Goal: Navigation & Orientation: Find specific page/section

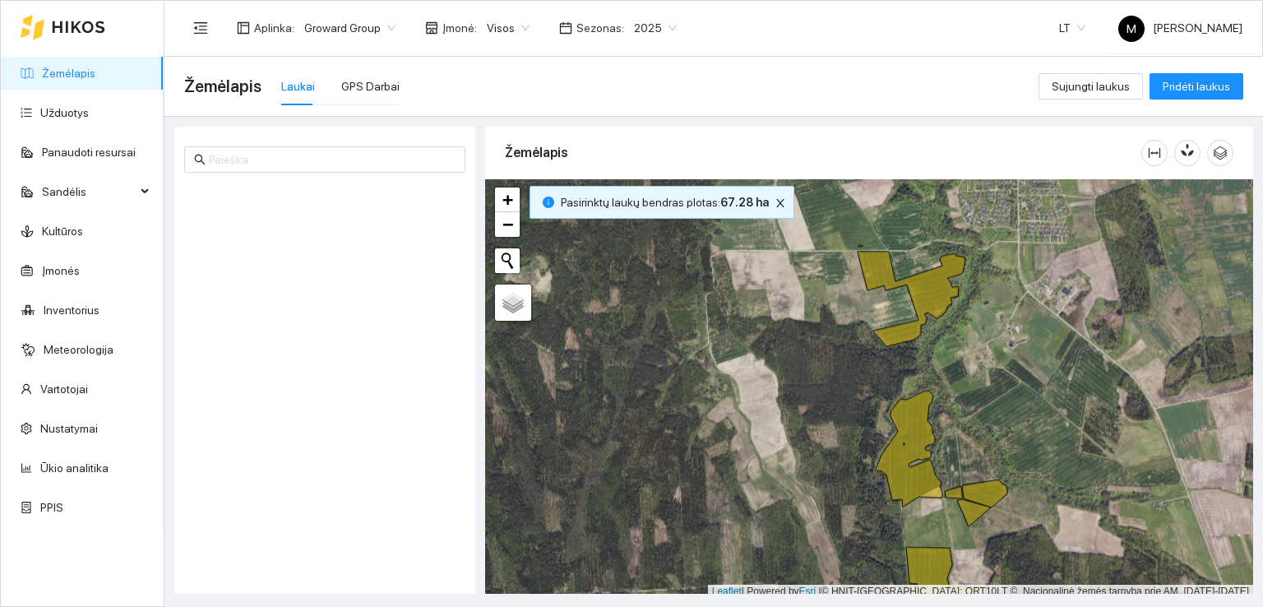
scroll to position [4, 0]
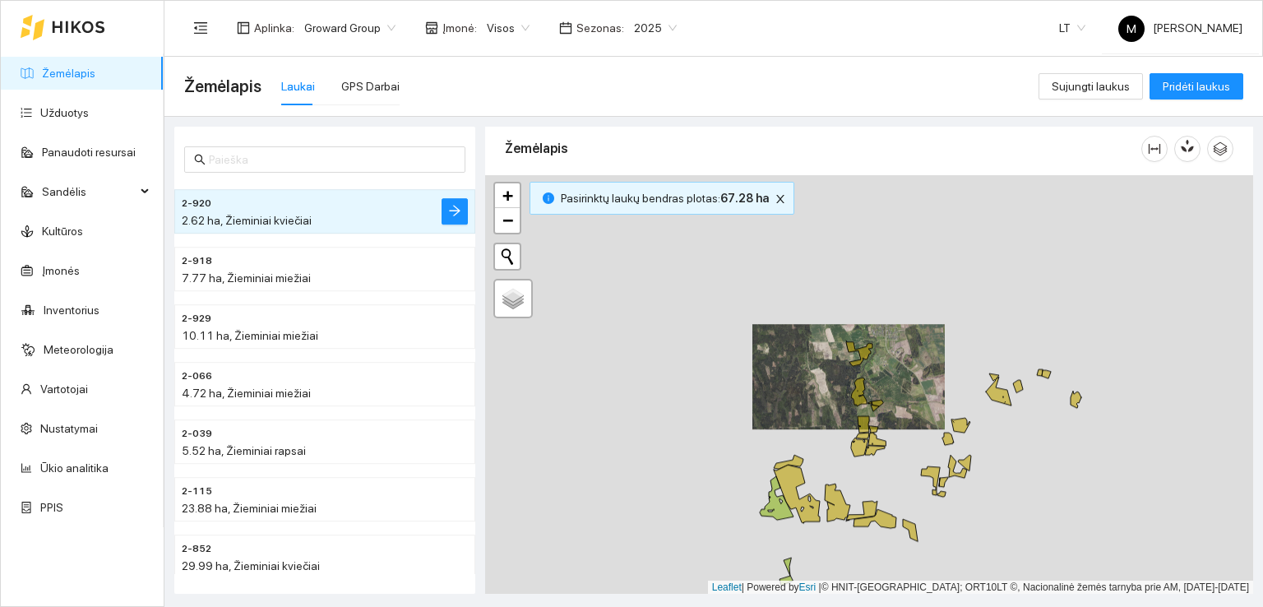
drag, startPoint x: 960, startPoint y: 236, endPoint x: 879, endPoint y: 471, distance: 248.8
click at [879, 471] on div at bounding box center [869, 384] width 768 height 419
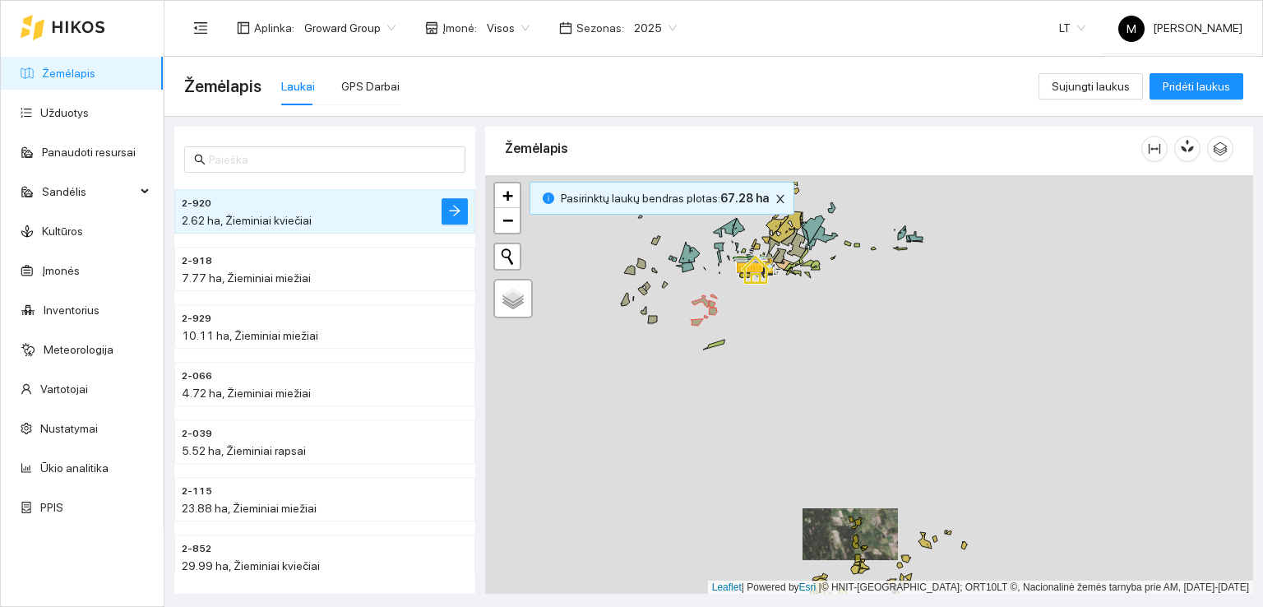
drag, startPoint x: 944, startPoint y: 394, endPoint x: 946, endPoint y: 482, distance: 88.0
click at [946, 482] on div at bounding box center [869, 384] width 768 height 419
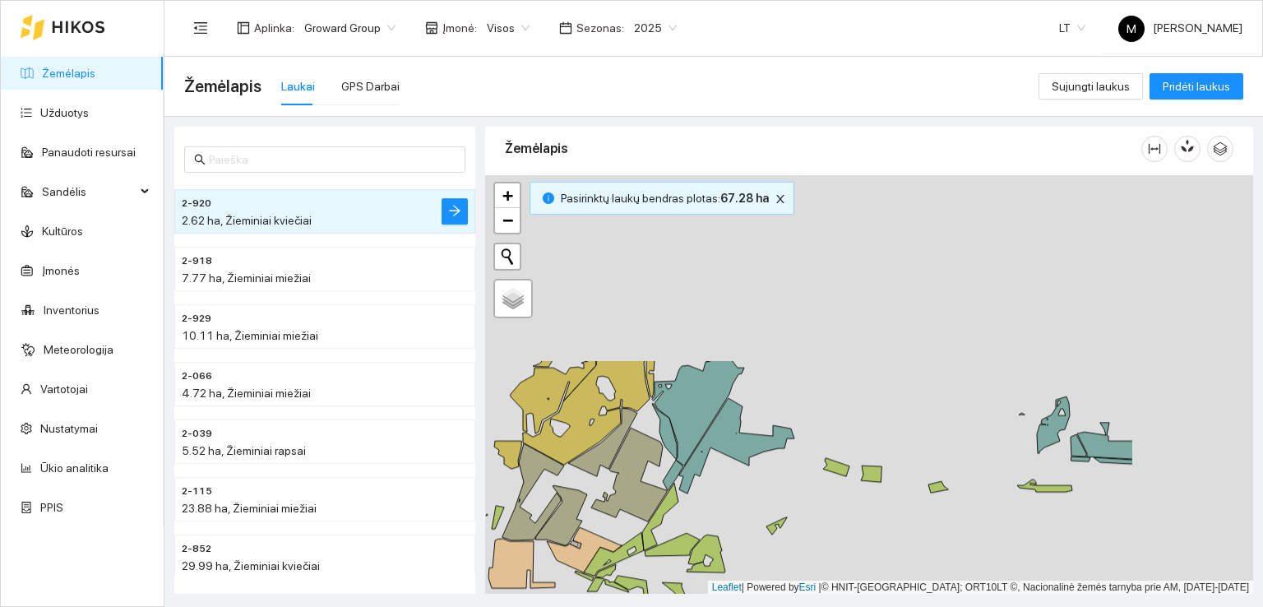
drag, startPoint x: 917, startPoint y: 337, endPoint x: 718, endPoint y: 564, distance: 302.3
click at [719, 566] on icon at bounding box center [705, 553] width 39 height 38
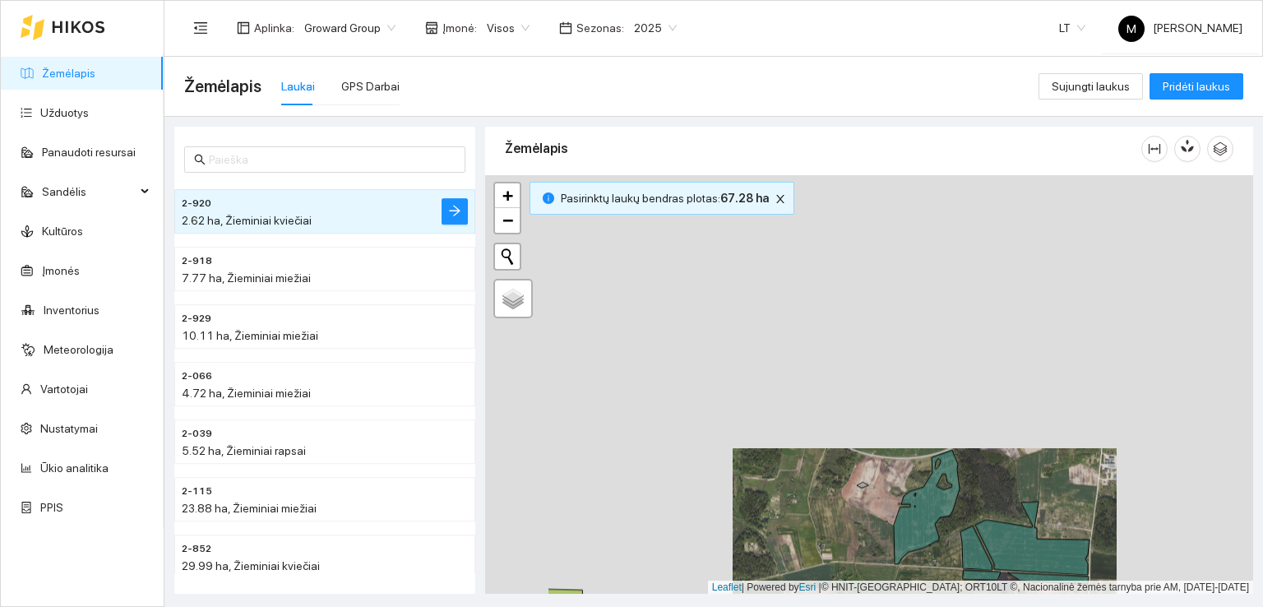
drag, startPoint x: 675, startPoint y: 390, endPoint x: 825, endPoint y: 500, distance: 185.8
click at [823, 522] on div at bounding box center [869, 384] width 768 height 419
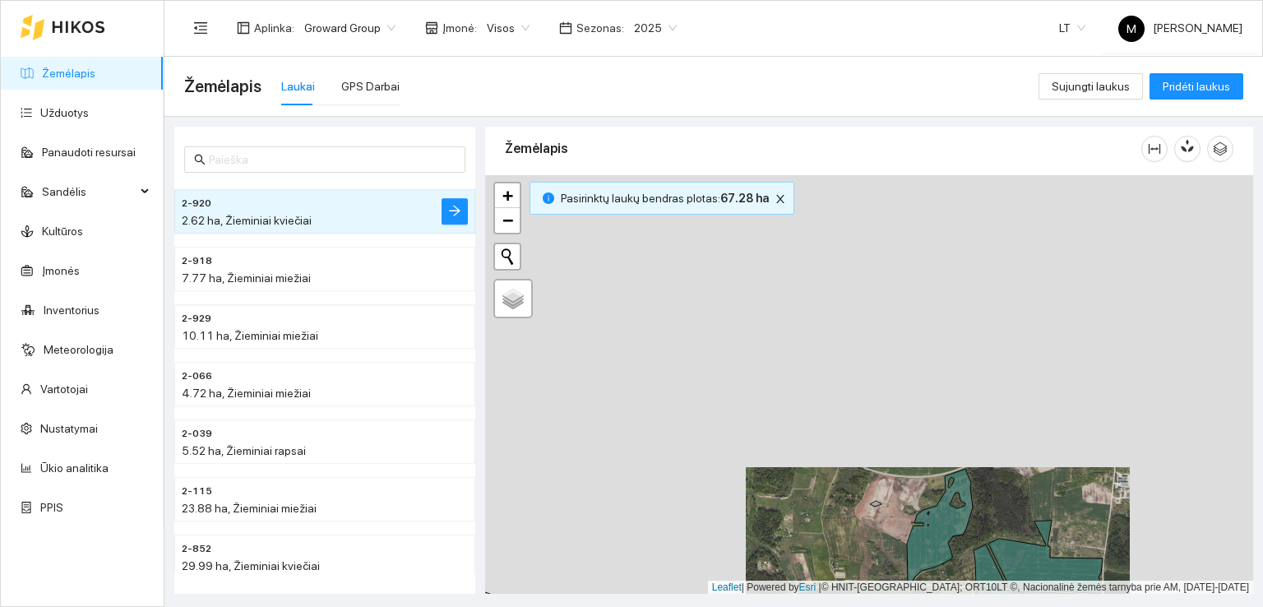
drag, startPoint x: 777, startPoint y: 451, endPoint x: 783, endPoint y: 464, distance: 15.4
click at [783, 461] on div at bounding box center [869, 384] width 768 height 419
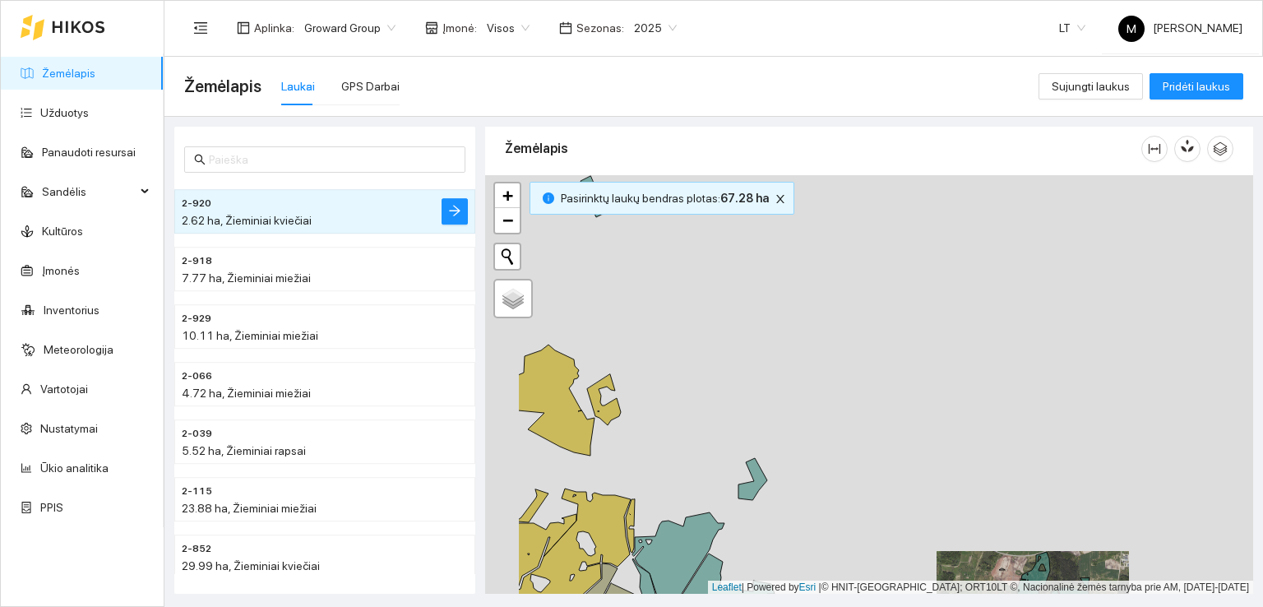
drag, startPoint x: 641, startPoint y: 401, endPoint x: 826, endPoint y: 437, distance: 188.5
click at [831, 436] on div at bounding box center [869, 384] width 768 height 419
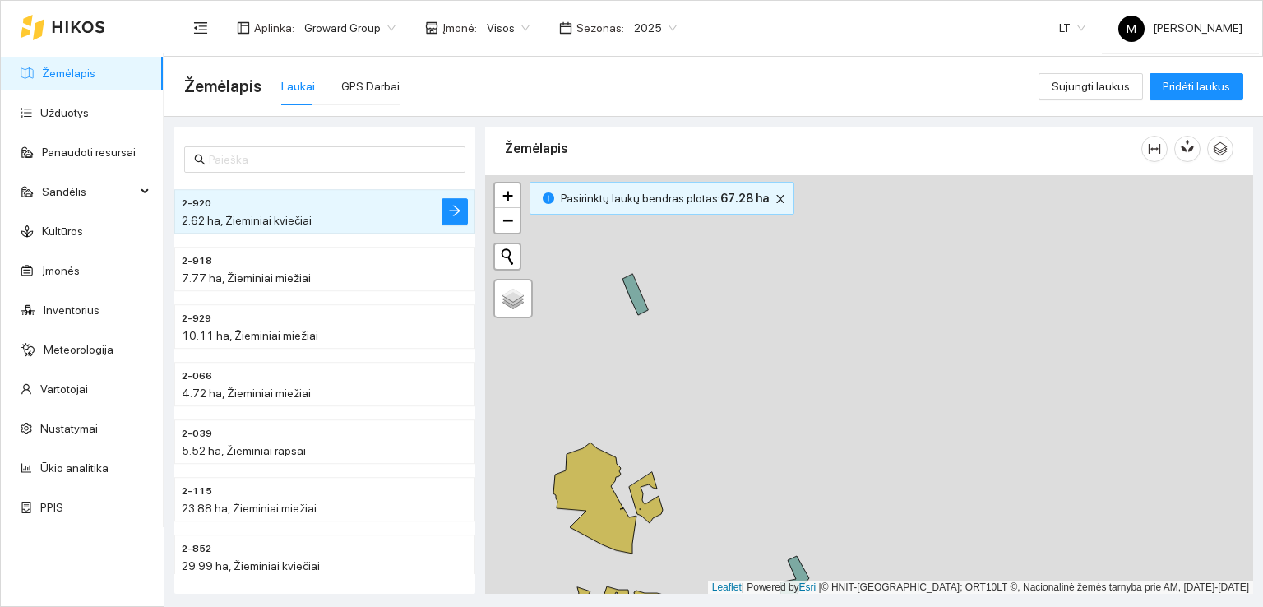
drag, startPoint x: 799, startPoint y: 391, endPoint x: 760, endPoint y: 478, distance: 94.6
click at [760, 478] on div at bounding box center [869, 384] width 768 height 419
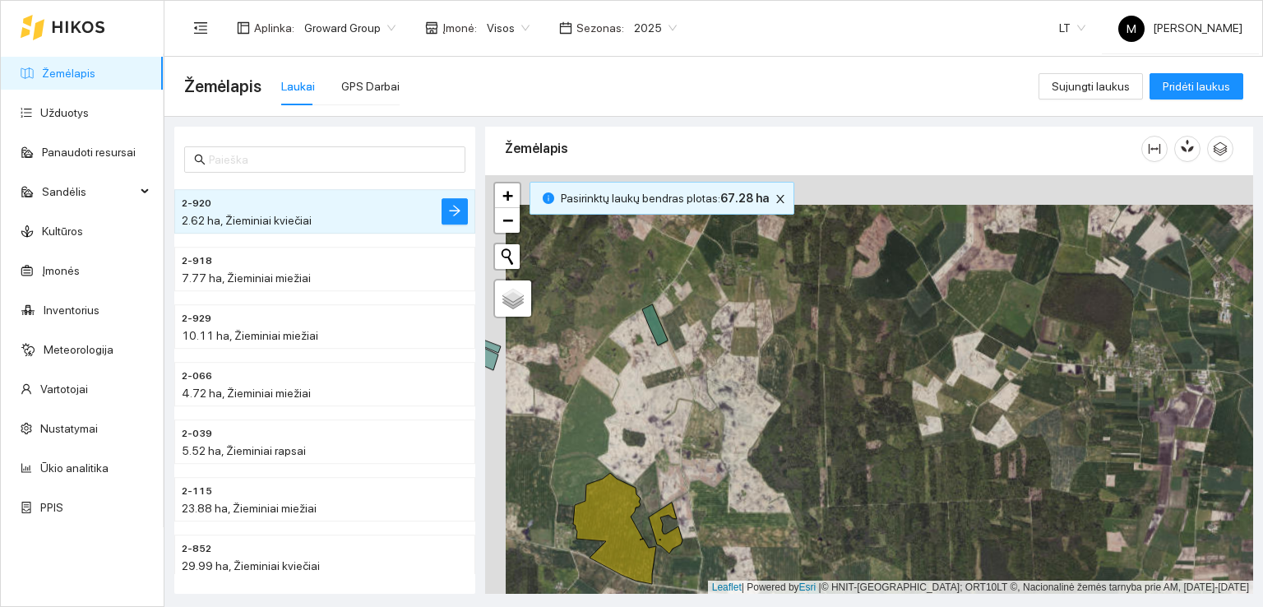
drag, startPoint x: 766, startPoint y: 326, endPoint x: 801, endPoint y: 461, distance: 140.0
click at [793, 478] on div at bounding box center [869, 384] width 768 height 419
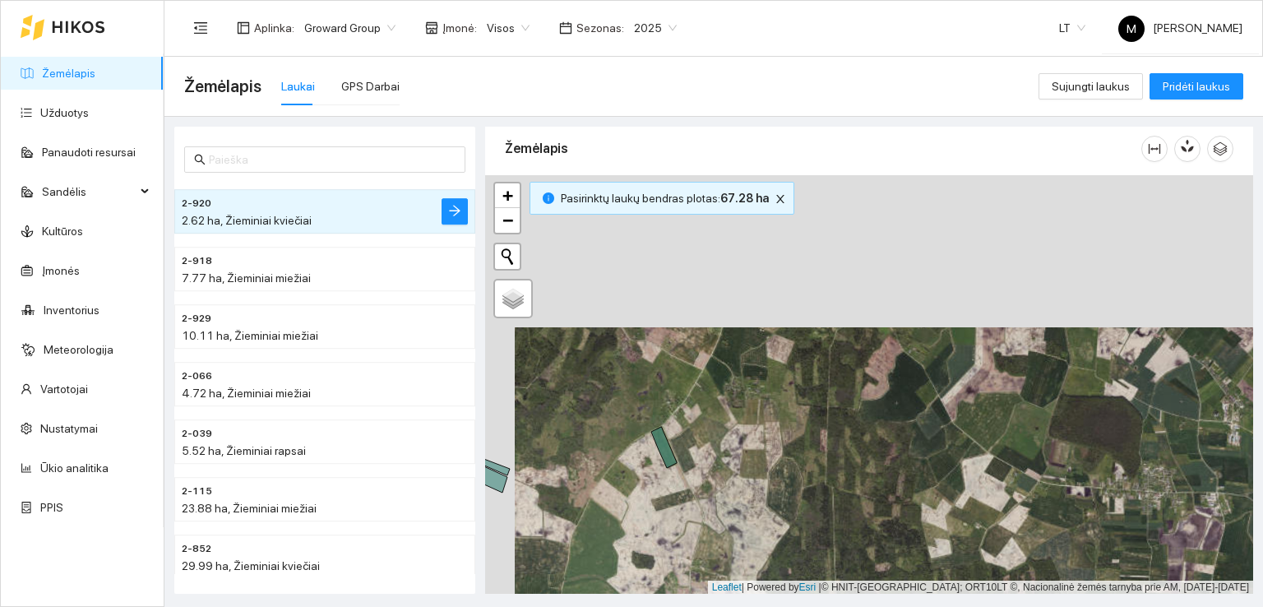
drag, startPoint x: 814, startPoint y: 357, endPoint x: 771, endPoint y: 464, distance: 115.1
click at [771, 464] on div at bounding box center [869, 384] width 768 height 419
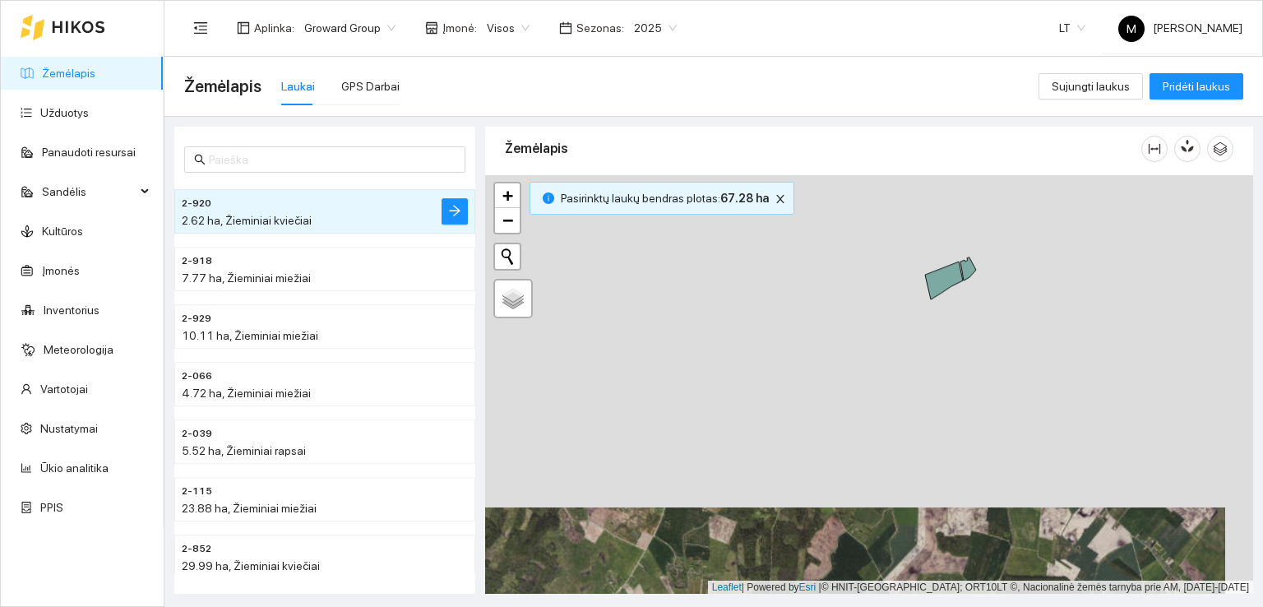
drag, startPoint x: 880, startPoint y: 281, endPoint x: 840, endPoint y: 456, distance: 179.5
click at [842, 456] on div at bounding box center [869, 384] width 768 height 419
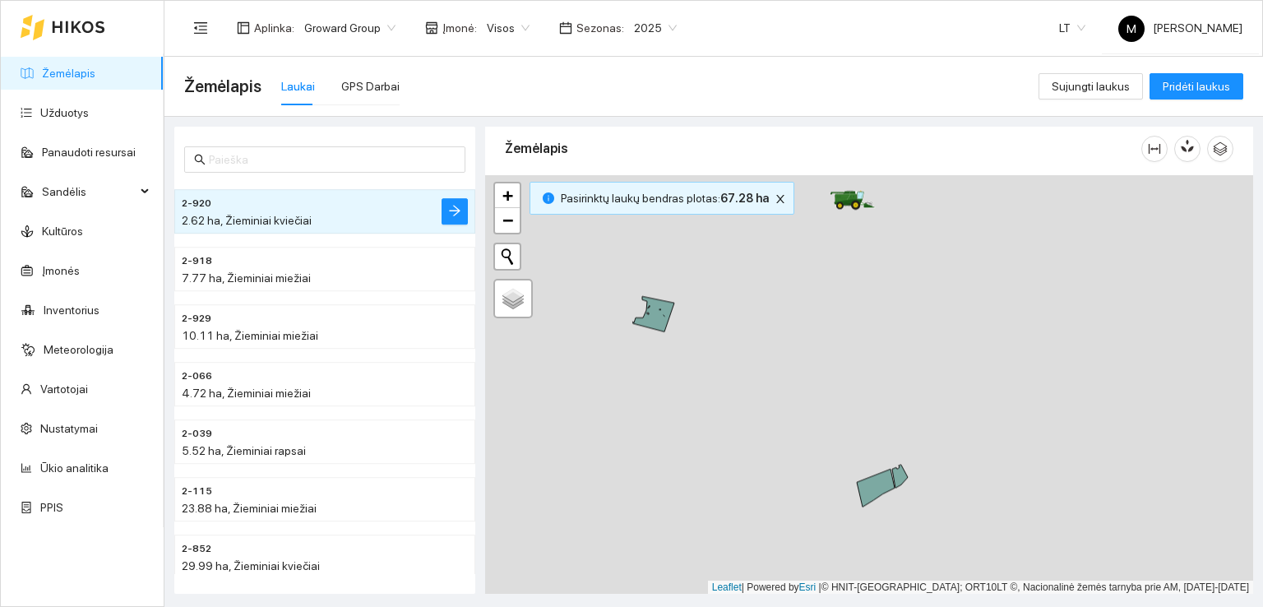
drag, startPoint x: 851, startPoint y: 312, endPoint x: 804, endPoint y: 420, distance: 117.4
click at [804, 420] on div at bounding box center [869, 384] width 768 height 419
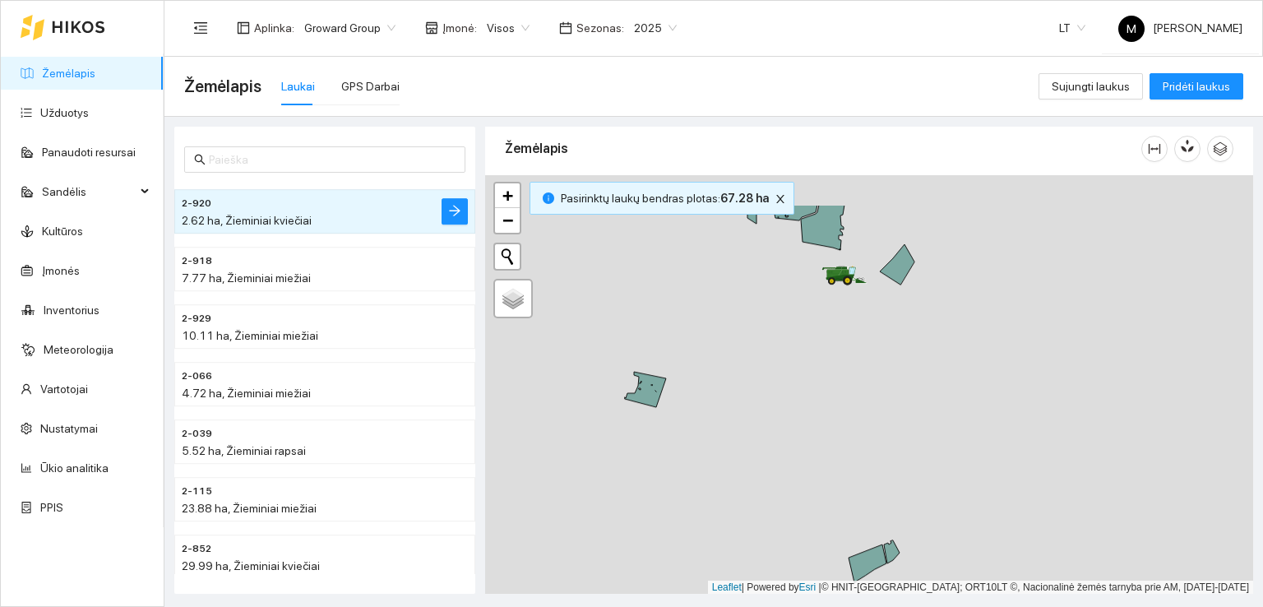
drag, startPoint x: 782, startPoint y: 335, endPoint x: 799, endPoint y: 434, distance: 101.0
click at [773, 471] on div at bounding box center [869, 384] width 768 height 419
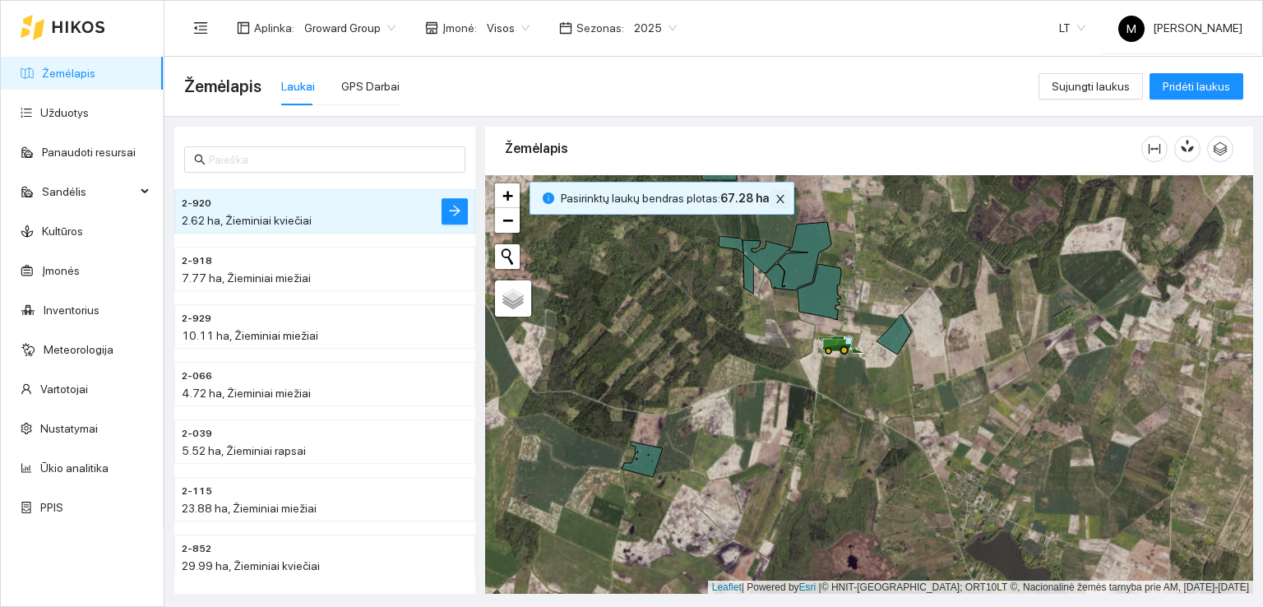
click at [771, 192] on button "button" at bounding box center [780, 199] width 20 height 20
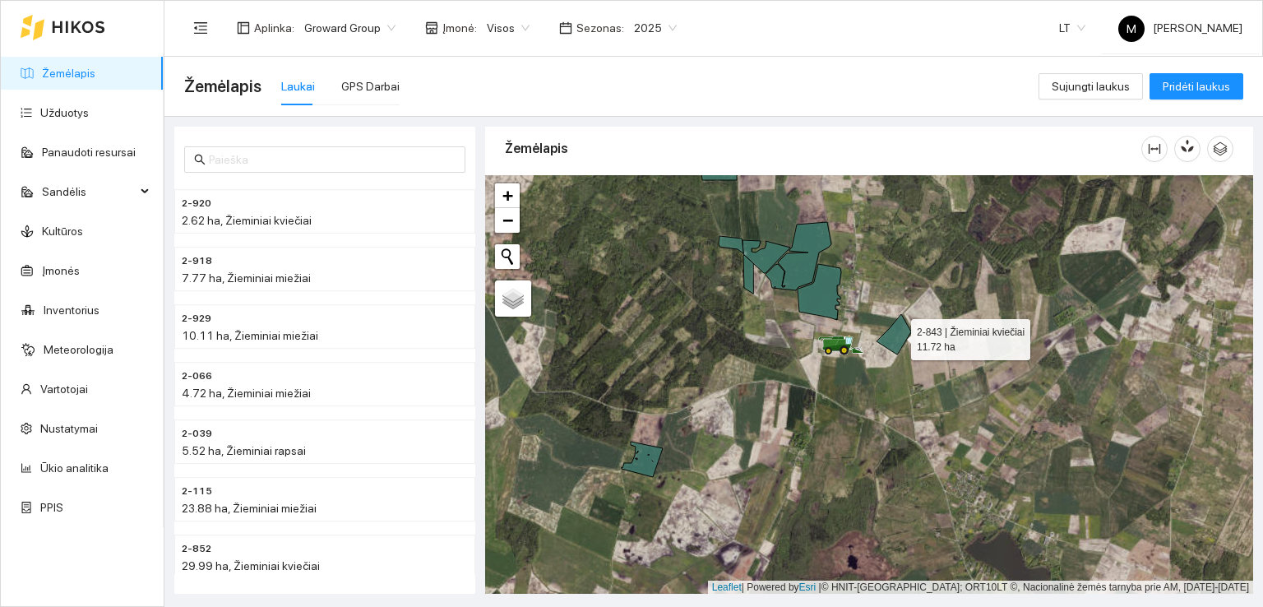
click at [894, 333] on icon at bounding box center [893, 334] width 35 height 40
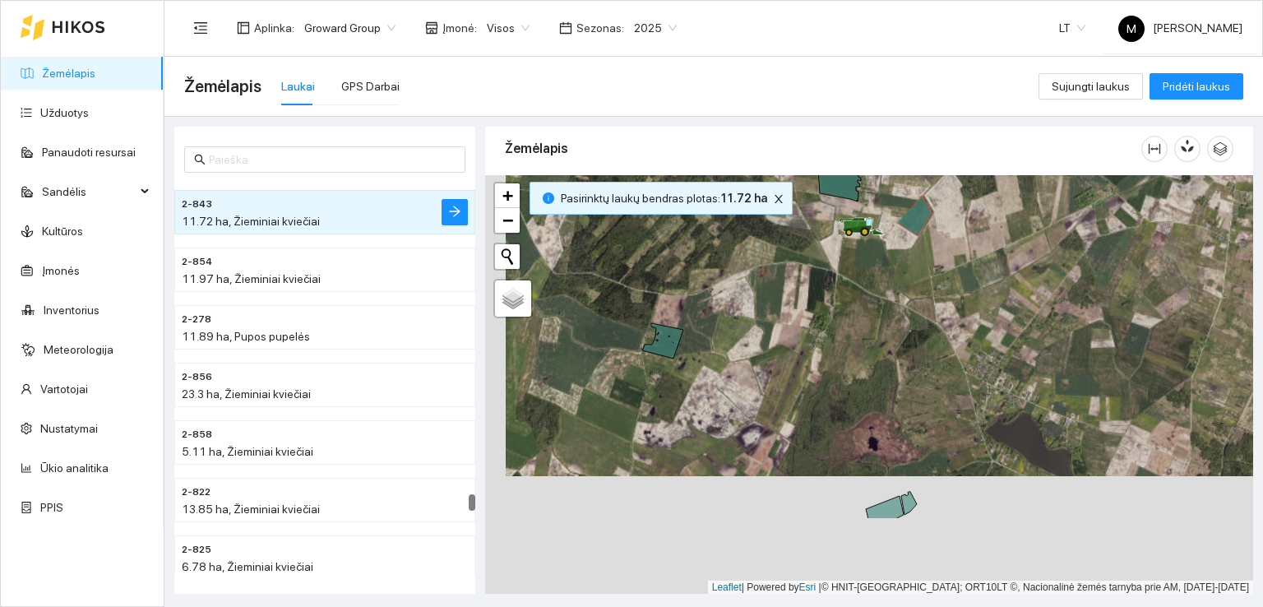
drag, startPoint x: 869, startPoint y: 462, endPoint x: 903, endPoint y: 290, distance: 175.3
click at [903, 289] on div at bounding box center [869, 384] width 768 height 419
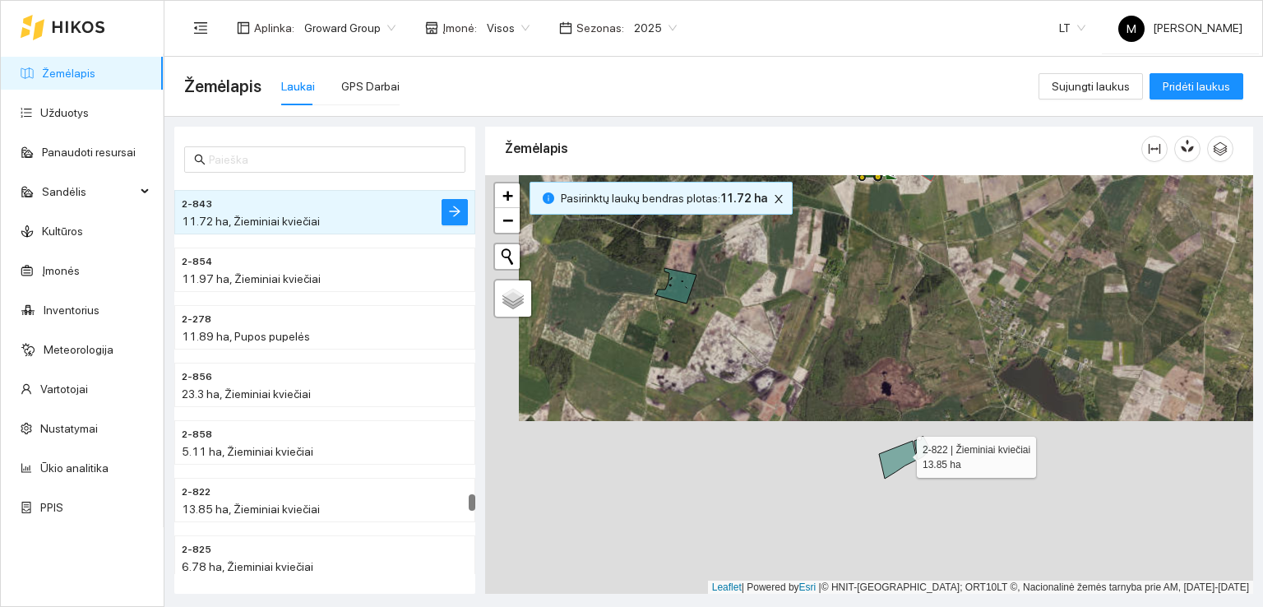
click at [902, 452] on icon at bounding box center [898, 460] width 38 height 38
click at [919, 445] on icon at bounding box center [922, 448] width 16 height 23
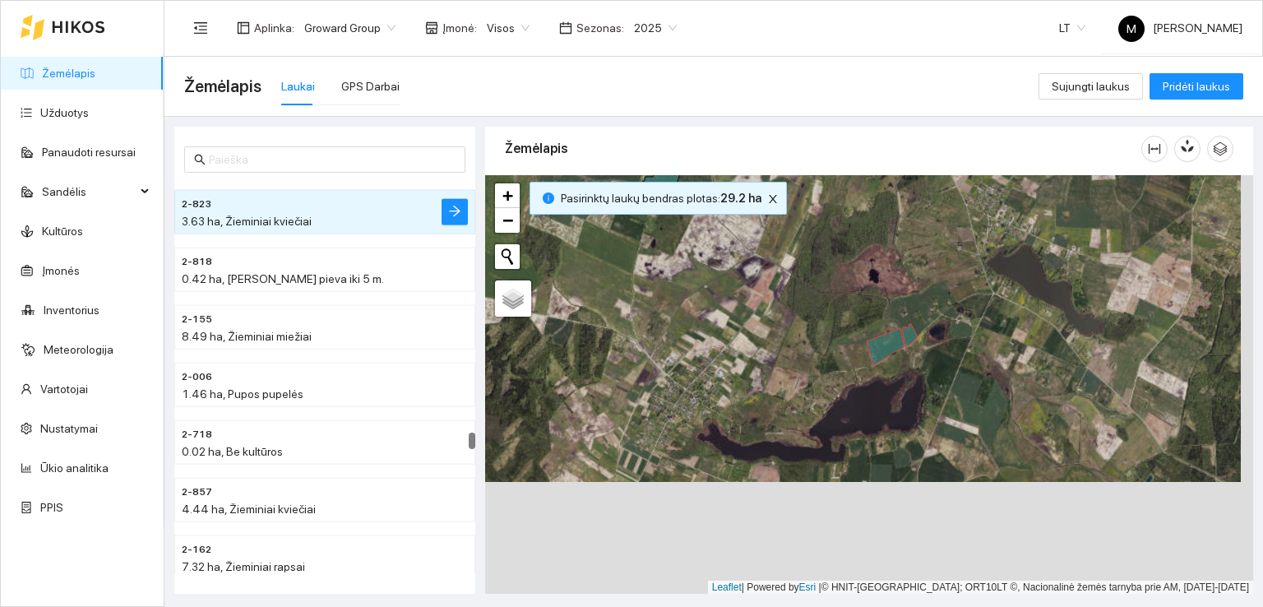
drag, startPoint x: 832, startPoint y: 375, endPoint x: 816, endPoint y: 244, distance: 131.6
click at [816, 246] on div at bounding box center [869, 384] width 768 height 419
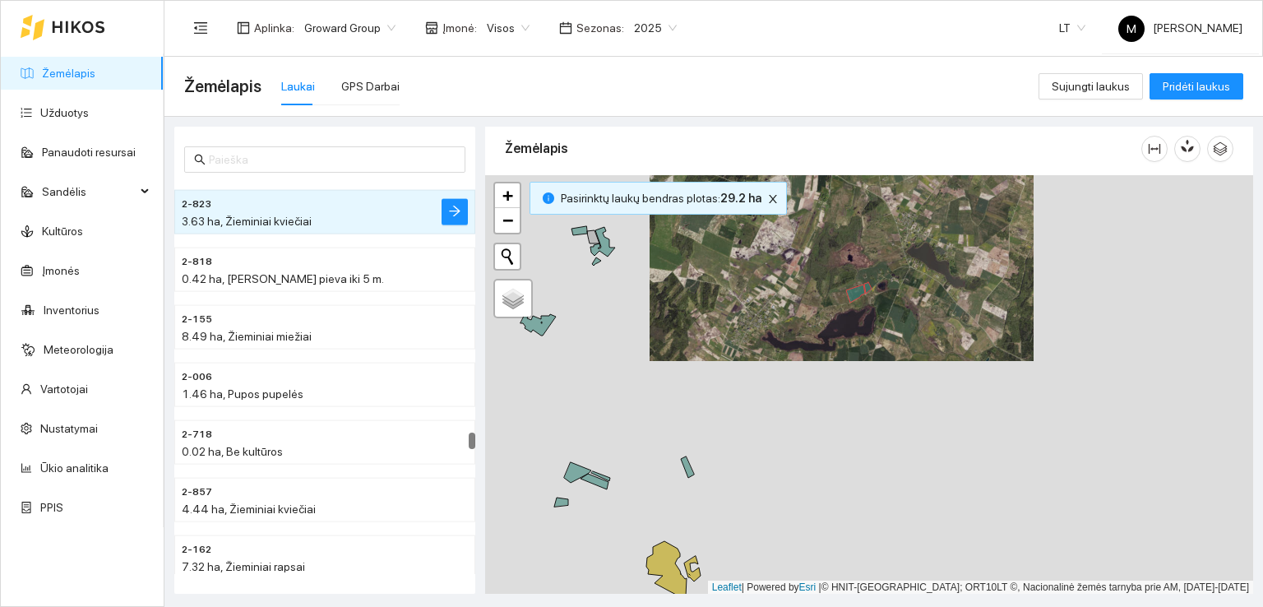
drag, startPoint x: 839, startPoint y: 478, endPoint x: 827, endPoint y: 373, distance: 105.9
click at [827, 373] on div at bounding box center [869, 384] width 768 height 419
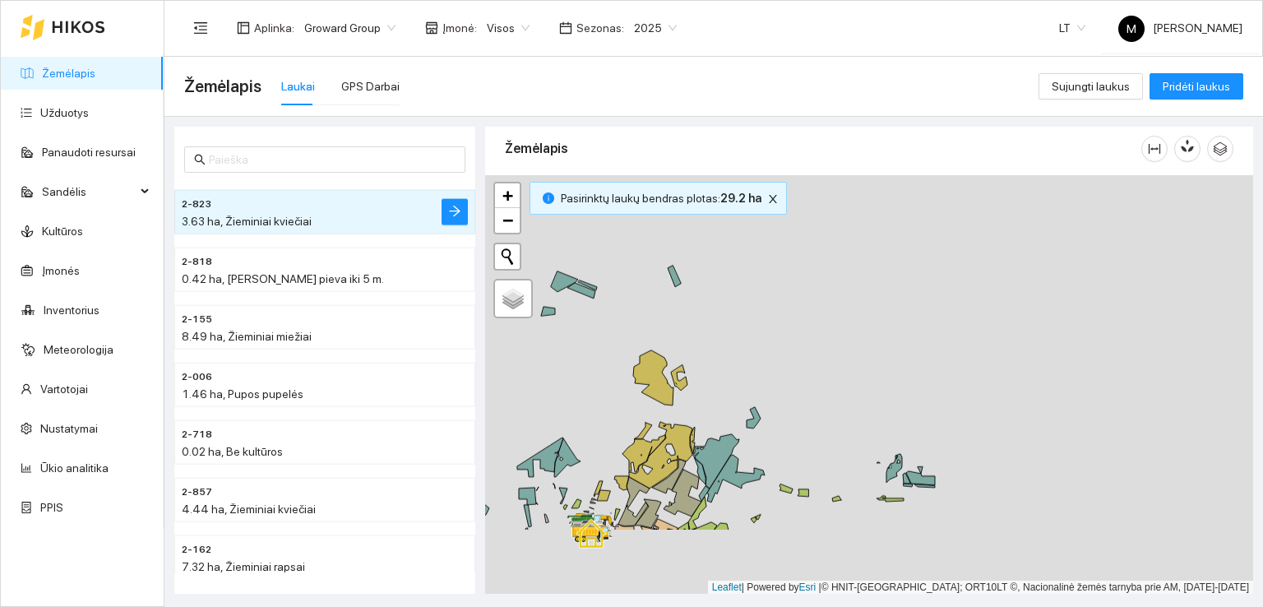
drag, startPoint x: 873, startPoint y: 429, endPoint x: 871, endPoint y: 370, distance: 59.2
click at [871, 370] on div at bounding box center [869, 384] width 768 height 419
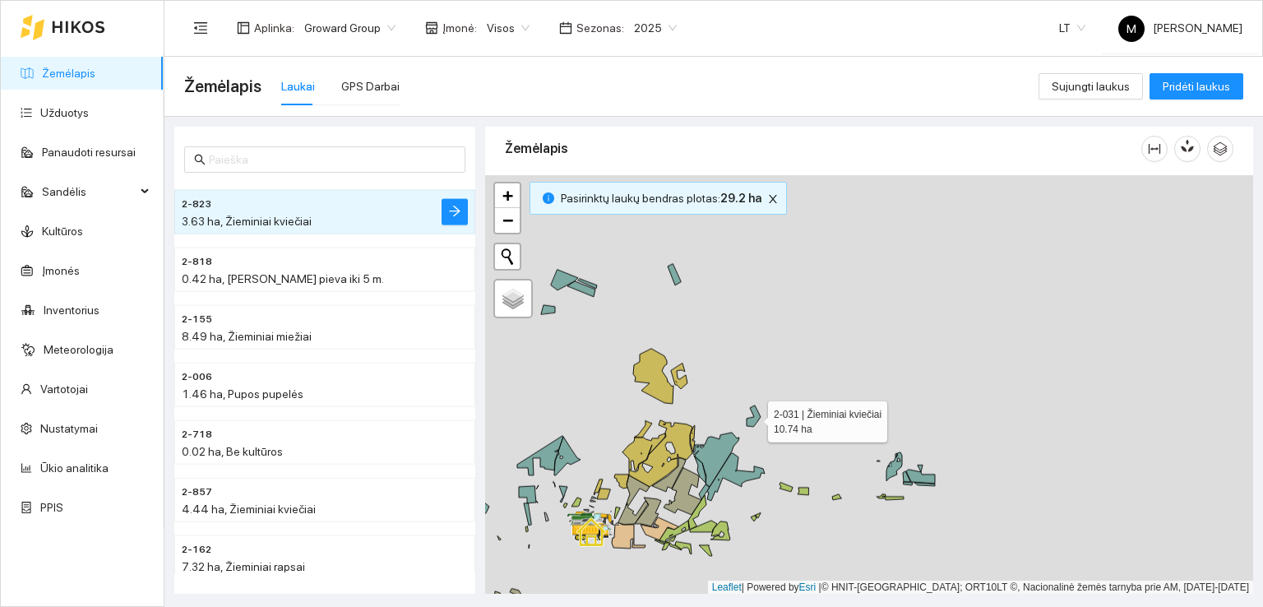
click at [755, 417] on icon at bounding box center [753, 415] width 14 height 21
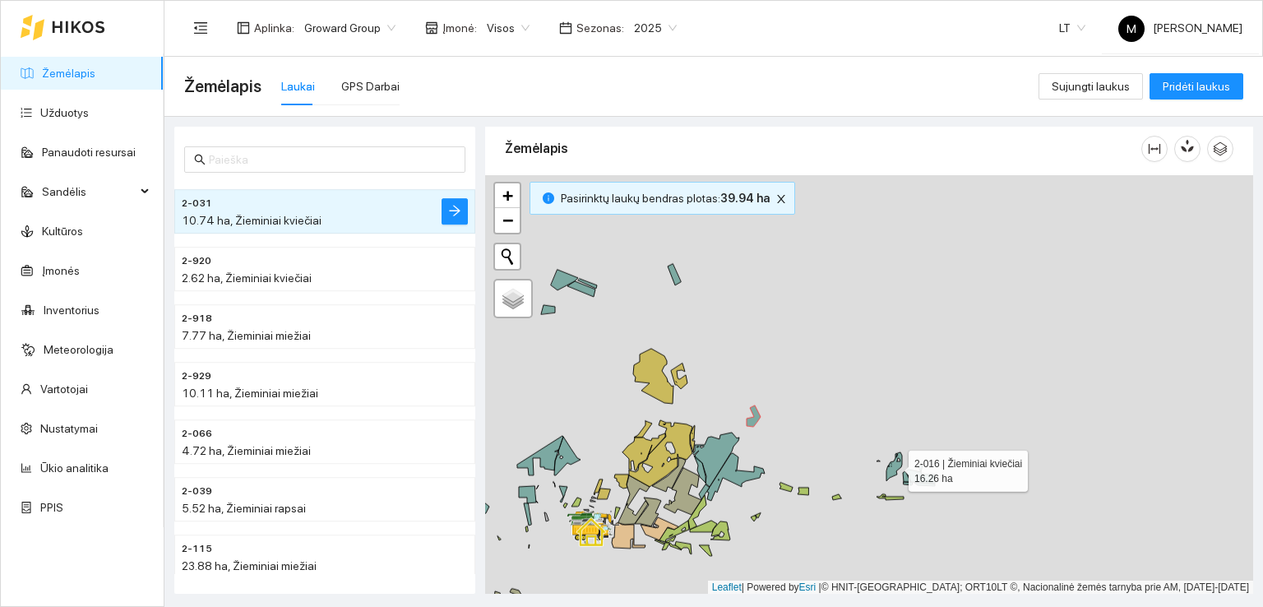
click at [894, 466] on icon at bounding box center [894, 466] width 16 height 29
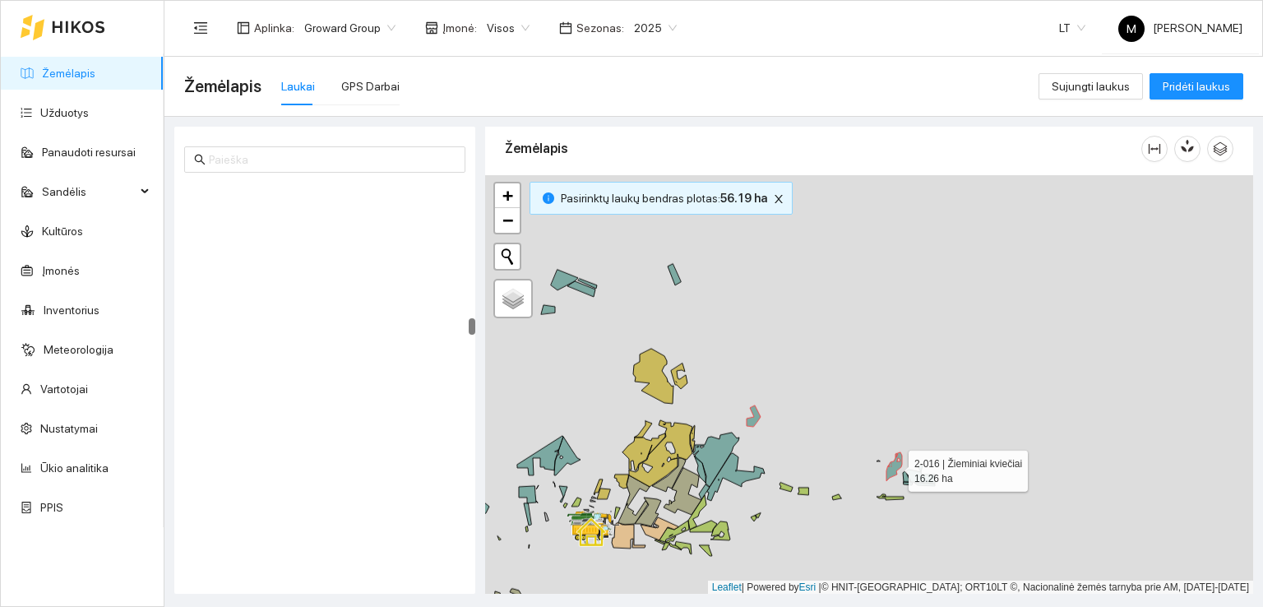
scroll to position [3505, 0]
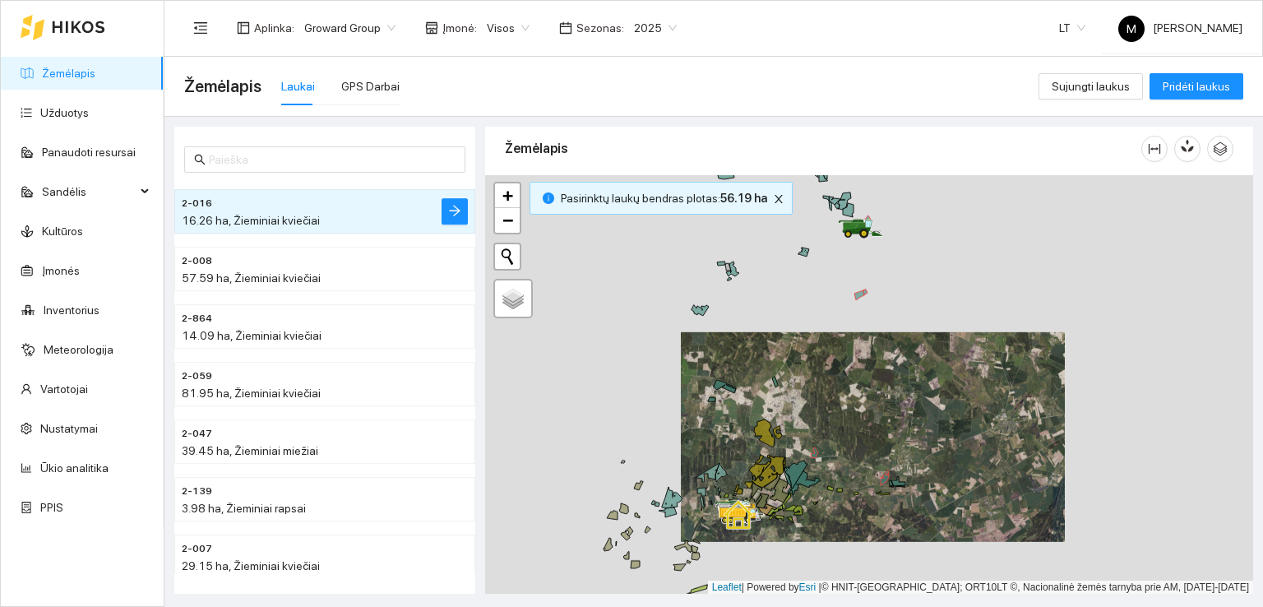
drag, startPoint x: 865, startPoint y: 378, endPoint x: 866, endPoint y: 460, distance: 81.4
click at [866, 460] on div at bounding box center [869, 384] width 768 height 419
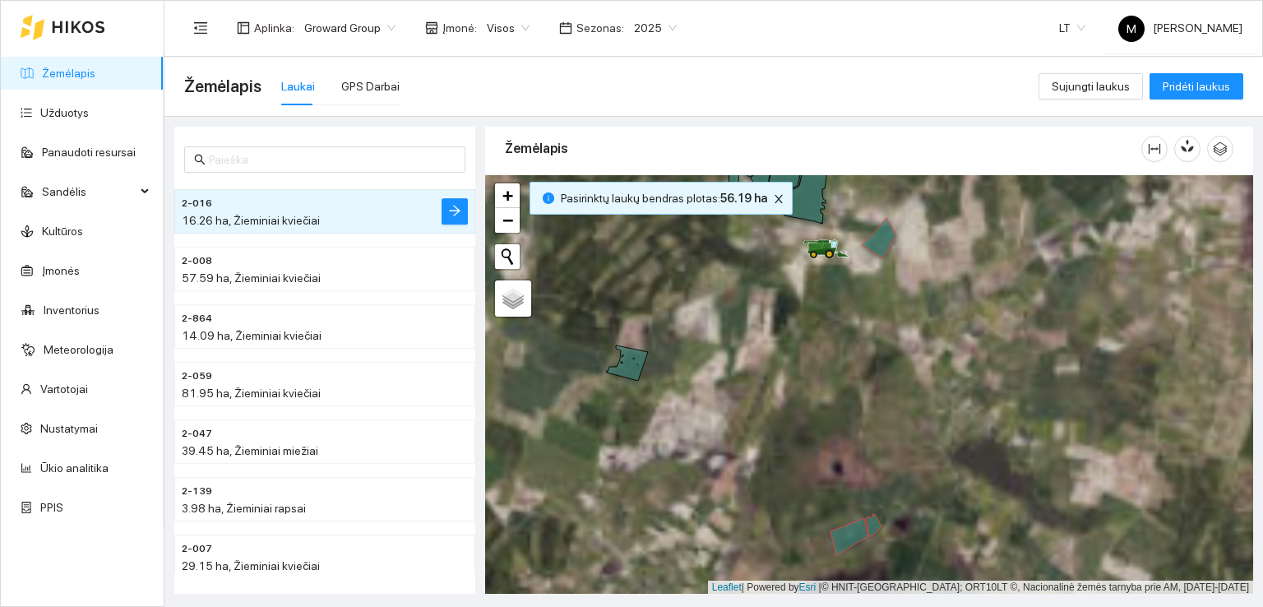
drag, startPoint x: 843, startPoint y: 273, endPoint x: 906, endPoint y: 392, distance: 134.6
click at [906, 392] on div at bounding box center [869, 384] width 768 height 419
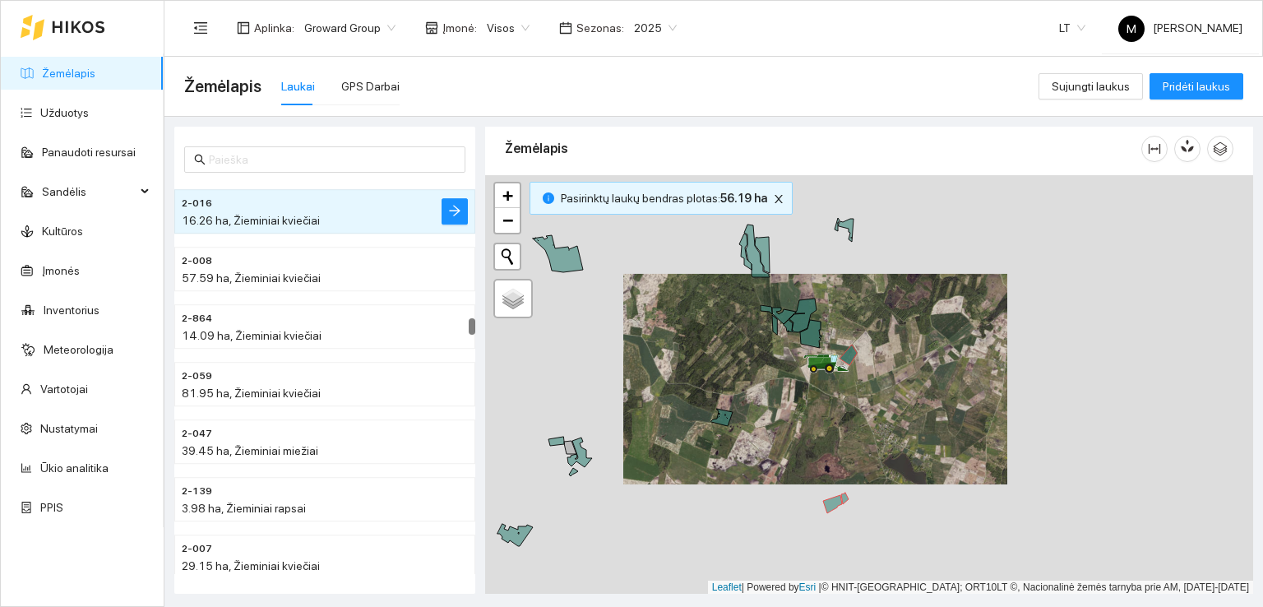
drag, startPoint x: 672, startPoint y: 511, endPoint x: 740, endPoint y: 373, distance: 154.0
click at [740, 374] on div at bounding box center [869, 384] width 768 height 419
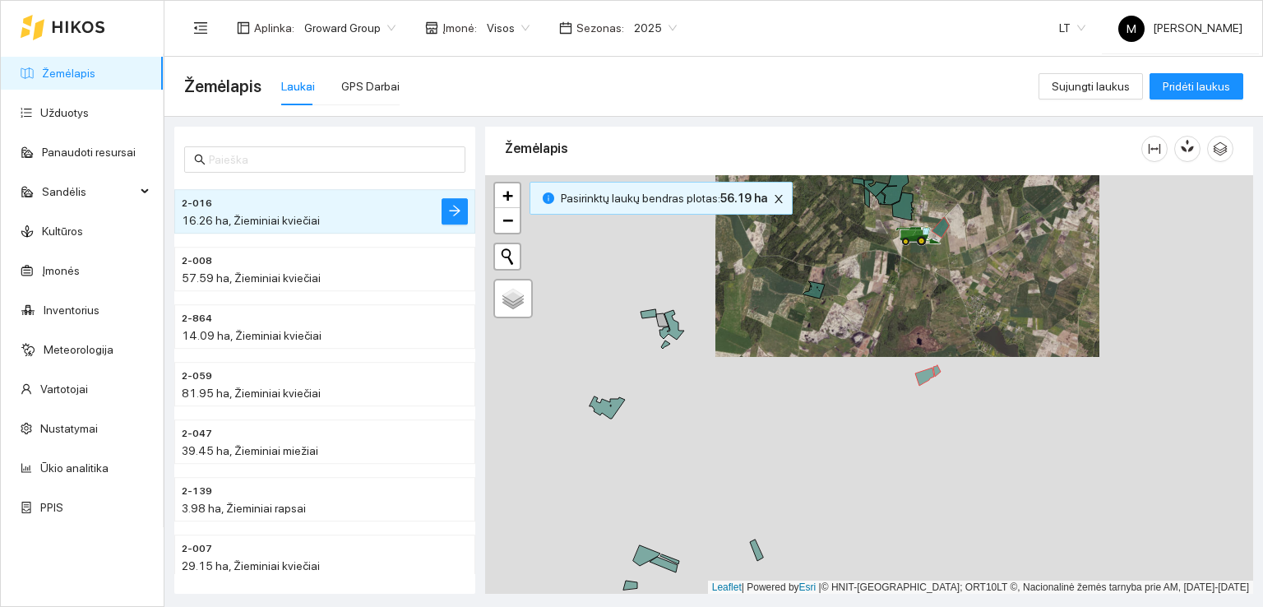
drag, startPoint x: 691, startPoint y: 446, endPoint x: 698, endPoint y: 433, distance: 14.4
click at [698, 433] on div at bounding box center [869, 384] width 768 height 419
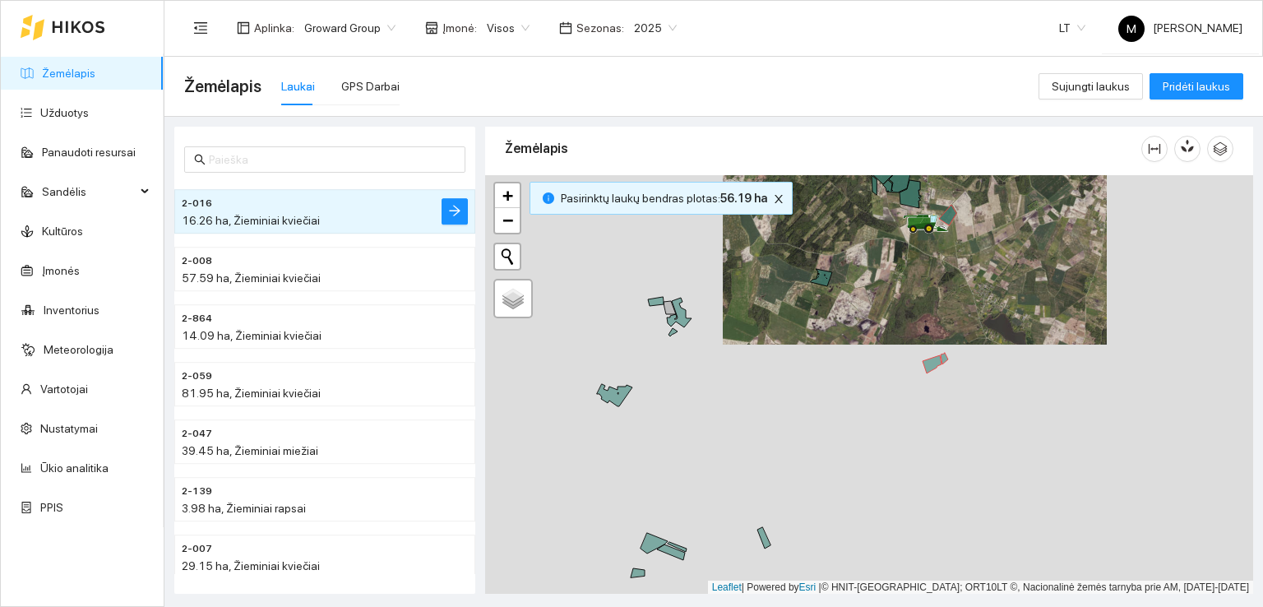
drag, startPoint x: 680, startPoint y: 469, endPoint x: 782, endPoint y: 374, distance: 139.6
click at [782, 374] on div at bounding box center [869, 384] width 768 height 419
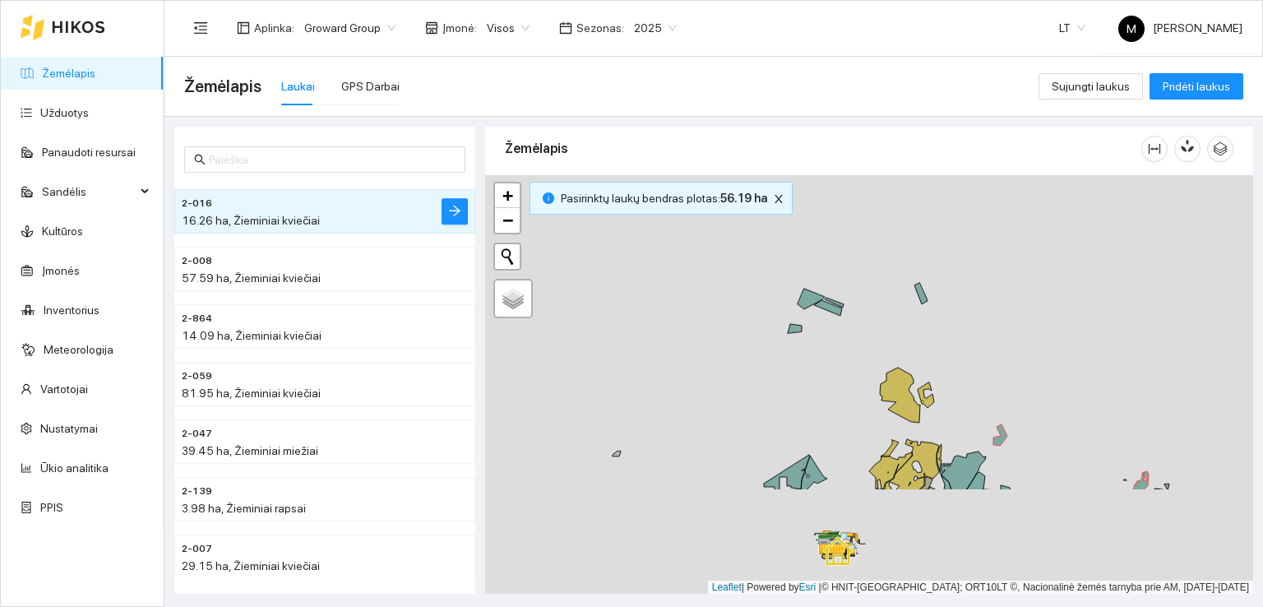
drag, startPoint x: 735, startPoint y: 525, endPoint x: 791, endPoint y: 357, distance: 177.6
click at [792, 359] on div at bounding box center [869, 384] width 768 height 419
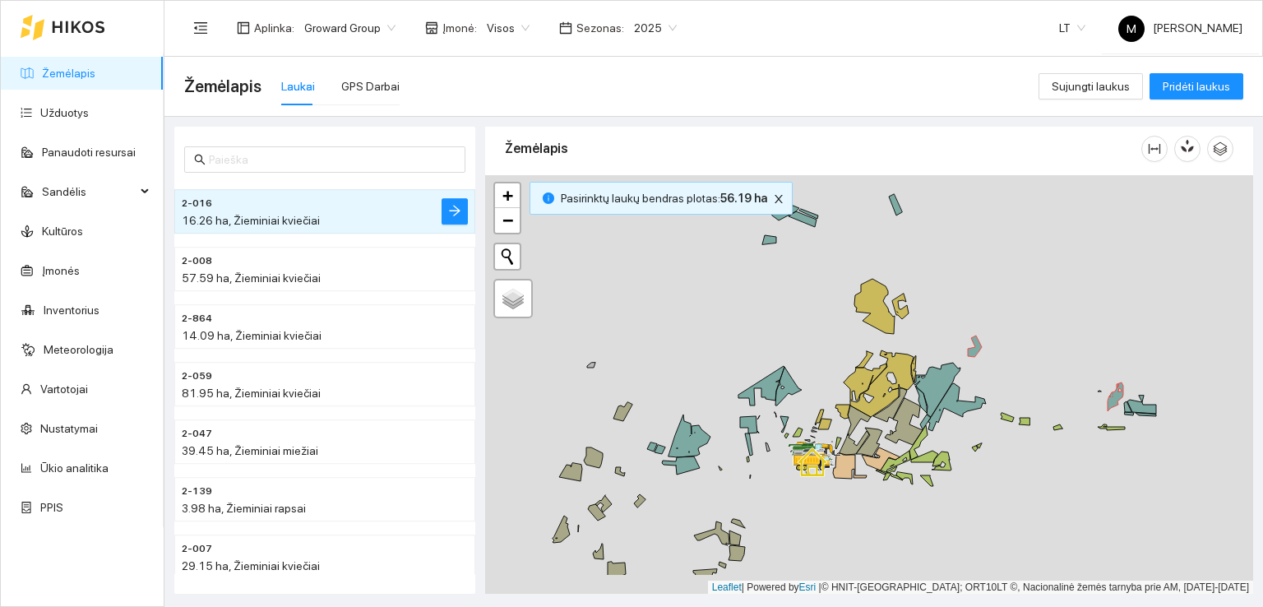
drag, startPoint x: 770, startPoint y: 462, endPoint x: 742, endPoint y: 400, distance: 67.7
click at [742, 400] on div at bounding box center [869, 384] width 768 height 419
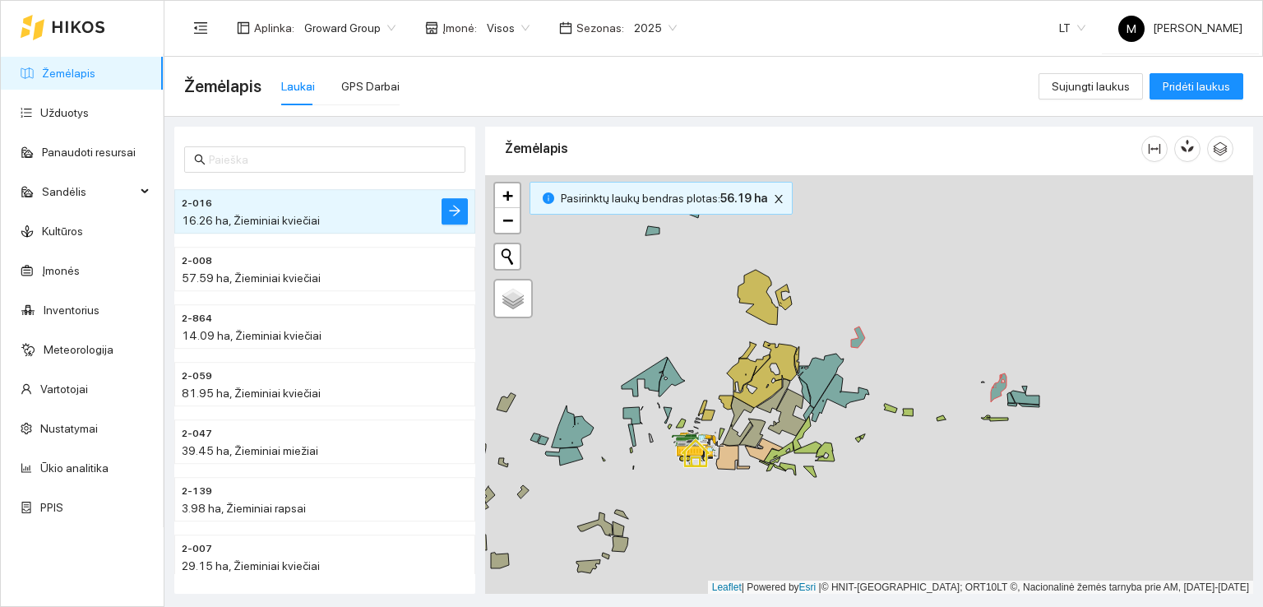
drag, startPoint x: 830, startPoint y: 451, endPoint x: 700, endPoint y: 440, distance: 129.5
click at [700, 440] on icon at bounding box center [695, 449] width 46 height 20
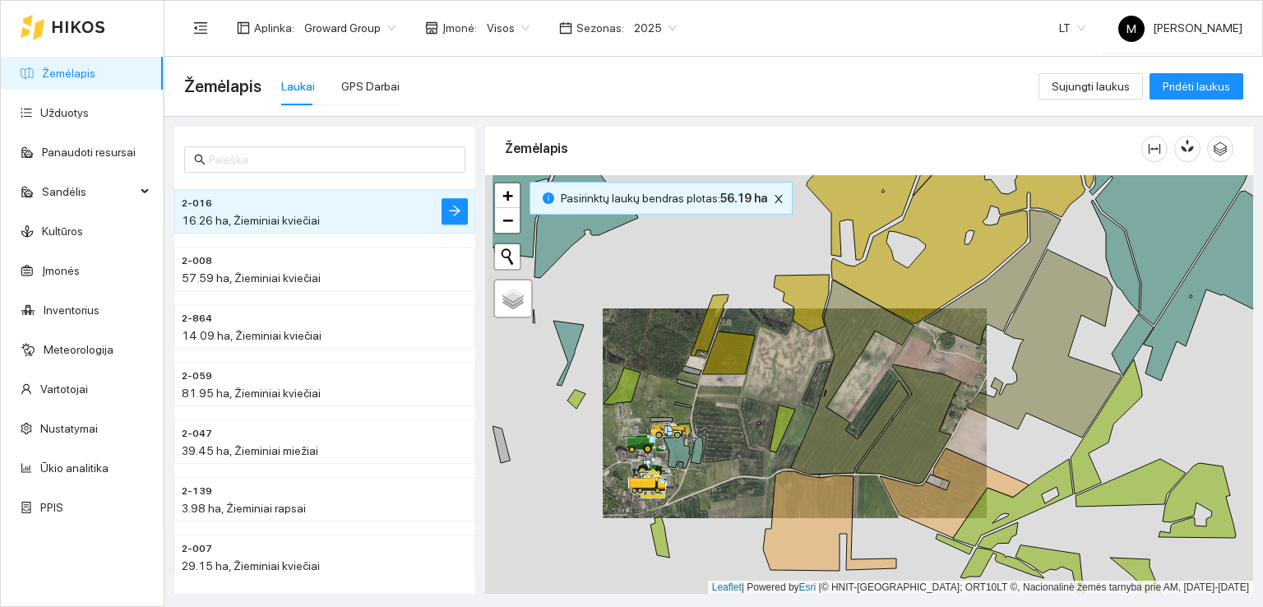
drag, startPoint x: 561, startPoint y: 453, endPoint x: 834, endPoint y: 448, distance: 273.0
click at [653, 448] on icon at bounding box center [648, 449] width 10 height 10
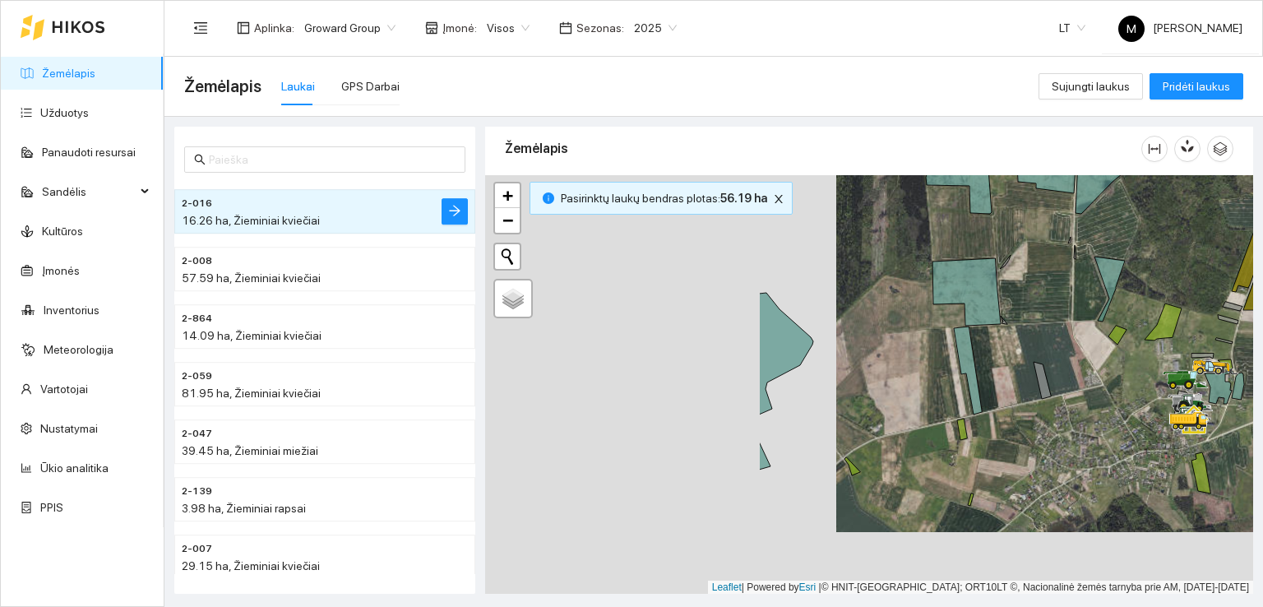
drag, startPoint x: 573, startPoint y: 428, endPoint x: 928, endPoint y: 363, distance: 361.0
click at [941, 363] on div at bounding box center [869, 384] width 768 height 419
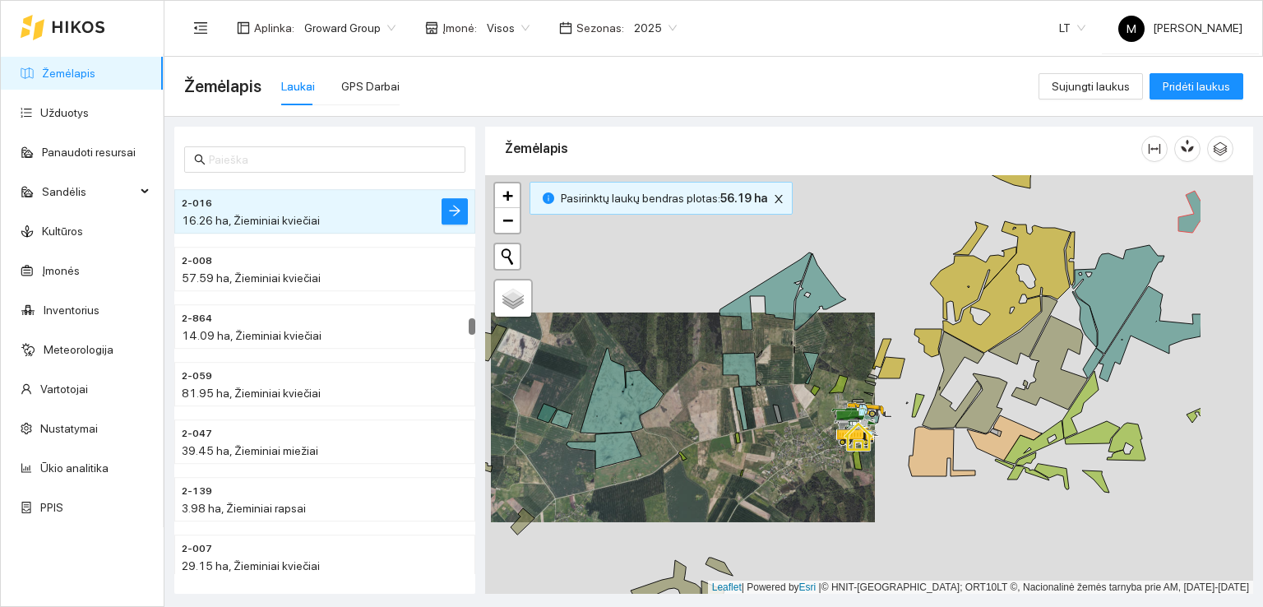
drag, startPoint x: 1005, startPoint y: 393, endPoint x: 783, endPoint y: 422, distance: 223.0
click at [846, 418] on icon at bounding box center [869, 410] width 46 height 16
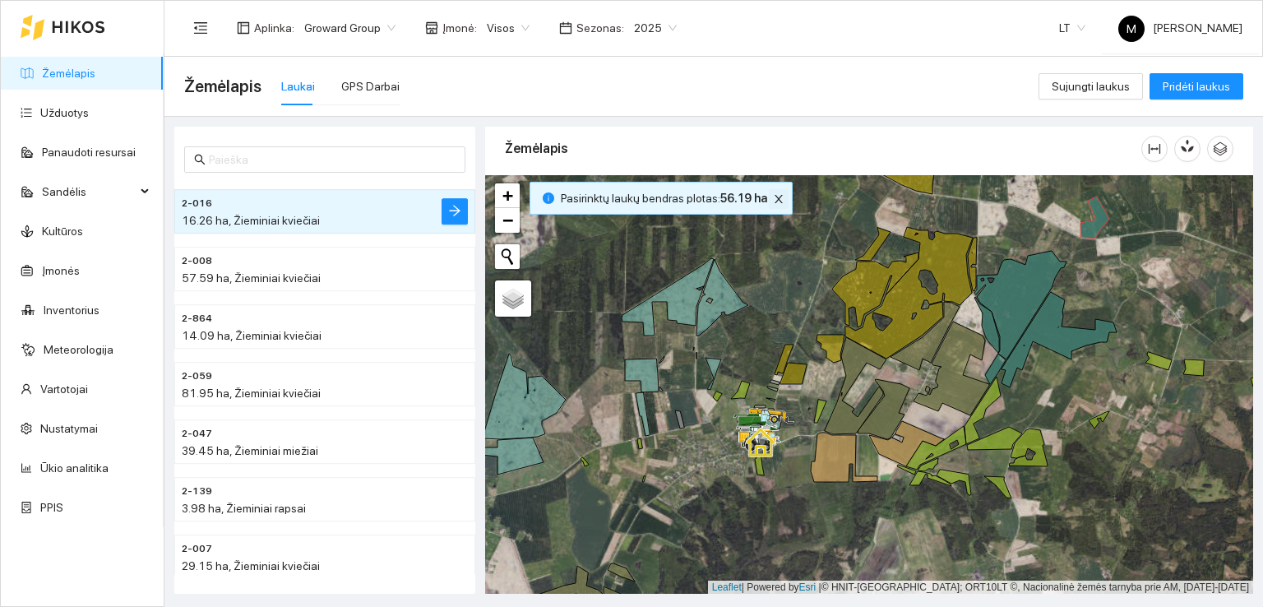
click at [774, 195] on icon "close" at bounding box center [778, 199] width 8 height 8
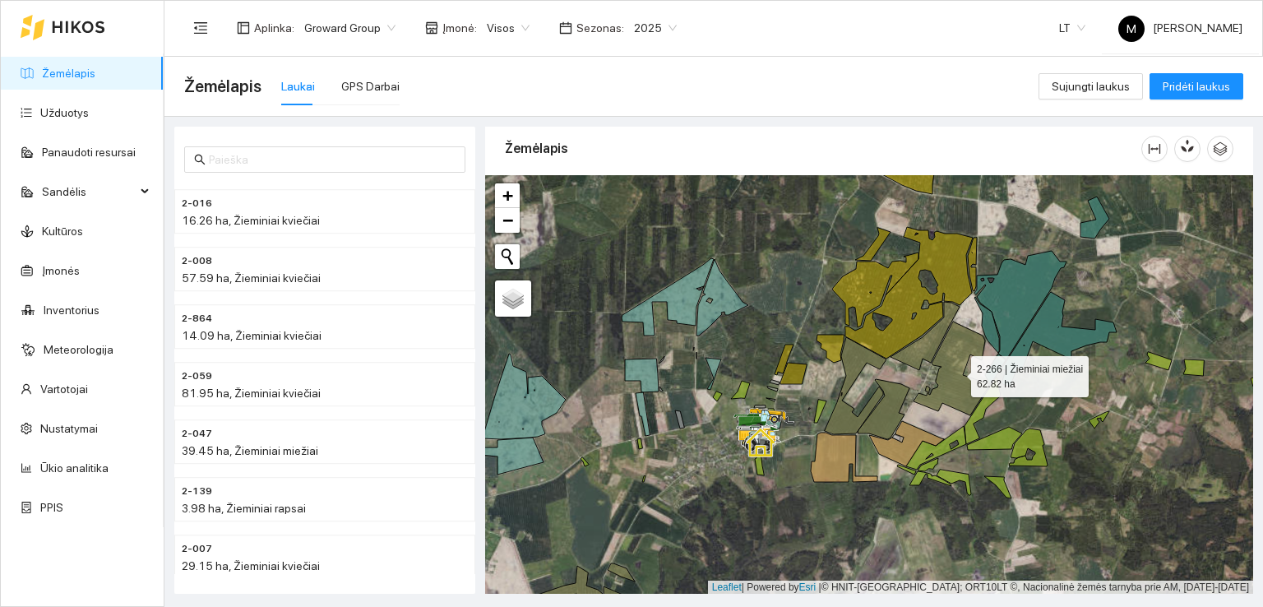
click at [955, 381] on icon at bounding box center [951, 368] width 76 height 94
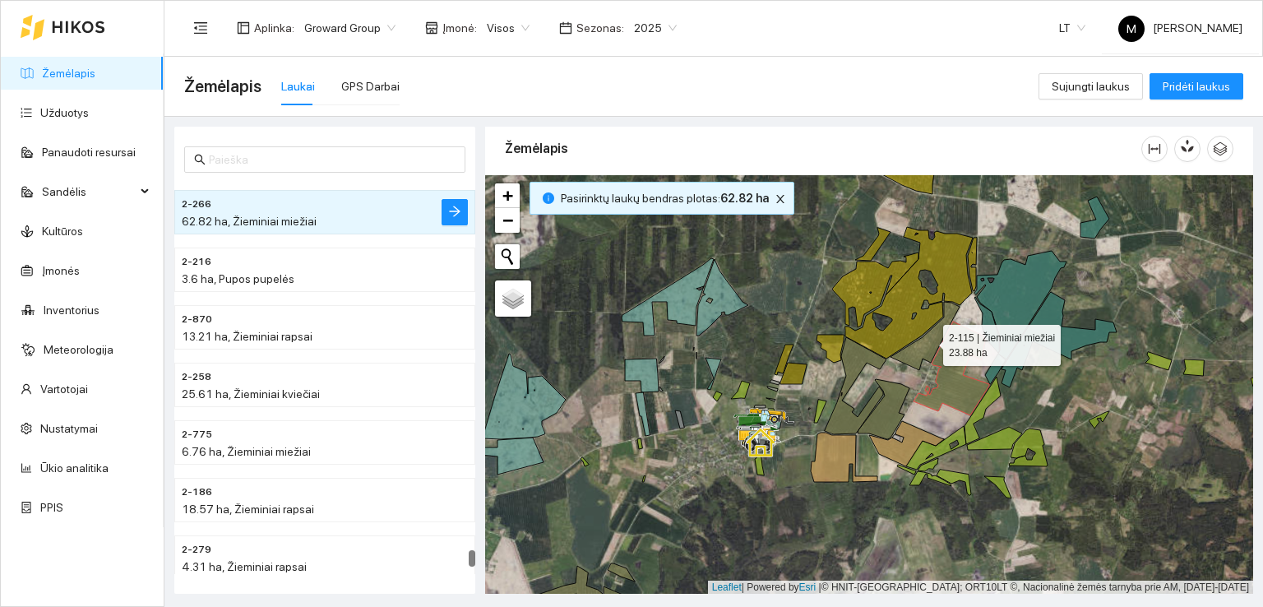
click at [917, 354] on icon at bounding box center [924, 336] width 69 height 68
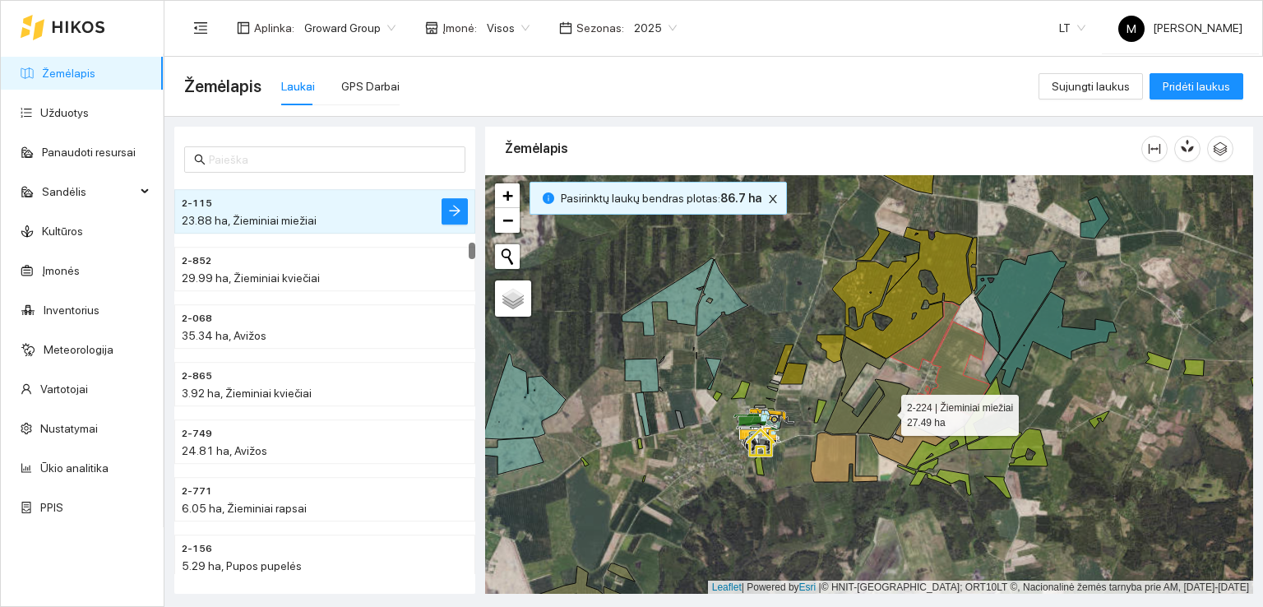
click at [890, 405] on icon at bounding box center [883, 409] width 52 height 60
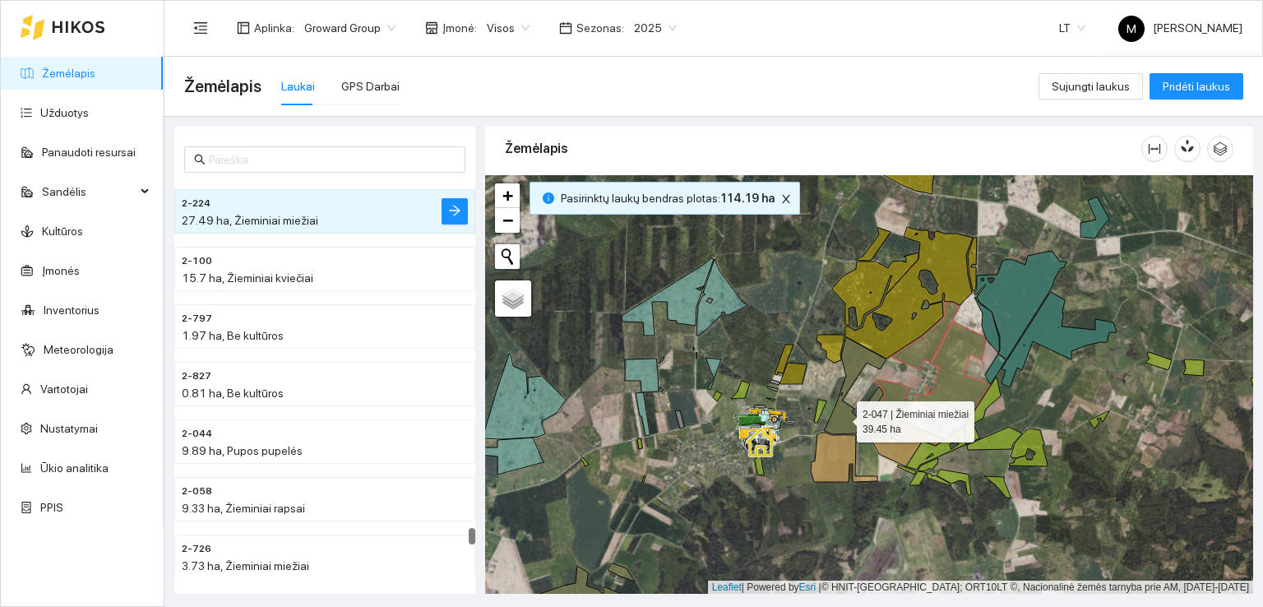
click at [839, 418] on icon at bounding box center [856, 385] width 62 height 97
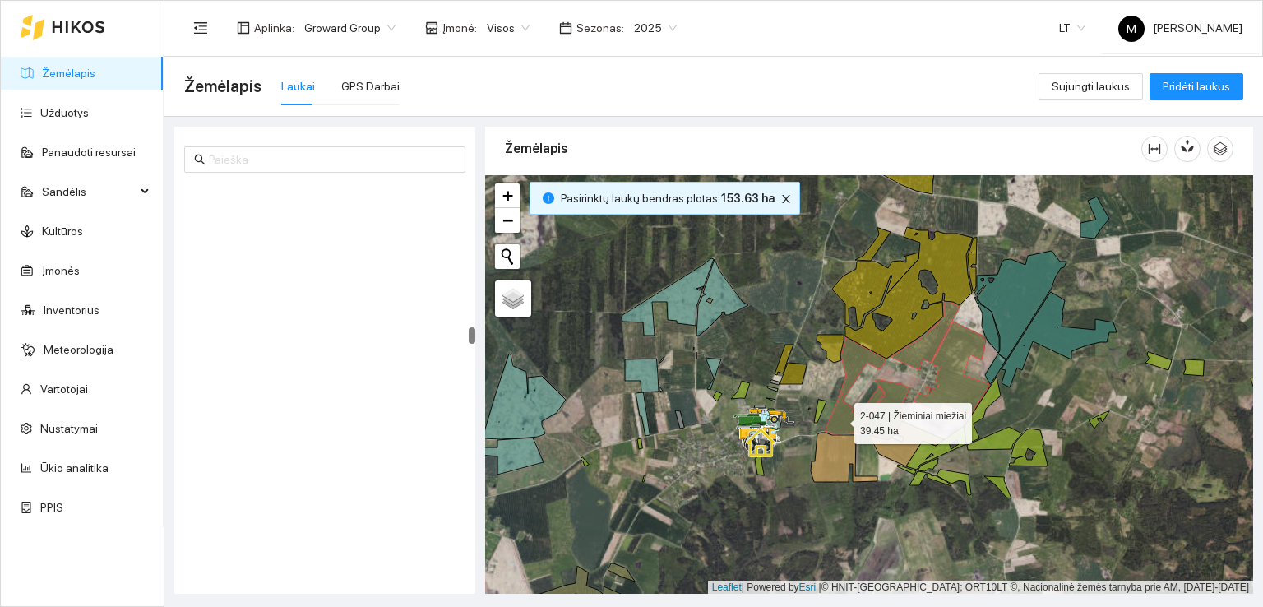
scroll to position [3736, 0]
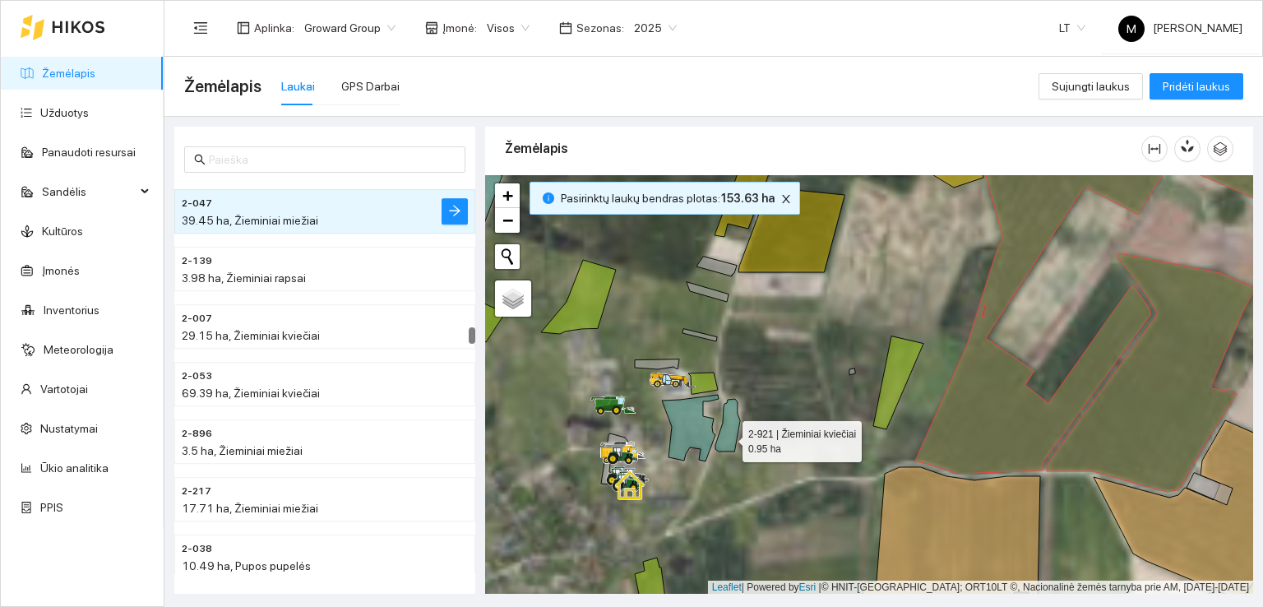
click at [728, 437] on icon at bounding box center [727, 425] width 25 height 53
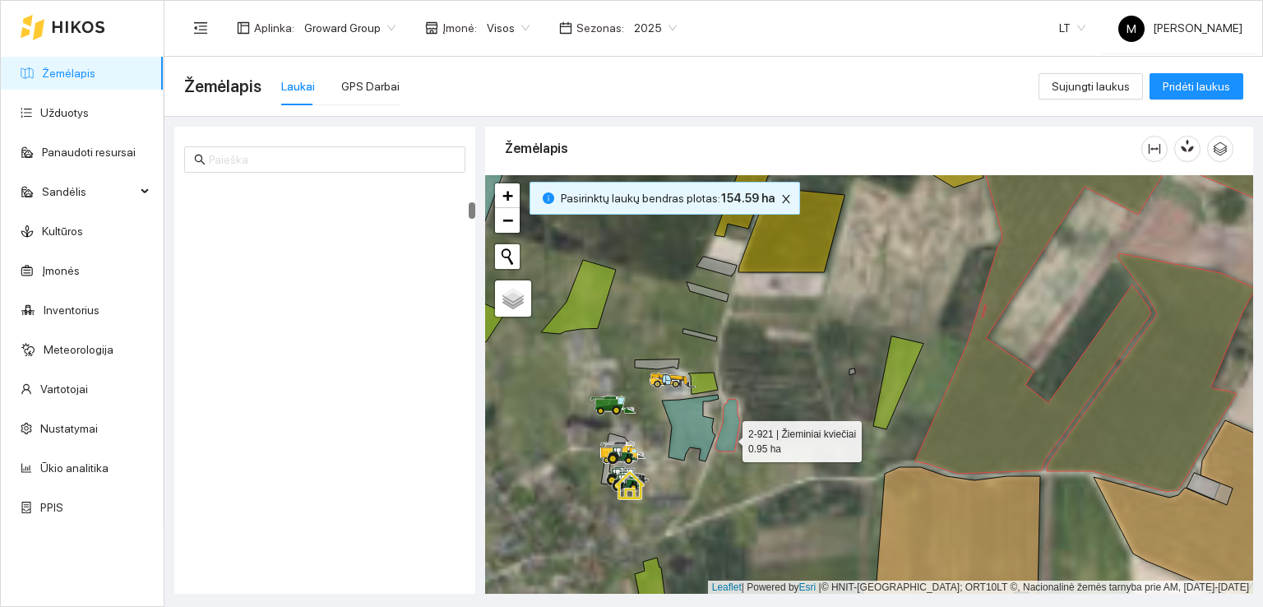
scroll to position [518, 0]
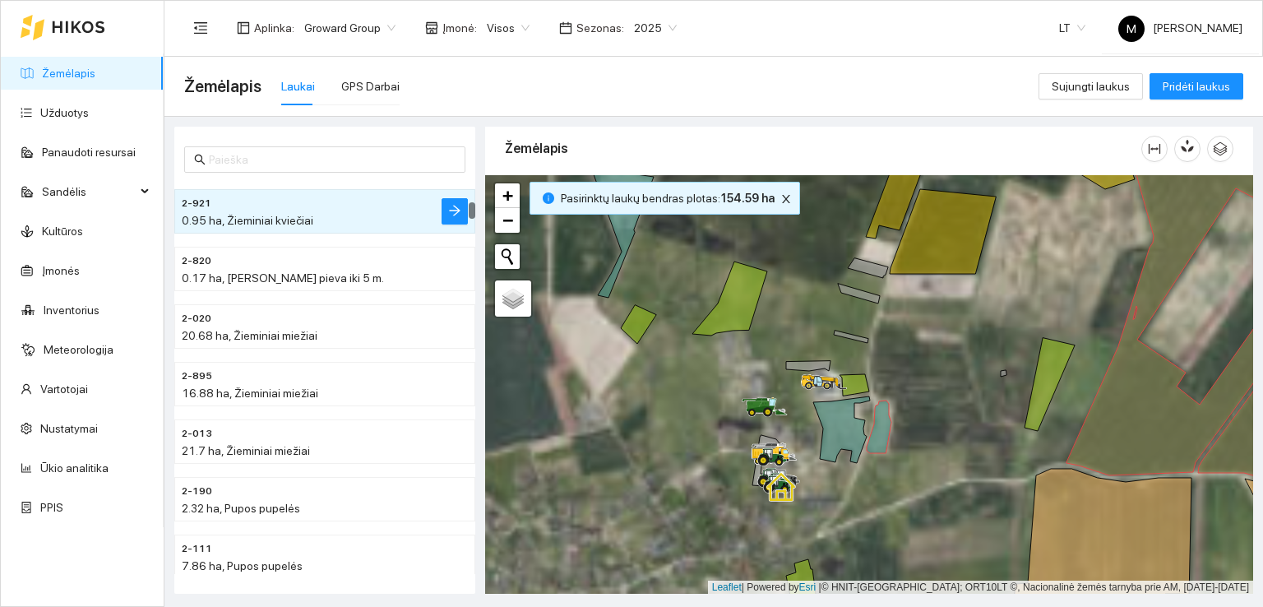
drag, startPoint x: 641, startPoint y: 402, endPoint x: 992, endPoint y: 404, distance: 351.0
click at [986, 403] on div at bounding box center [869, 384] width 768 height 419
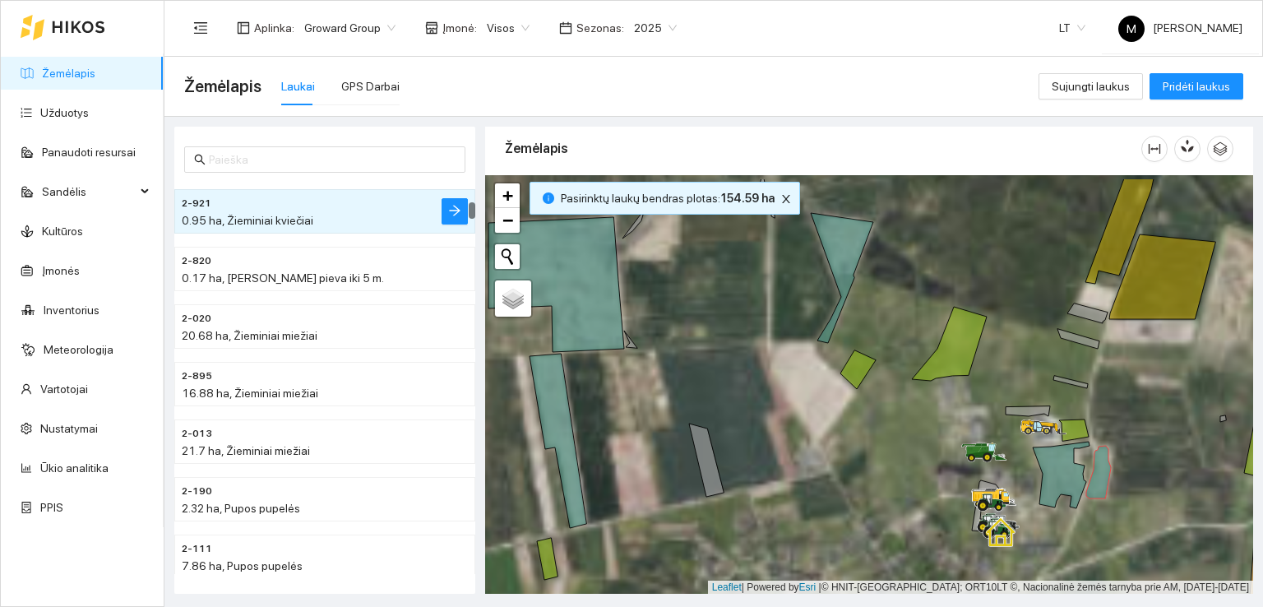
drag, startPoint x: 729, startPoint y: 382, endPoint x: 769, endPoint y: 504, distance: 128.2
click at [774, 501] on div at bounding box center [869, 384] width 768 height 419
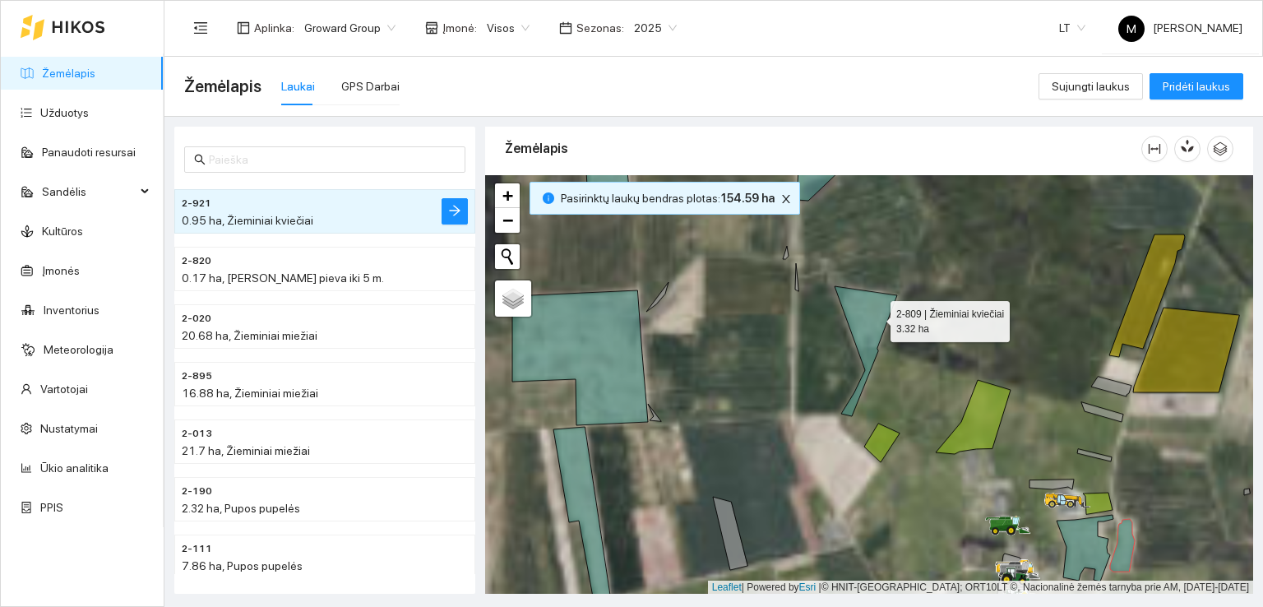
click at [876, 317] on icon at bounding box center [865, 351] width 62 height 130
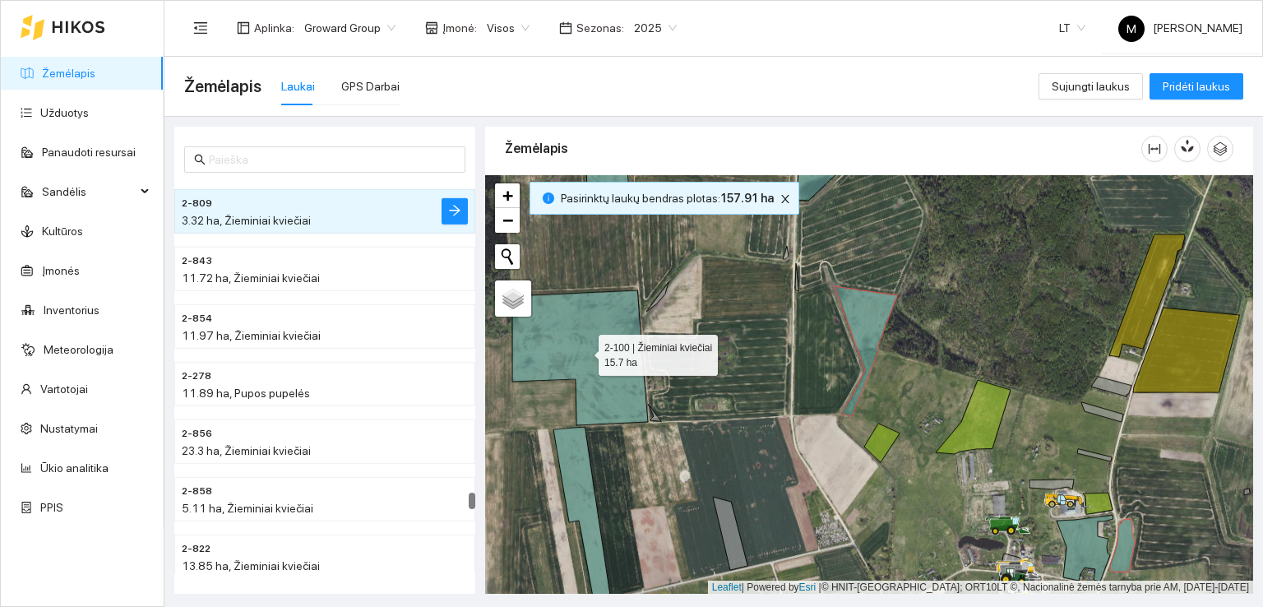
click at [584, 353] on icon at bounding box center [580, 357] width 136 height 135
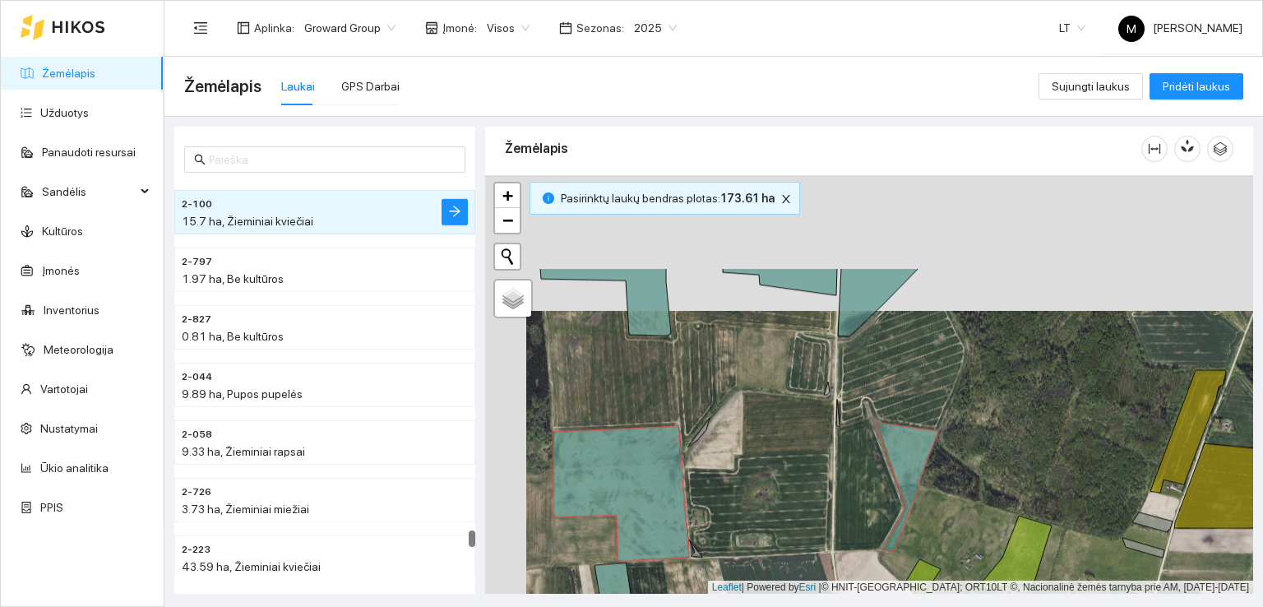
drag, startPoint x: 797, startPoint y: 423, endPoint x: 833, endPoint y: 516, distance: 100.2
click at [833, 516] on div at bounding box center [869, 384] width 768 height 419
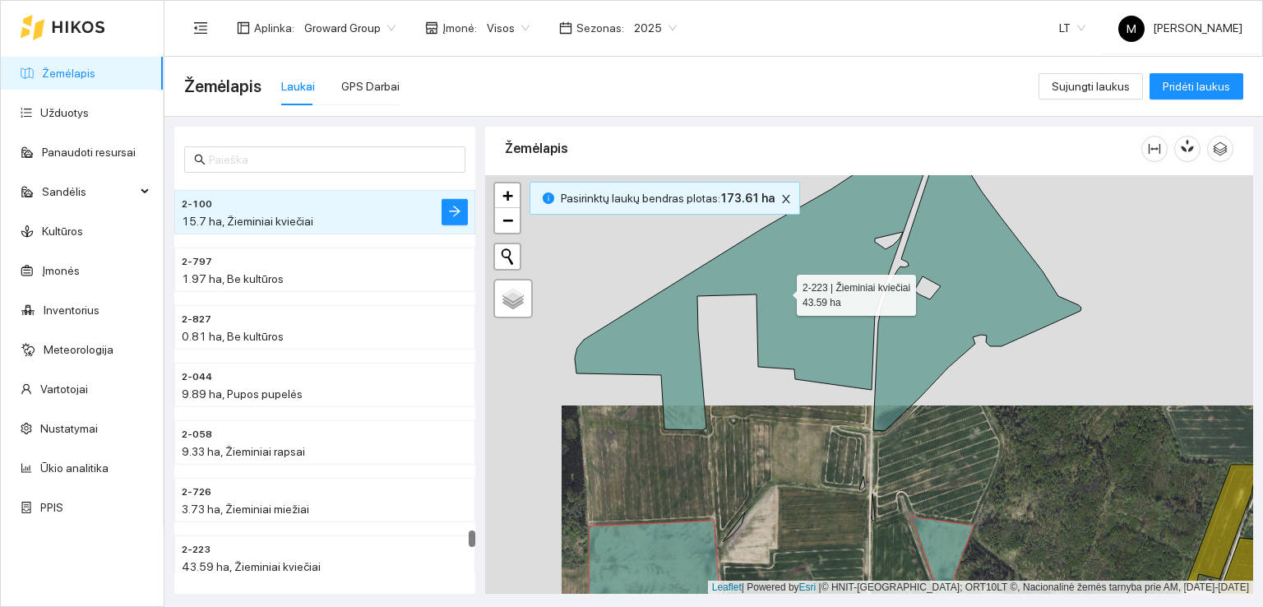
click at [802, 284] on icon at bounding box center [756, 281] width 363 height 298
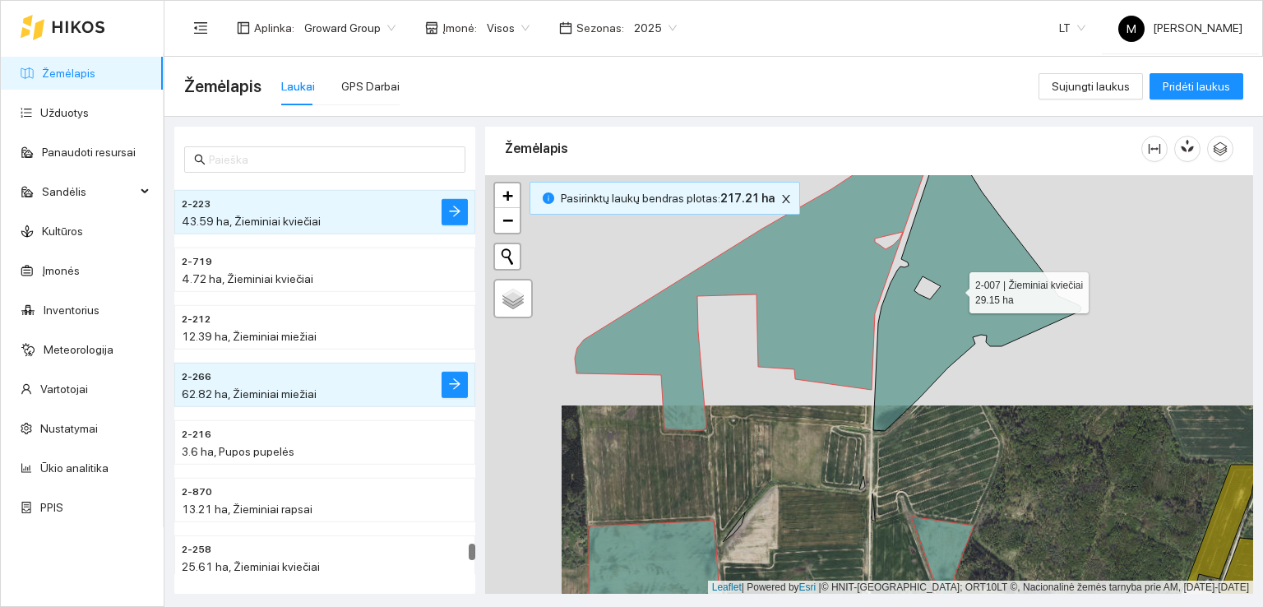
click at [928, 334] on icon at bounding box center [977, 281] width 208 height 298
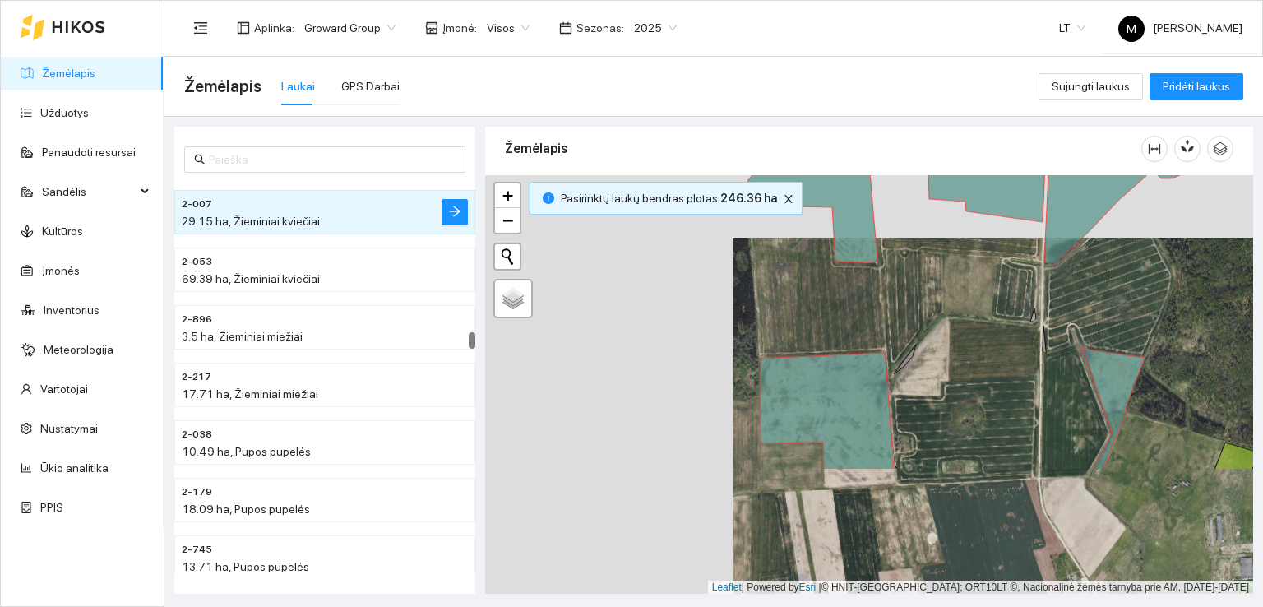
drag, startPoint x: 783, startPoint y: 430, endPoint x: 979, endPoint y: 233, distance: 277.9
click at [970, 239] on div at bounding box center [869, 384] width 768 height 419
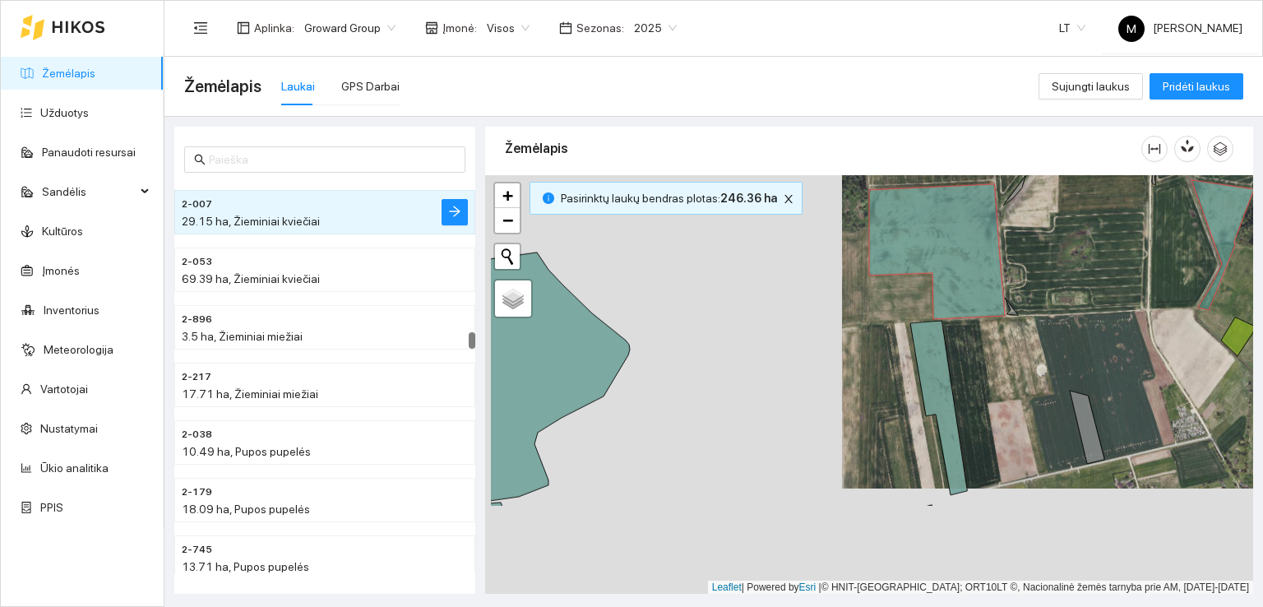
drag, startPoint x: 766, startPoint y: 464, endPoint x: 859, endPoint y: 302, distance: 186.7
click at [862, 298] on div at bounding box center [869, 384] width 768 height 419
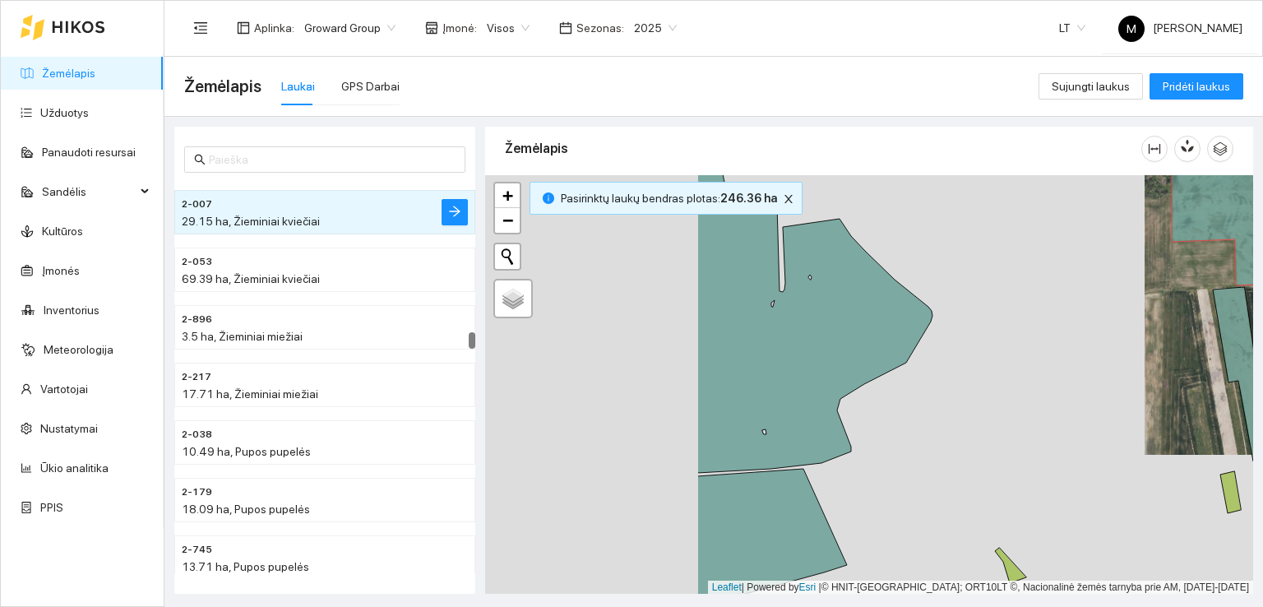
drag, startPoint x: 748, startPoint y: 400, endPoint x: 947, endPoint y: 400, distance: 198.9
click at [947, 400] on div at bounding box center [869, 384] width 768 height 419
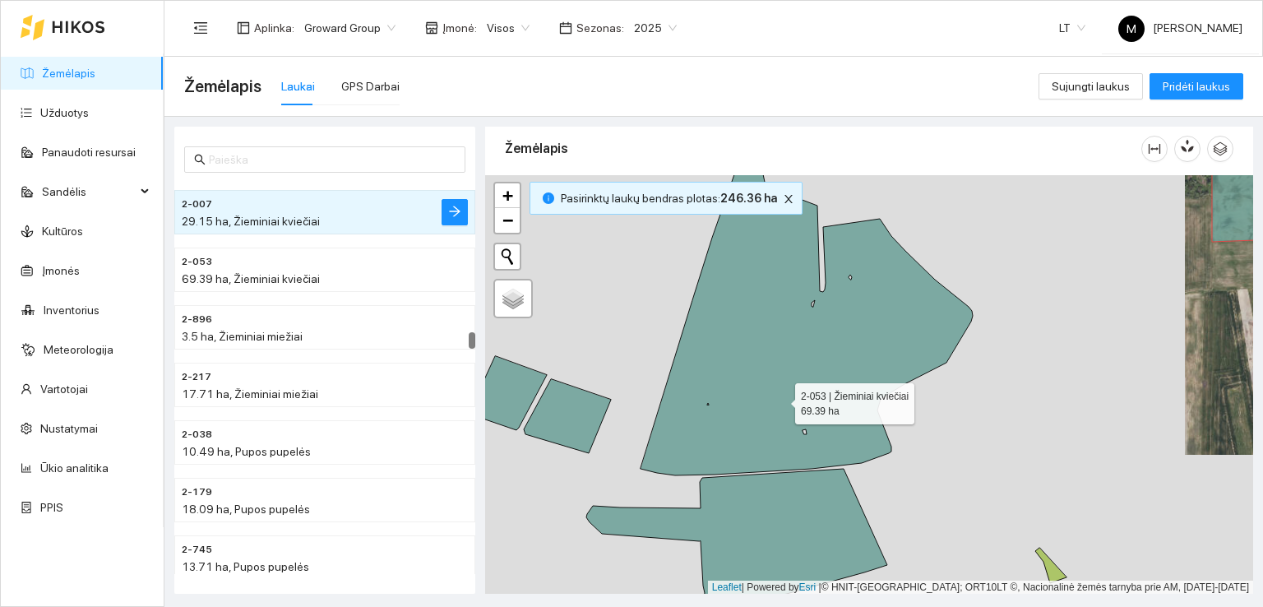
click at [780, 399] on icon at bounding box center [806, 303] width 332 height 343
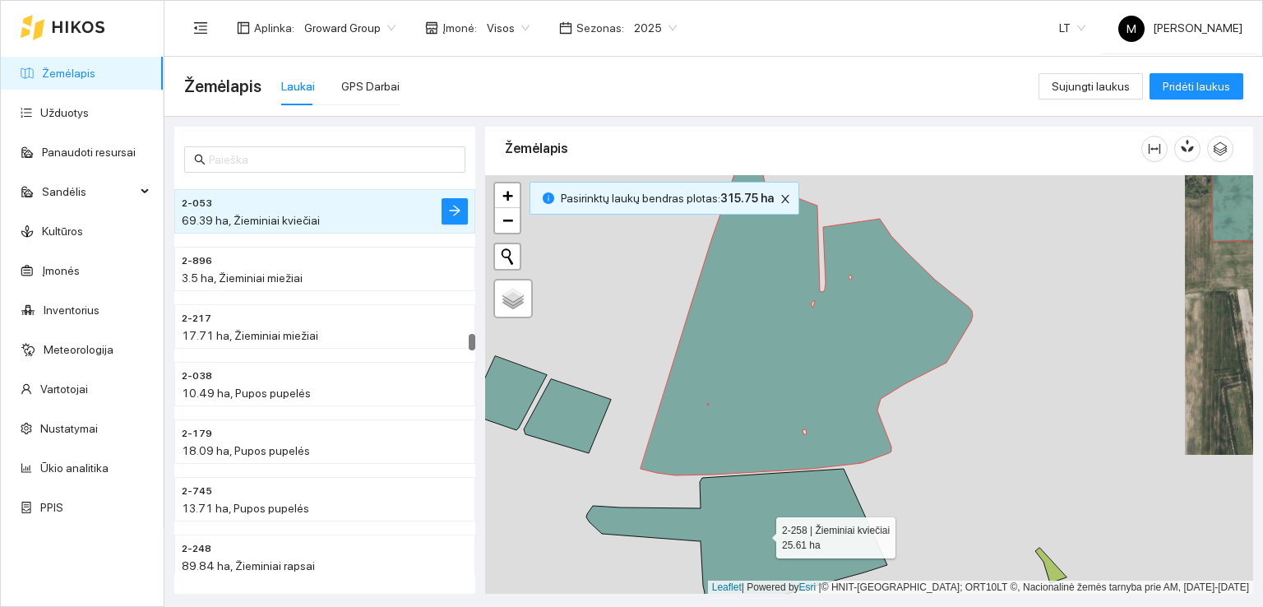
click at [761, 521] on icon at bounding box center [736, 543] width 301 height 148
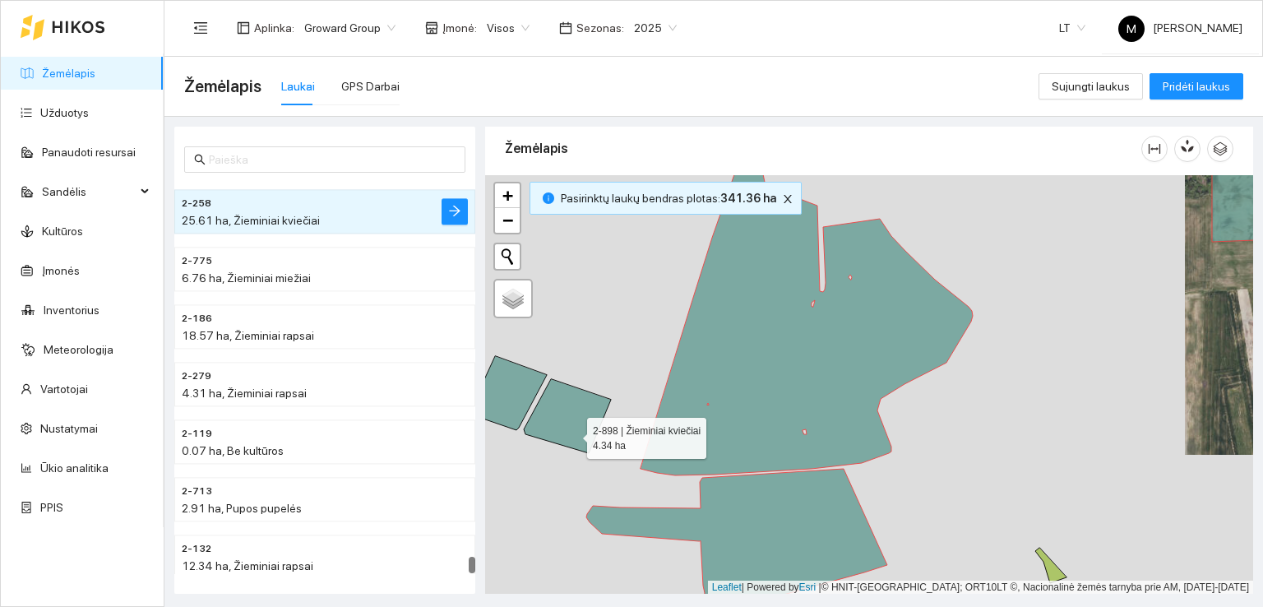
drag, startPoint x: 571, startPoint y: 433, endPoint x: 543, endPoint y: 416, distance: 33.6
click at [571, 432] on icon at bounding box center [567, 416] width 87 height 74
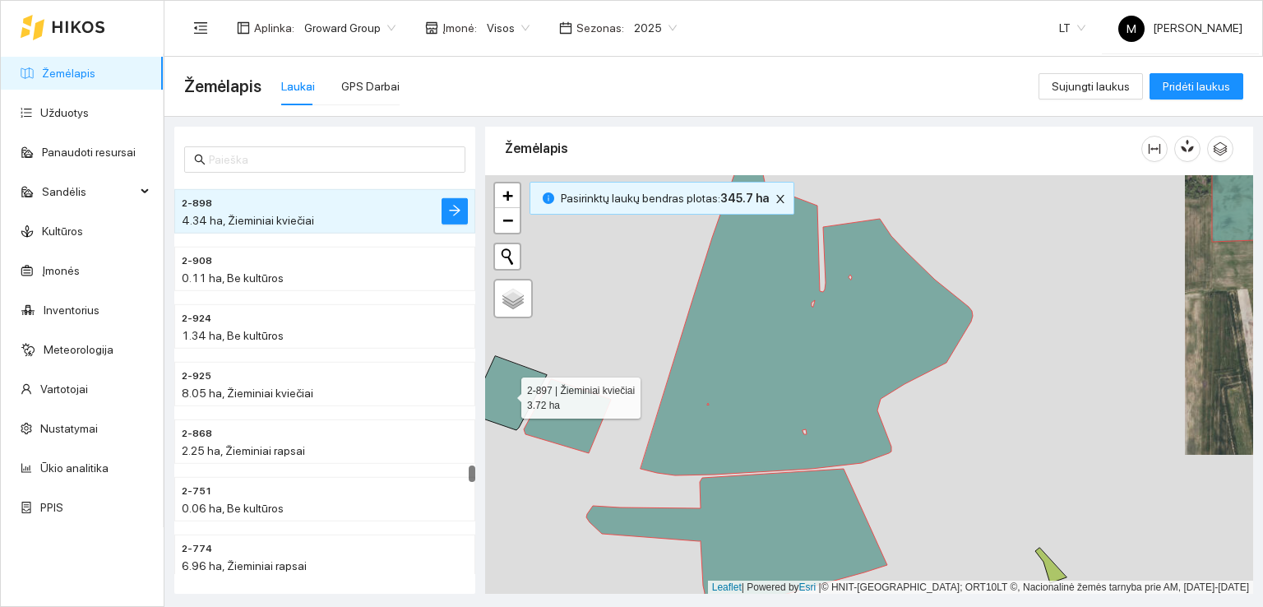
click at [528, 393] on icon at bounding box center [508, 393] width 78 height 74
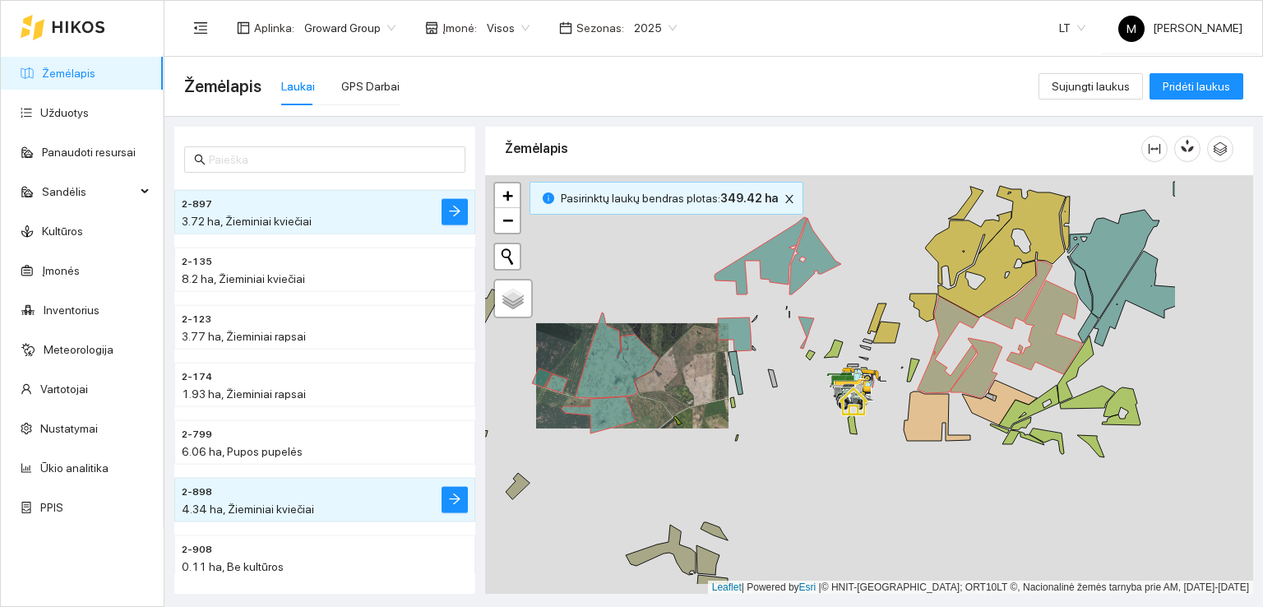
drag, startPoint x: 988, startPoint y: 484, endPoint x: 832, endPoint y: 432, distance: 164.8
click at [832, 432] on div at bounding box center [869, 384] width 768 height 419
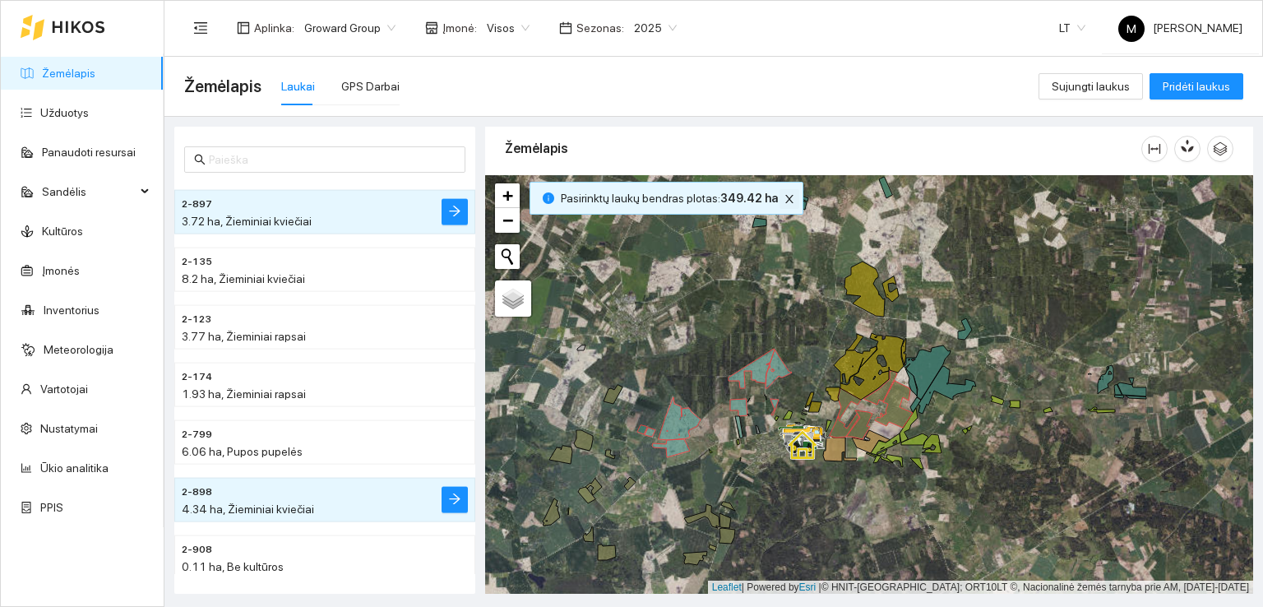
click at [783, 195] on icon "close" at bounding box center [789, 199] width 12 height 12
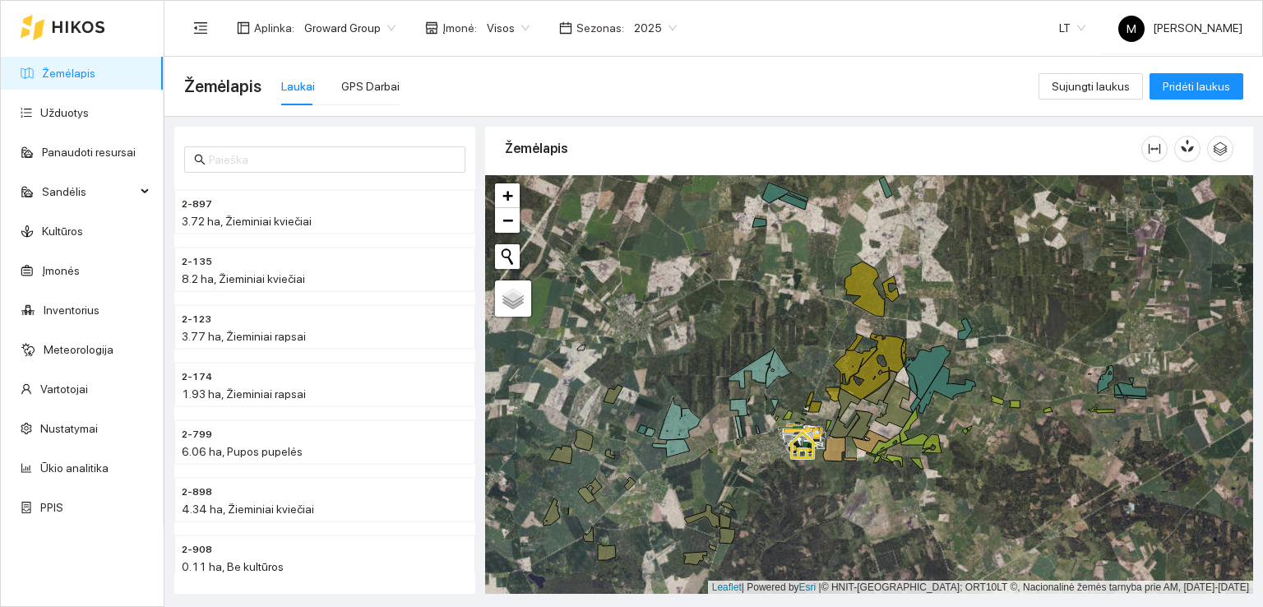
drag, startPoint x: 629, startPoint y: 455, endPoint x: 750, endPoint y: 454, distance: 120.9
click at [750, 454] on div at bounding box center [869, 384] width 768 height 419
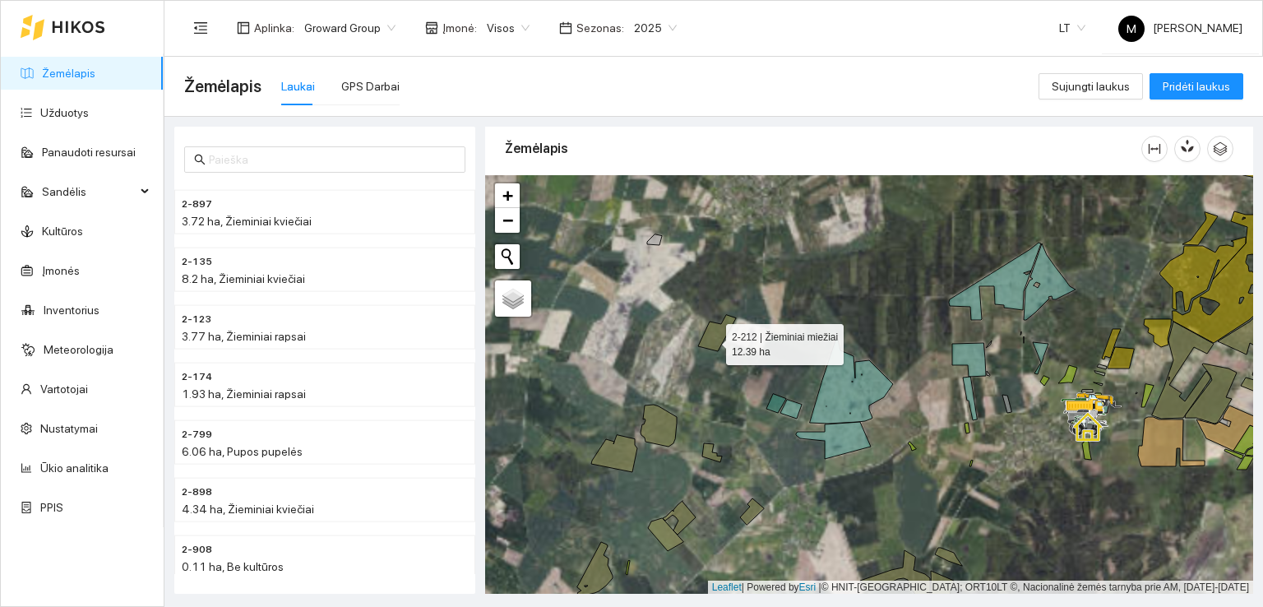
click at [710, 338] on icon at bounding box center [717, 333] width 38 height 36
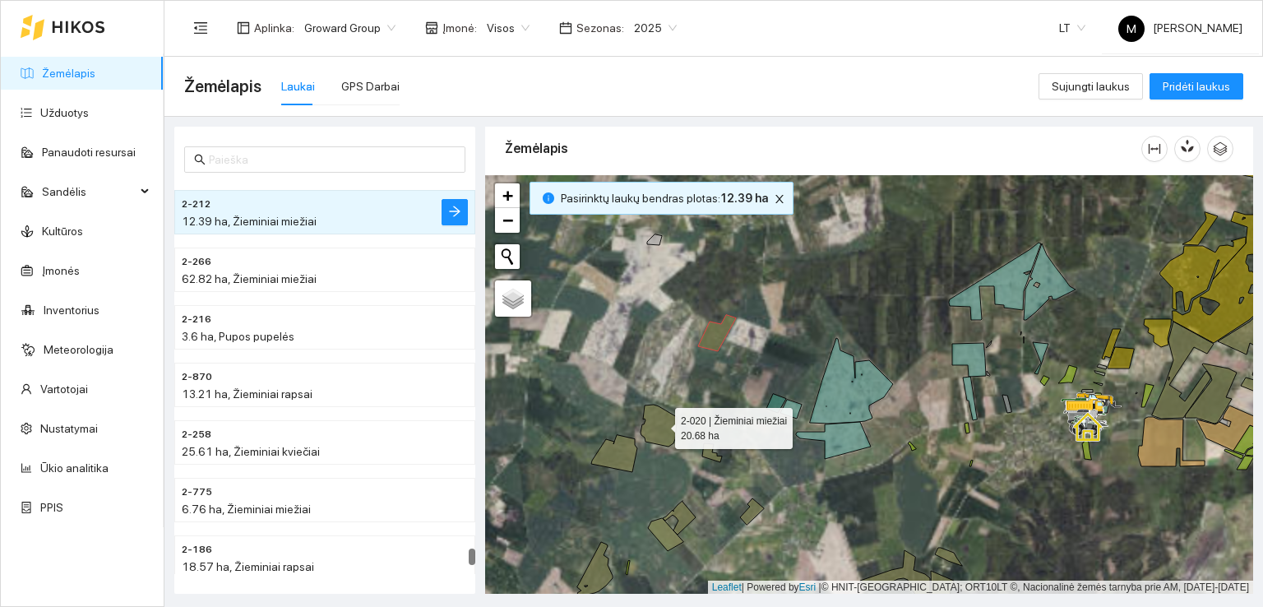
click at [658, 427] on icon at bounding box center [658, 425] width 36 height 42
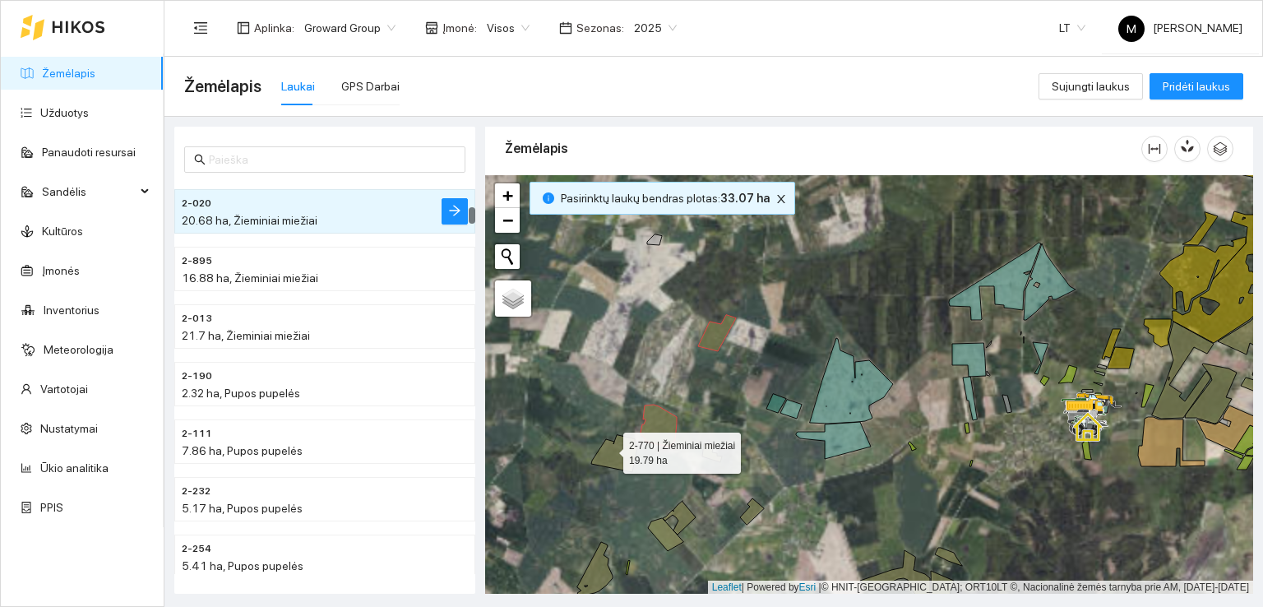
click at [608, 449] on icon at bounding box center [614, 453] width 46 height 37
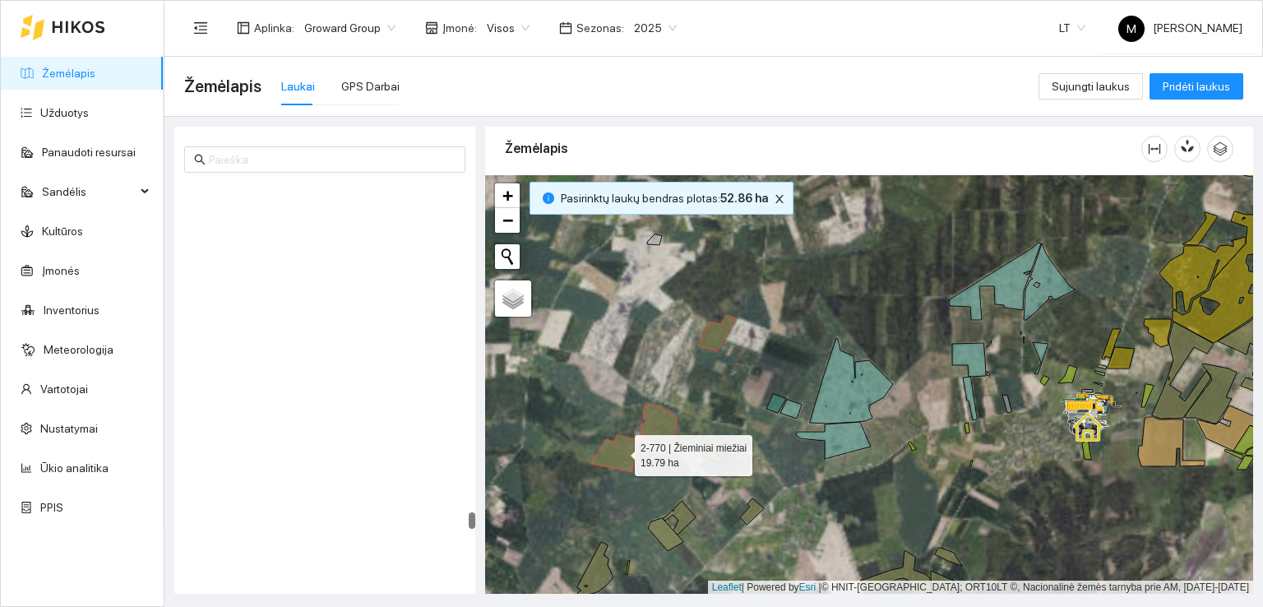
scroll to position [8507, 0]
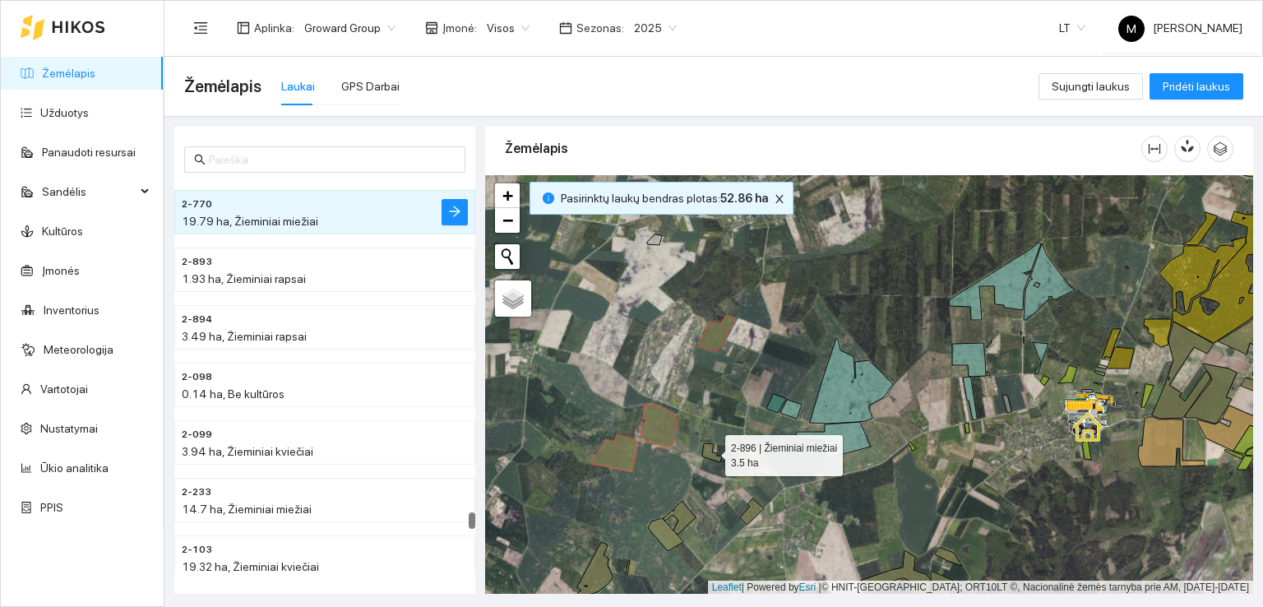
click at [710, 451] on icon at bounding box center [712, 452] width 20 height 19
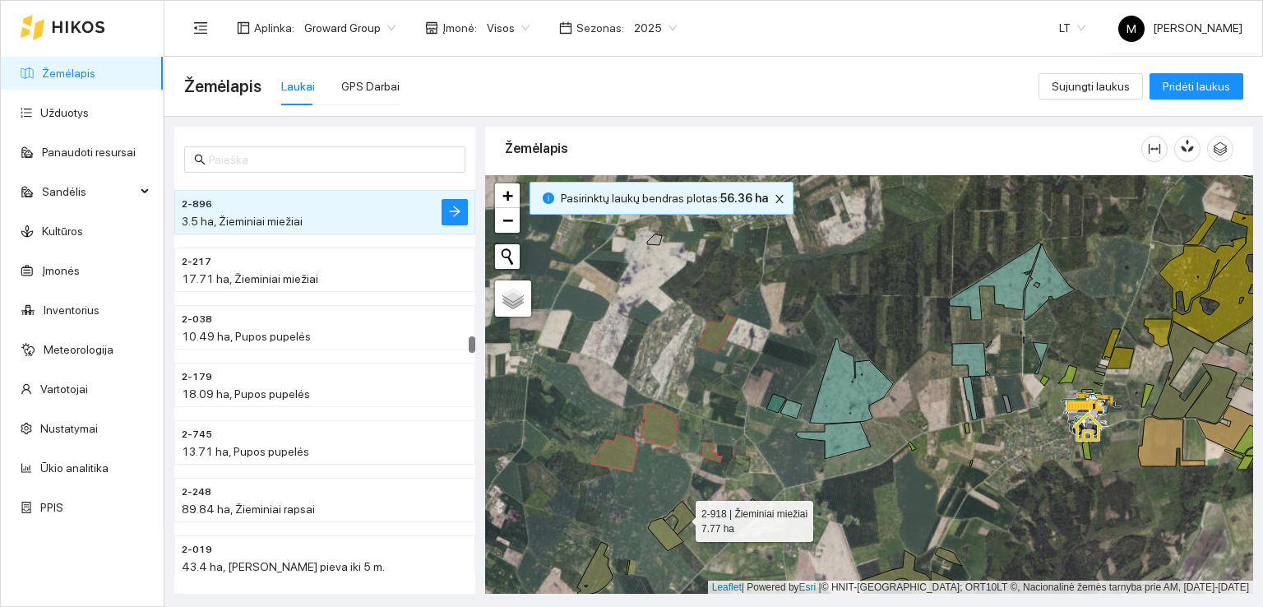
click at [686, 514] on icon at bounding box center [679, 518] width 33 height 34
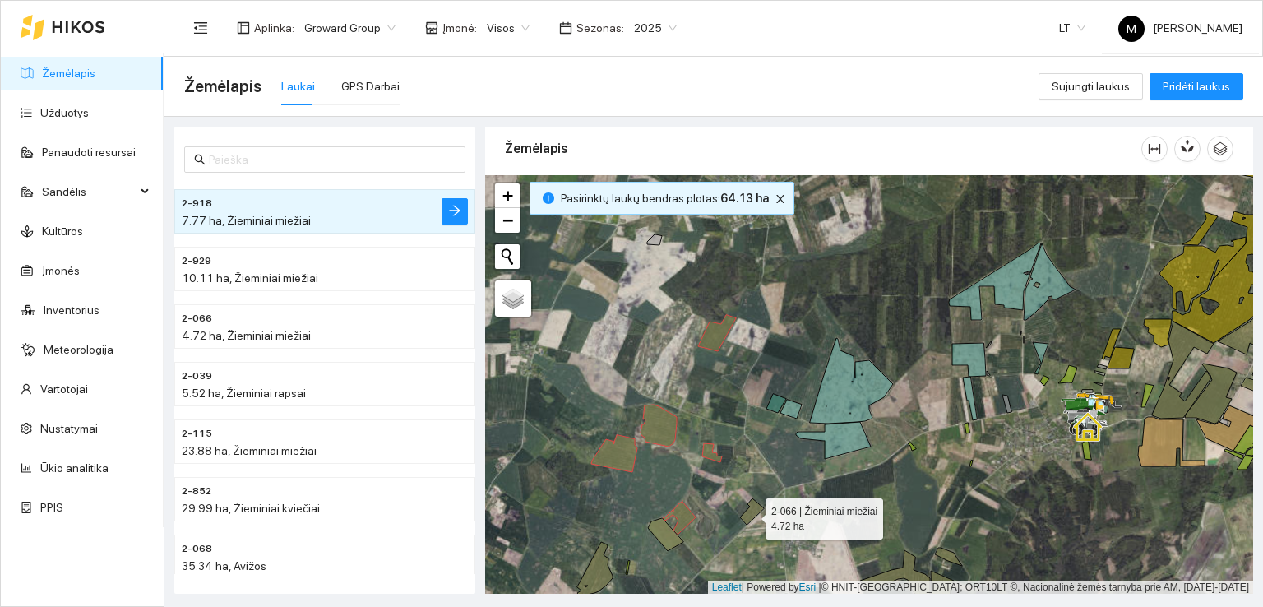
click at [751, 514] on icon at bounding box center [752, 511] width 24 height 26
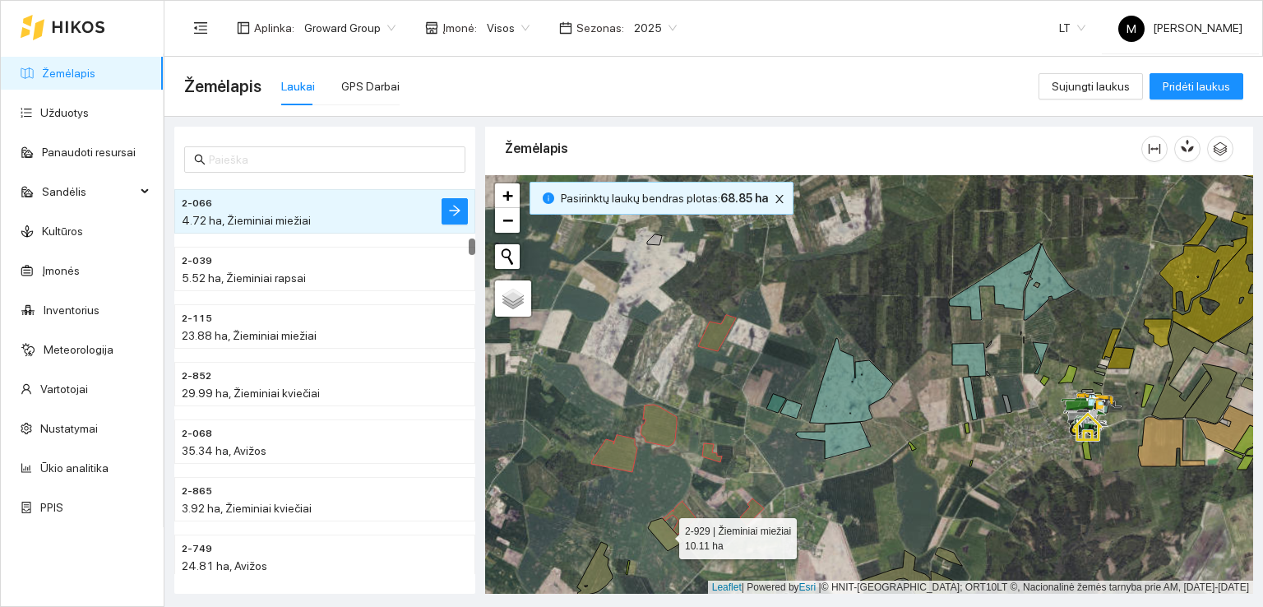
drag, startPoint x: 668, startPoint y: 532, endPoint x: 645, endPoint y: 540, distance: 23.7
click at [668, 533] on icon at bounding box center [665, 534] width 35 height 33
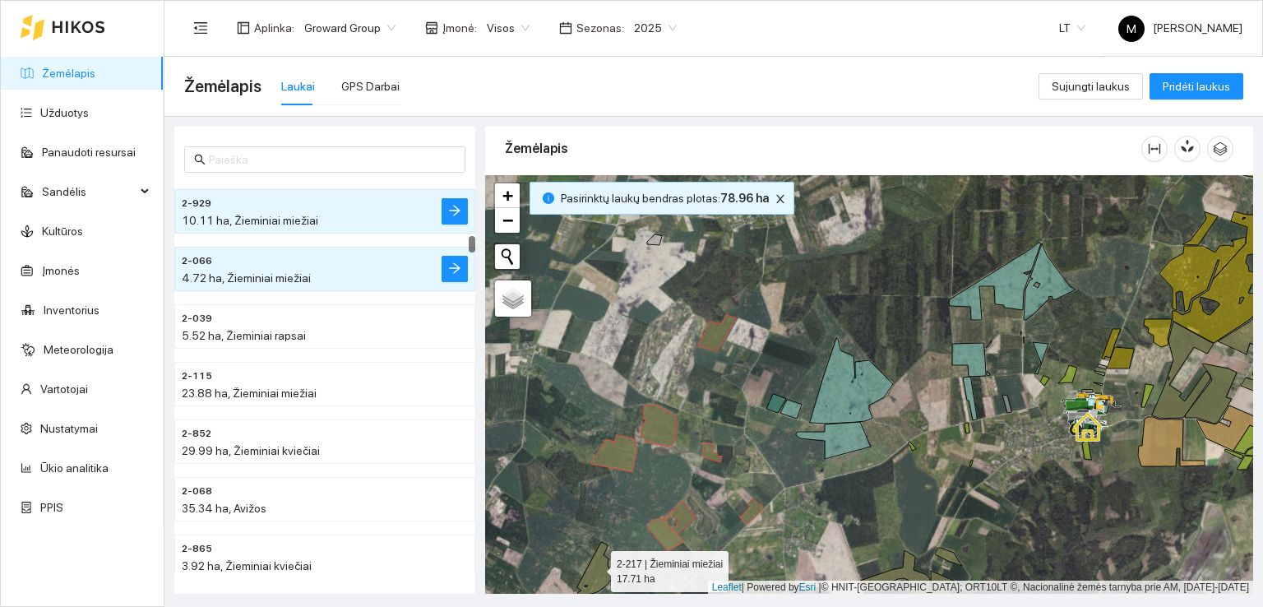
click at [596, 566] on icon at bounding box center [594, 569] width 35 height 54
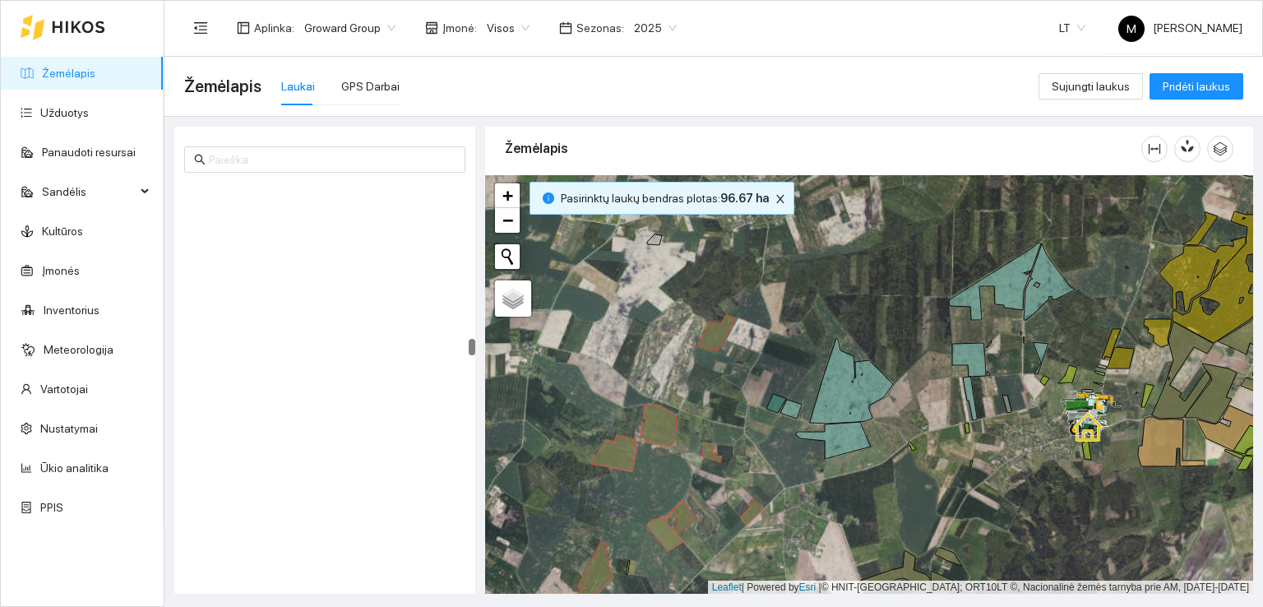
scroll to position [4024, 0]
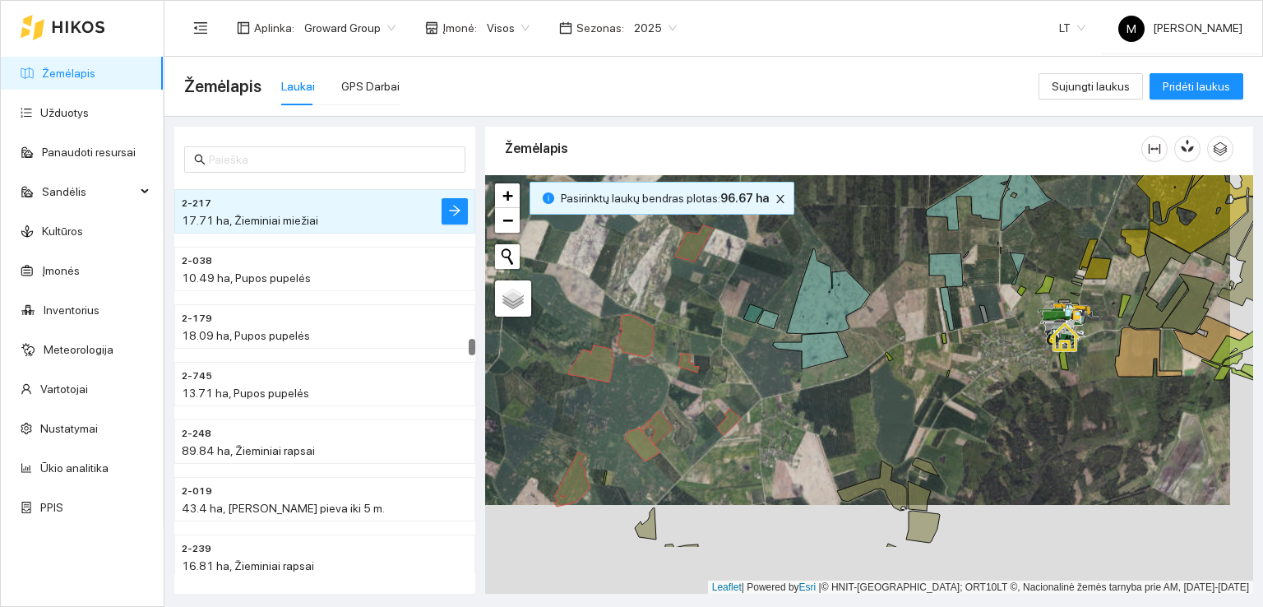
drag, startPoint x: 701, startPoint y: 576, endPoint x: 630, endPoint y: 348, distance: 239.5
click at [630, 348] on div at bounding box center [869, 384] width 768 height 419
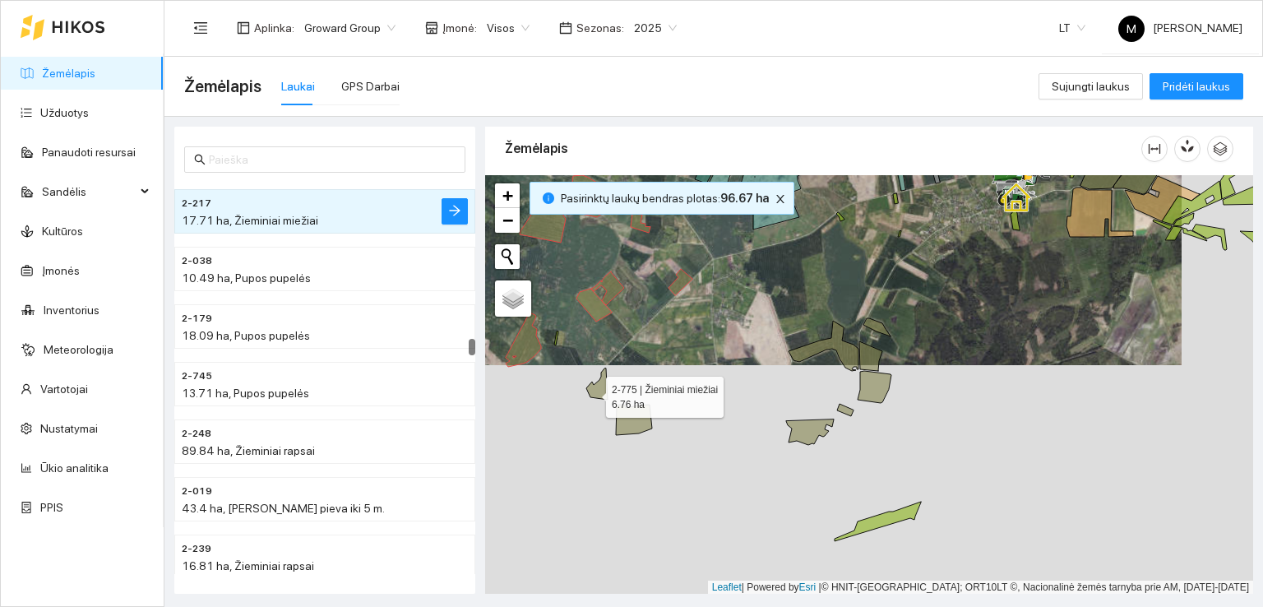
click at [591, 392] on icon at bounding box center [596, 383] width 21 height 31
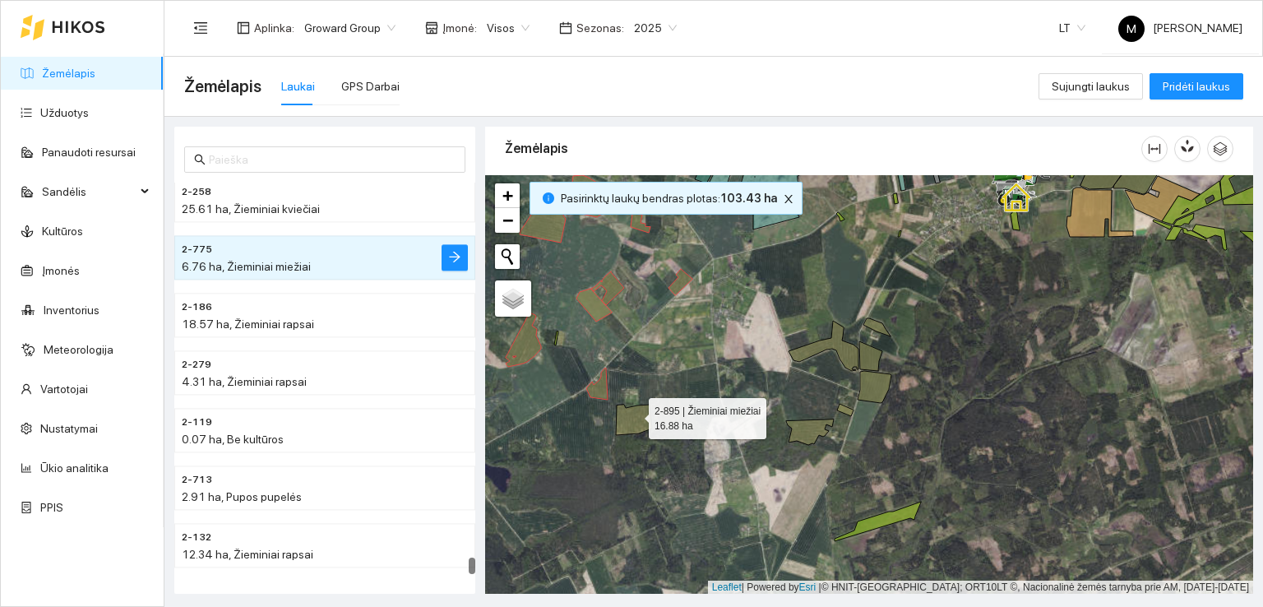
click at [634, 414] on icon at bounding box center [634, 419] width 36 height 30
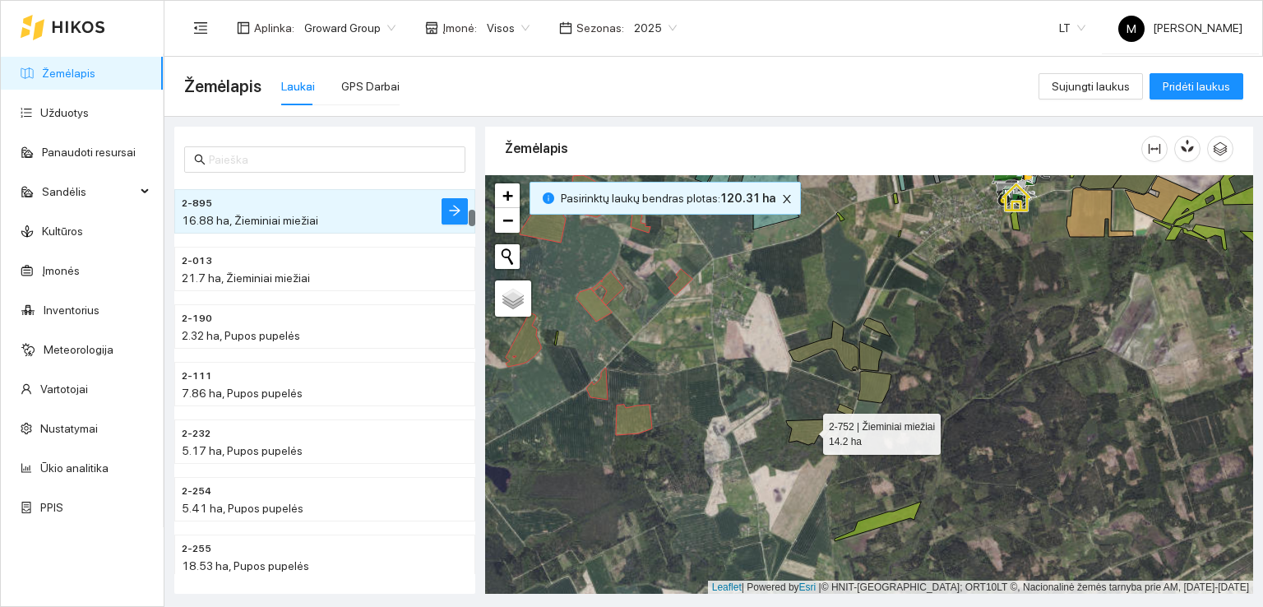
click at [810, 425] on icon at bounding box center [810, 431] width 48 height 25
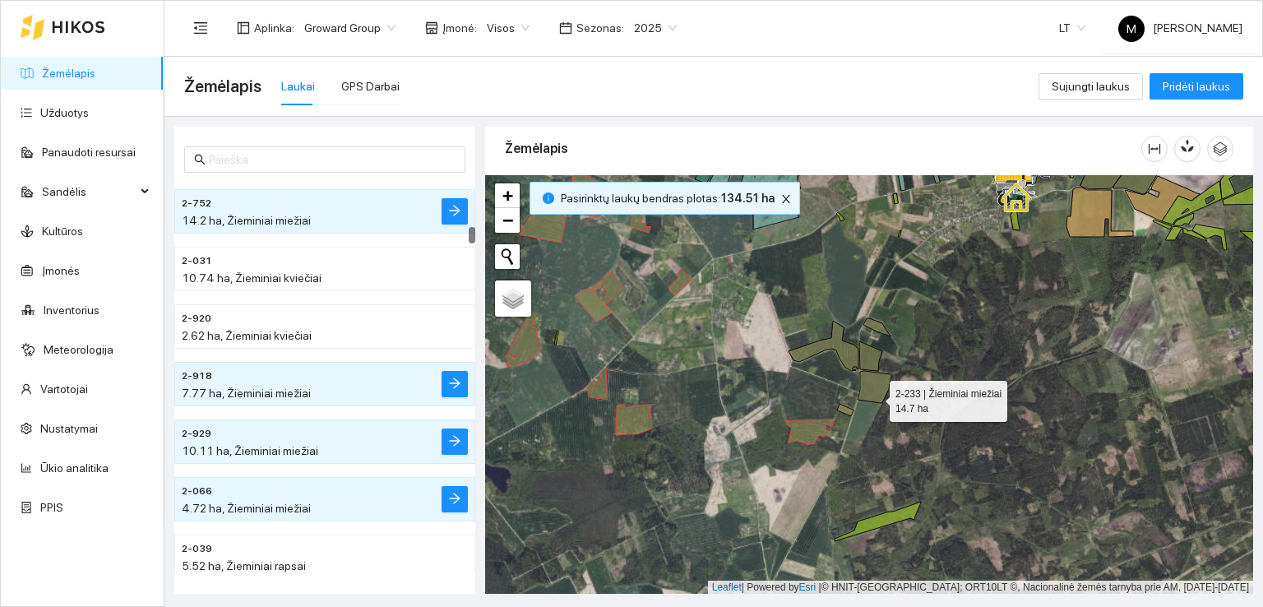
click at [875, 396] on icon at bounding box center [874, 387] width 34 height 32
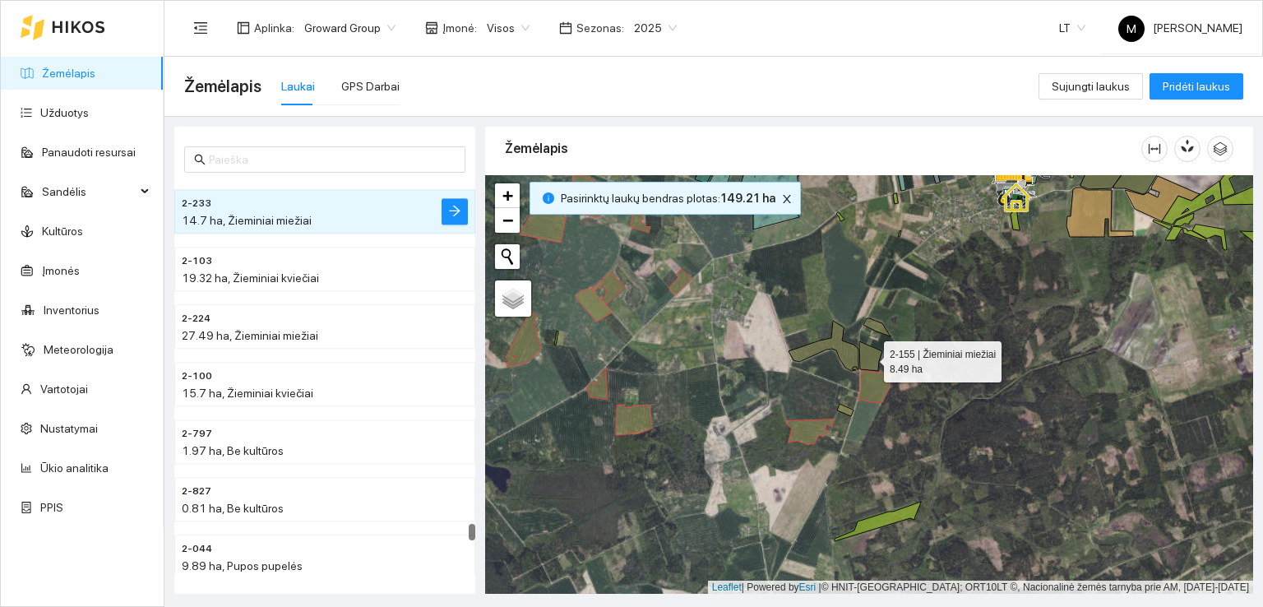
click at [876, 349] on icon at bounding box center [870, 356] width 23 height 30
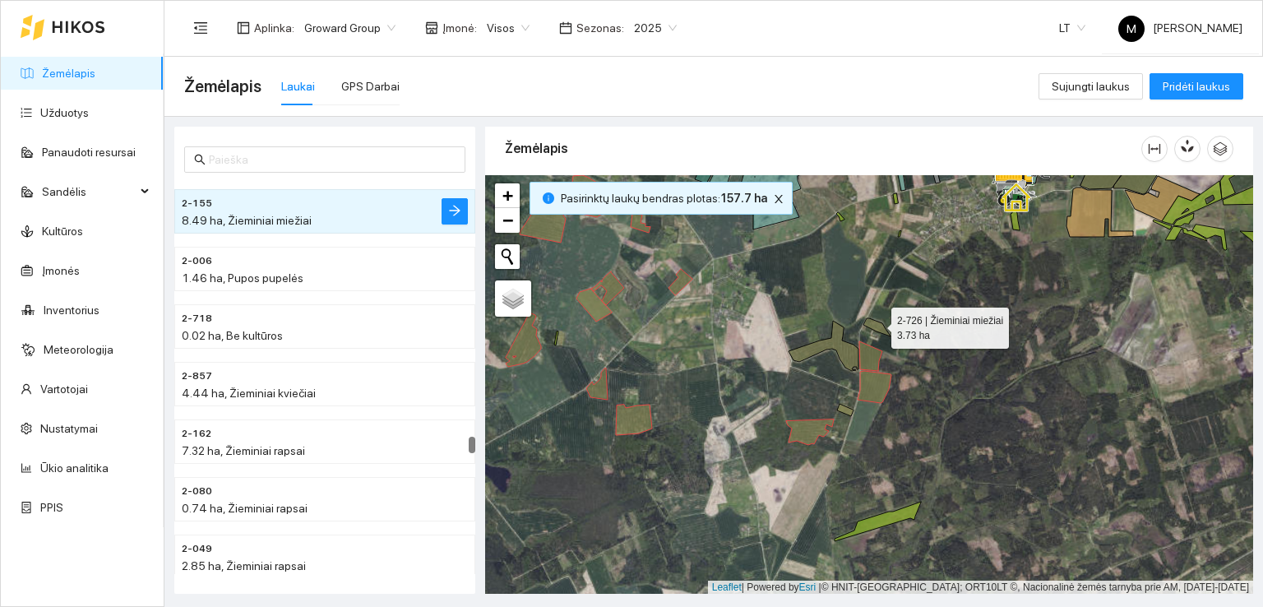
click at [876, 323] on icon at bounding box center [876, 327] width 27 height 18
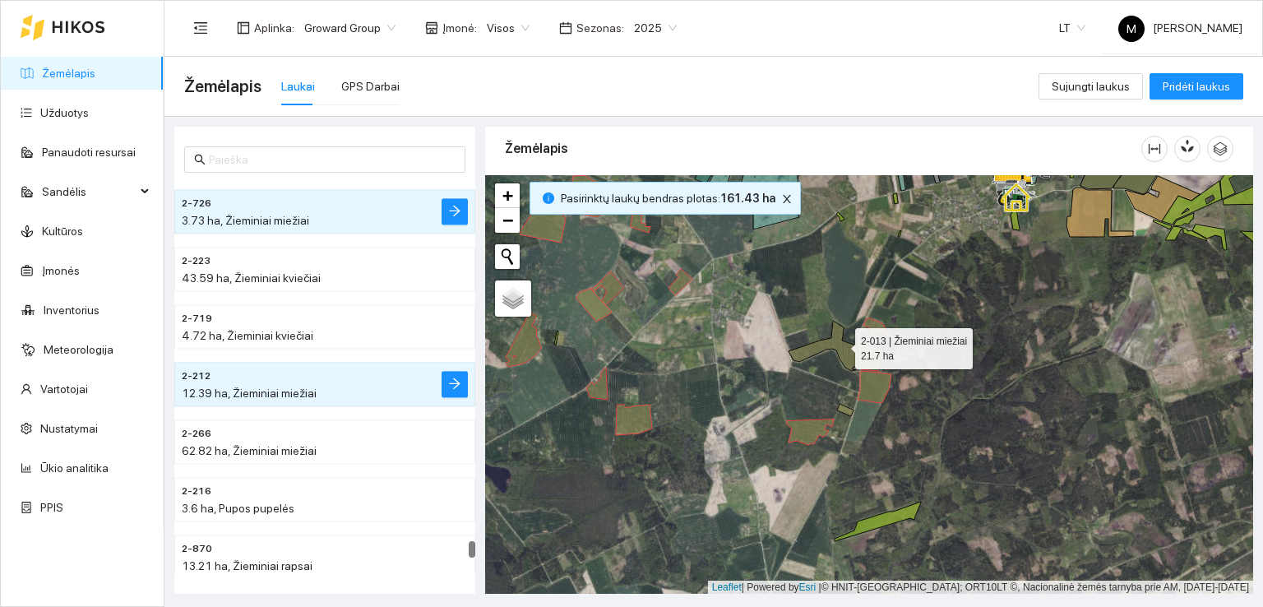
click at [840, 344] on icon at bounding box center [823, 346] width 70 height 50
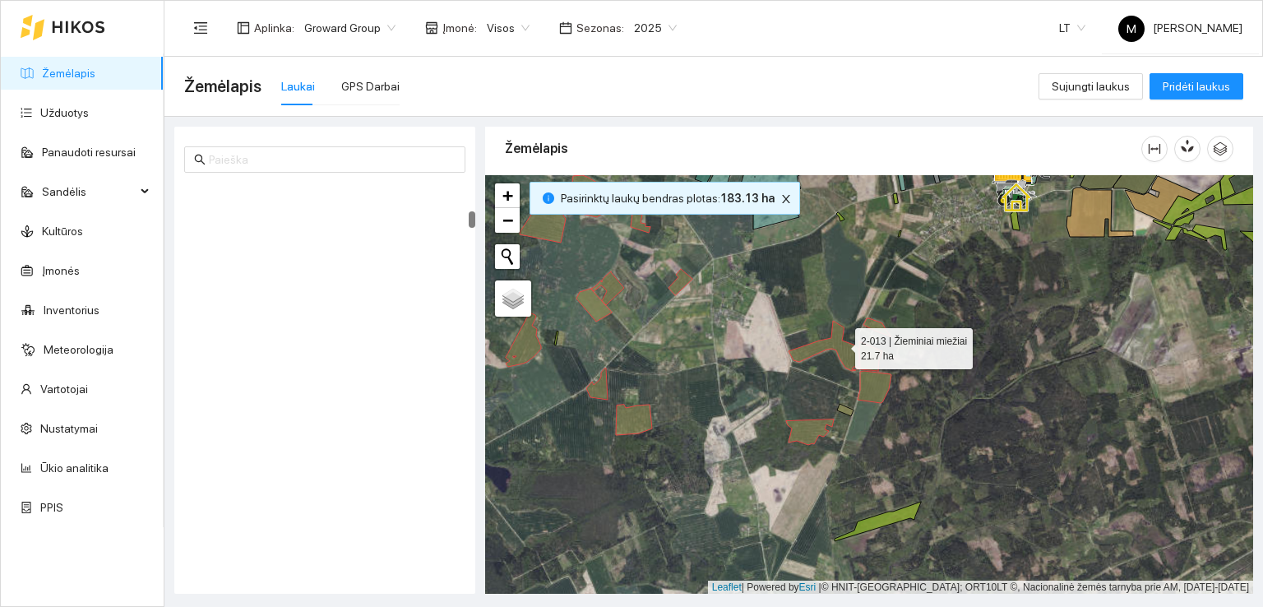
scroll to position [748, 0]
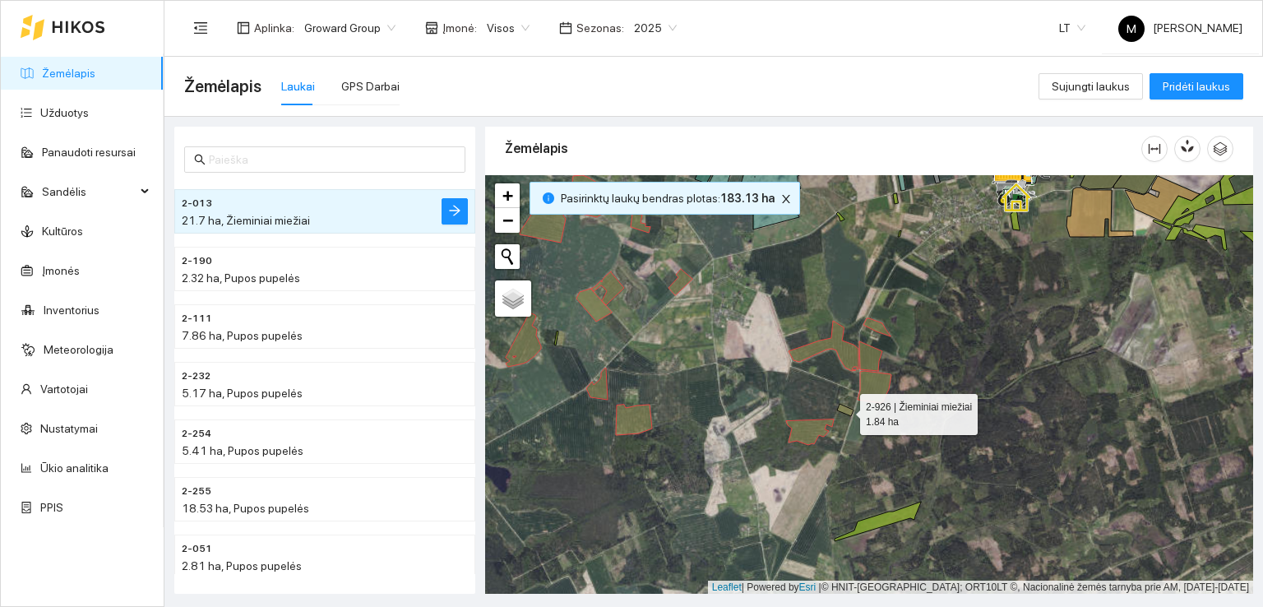
click at [847, 409] on icon at bounding box center [845, 410] width 16 height 12
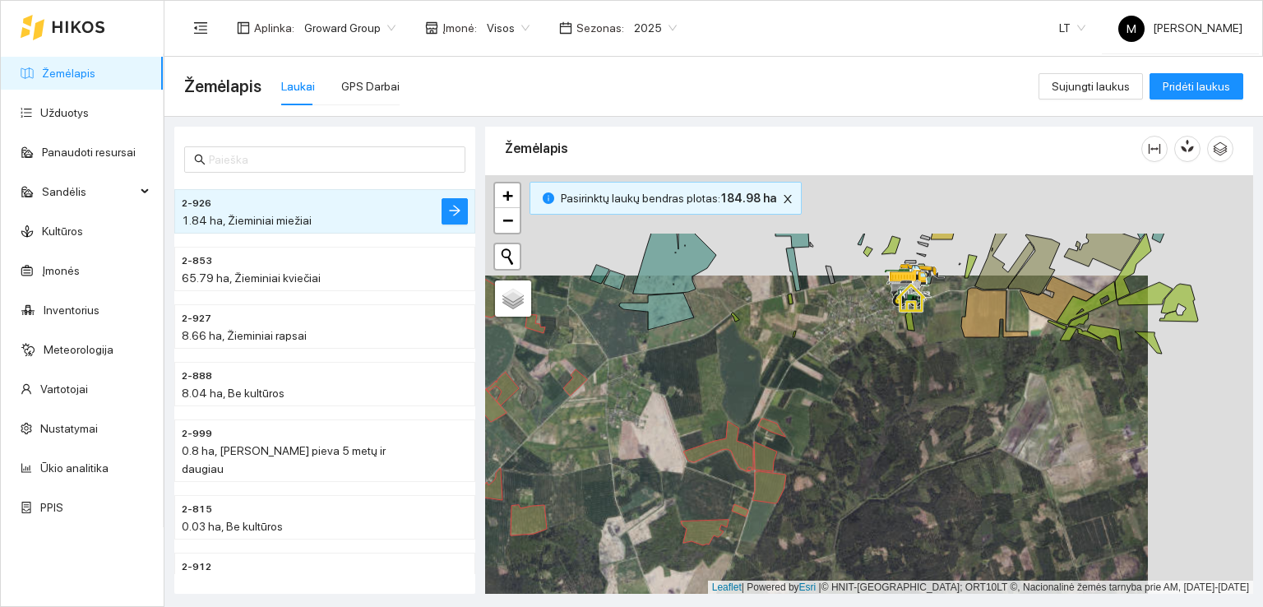
drag, startPoint x: 967, startPoint y: 320, endPoint x: 825, endPoint y: 441, distance: 186.0
click at [835, 438] on div at bounding box center [869, 384] width 768 height 419
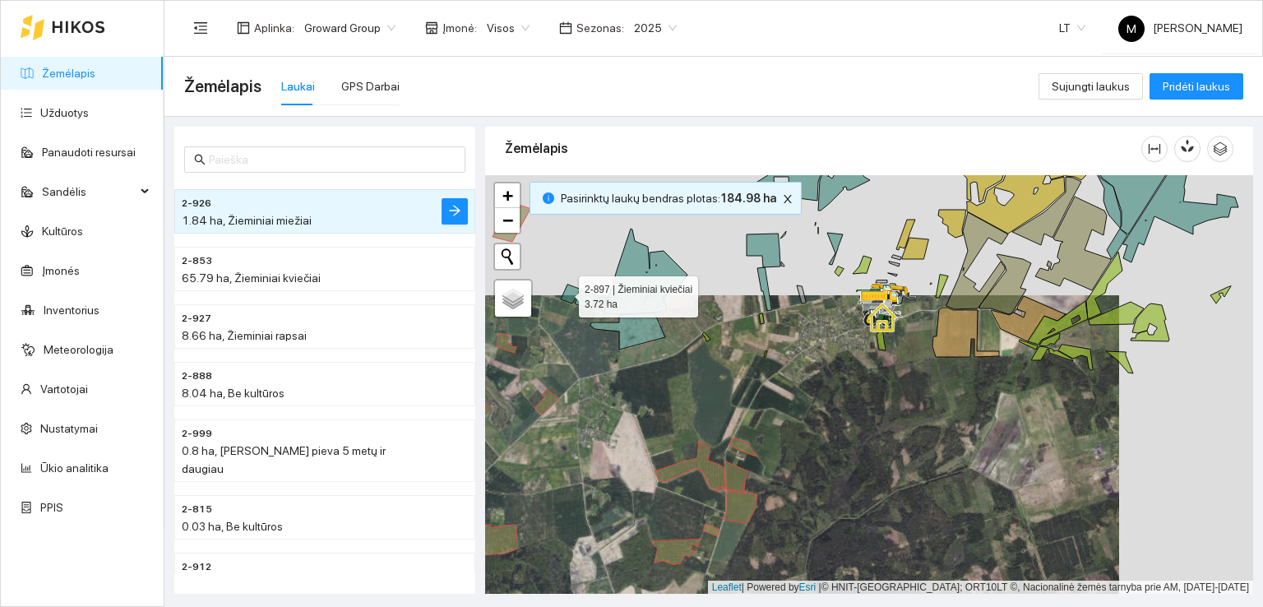
click at [564, 292] on icon at bounding box center [571, 293] width 20 height 19
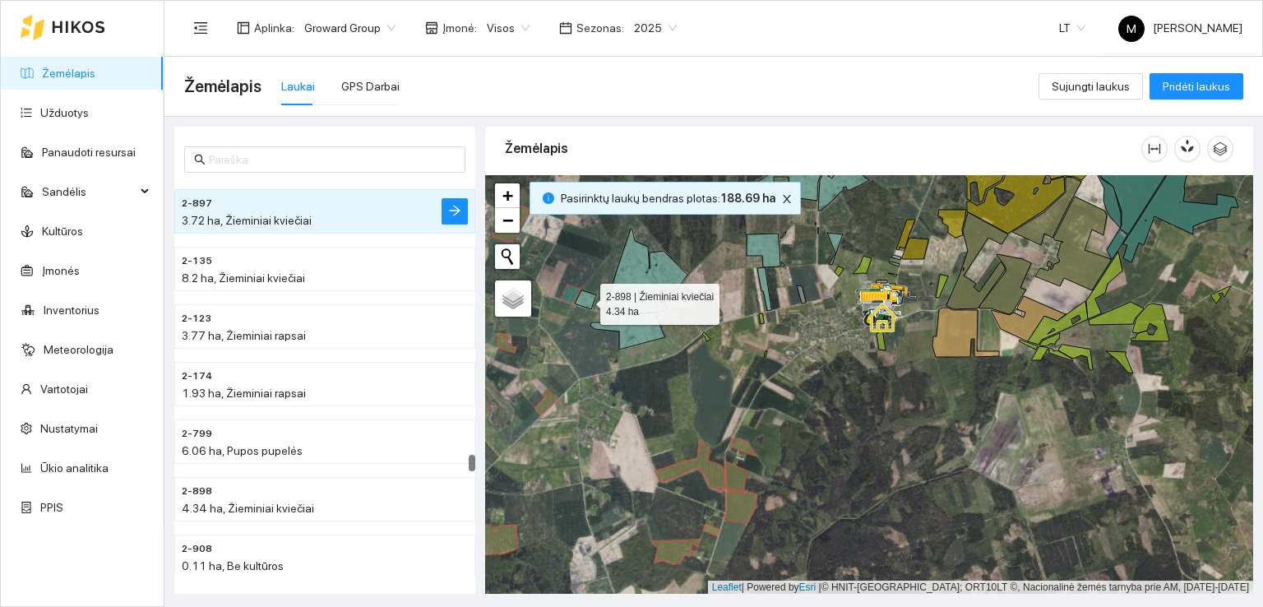
click at [588, 298] on icon at bounding box center [585, 299] width 21 height 19
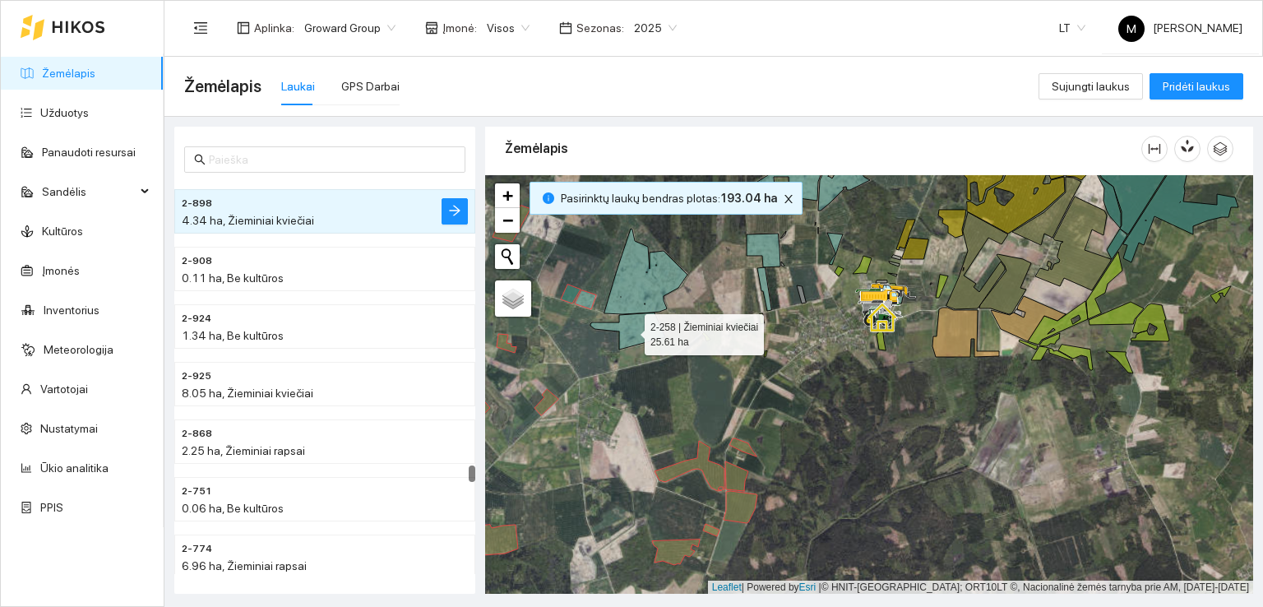
drag, startPoint x: 631, startPoint y: 330, endPoint x: 638, endPoint y: 318, distance: 13.7
click at [631, 330] on icon at bounding box center [627, 330] width 75 height 37
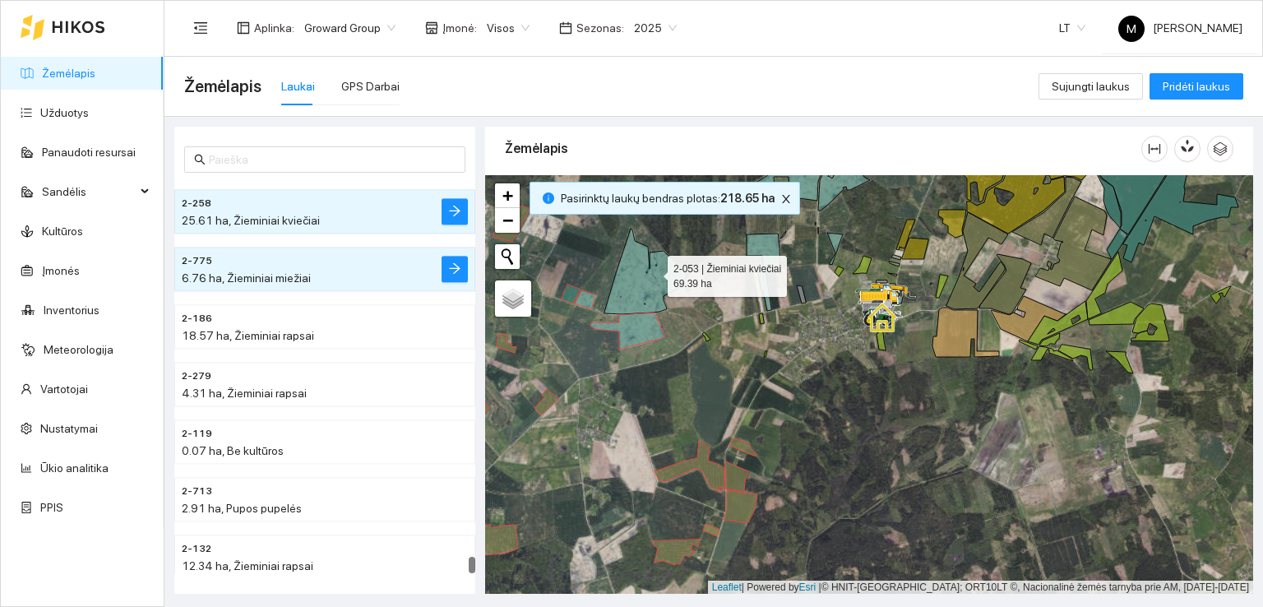
click at [653, 271] on icon at bounding box center [645, 271] width 83 height 85
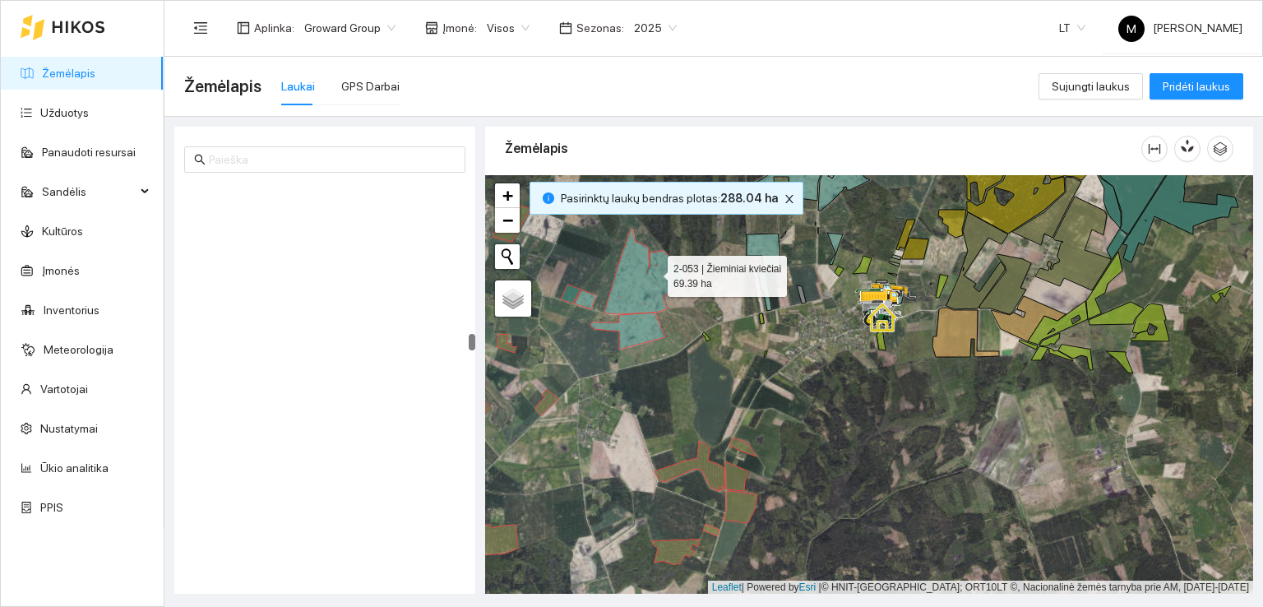
scroll to position [3909, 0]
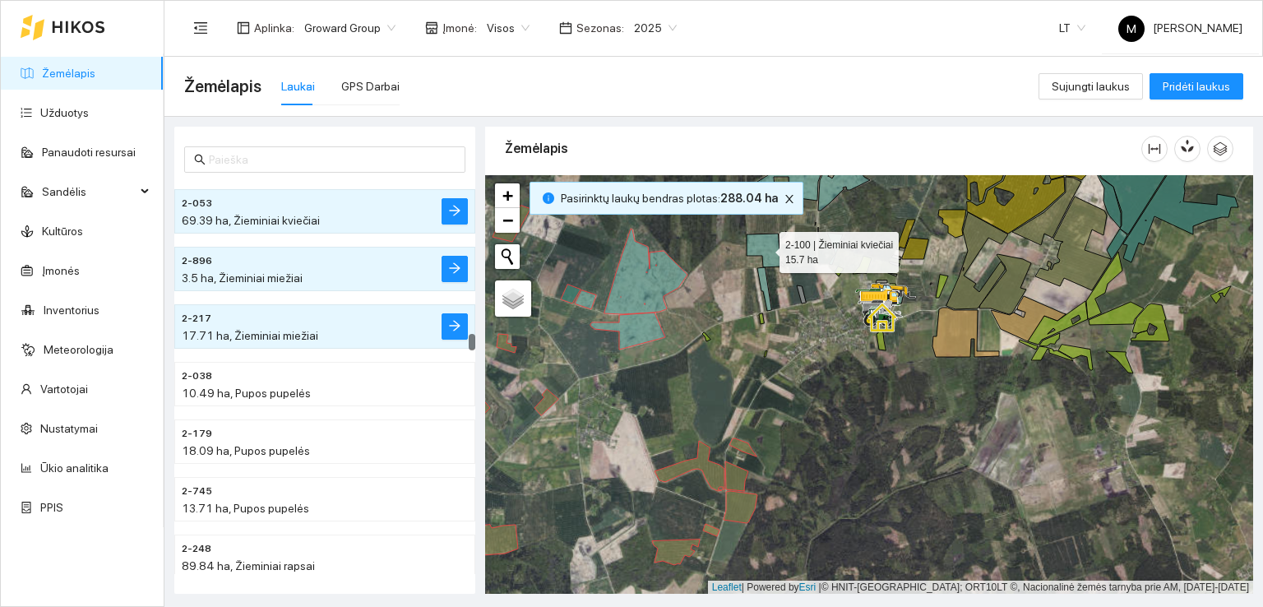
click at [774, 254] on icon at bounding box center [763, 250] width 34 height 34
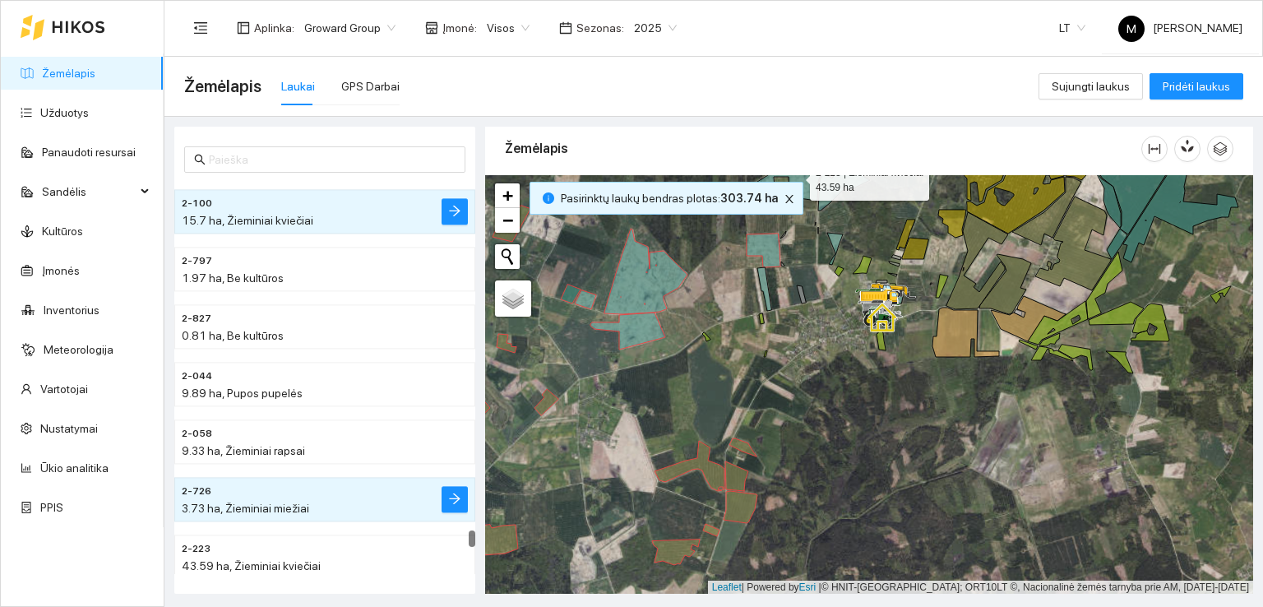
drag, startPoint x: 799, startPoint y: 189, endPoint x: 824, endPoint y: 185, distance: 25.0
click at [799, 188] on icon at bounding box center [789, 171] width 92 height 77
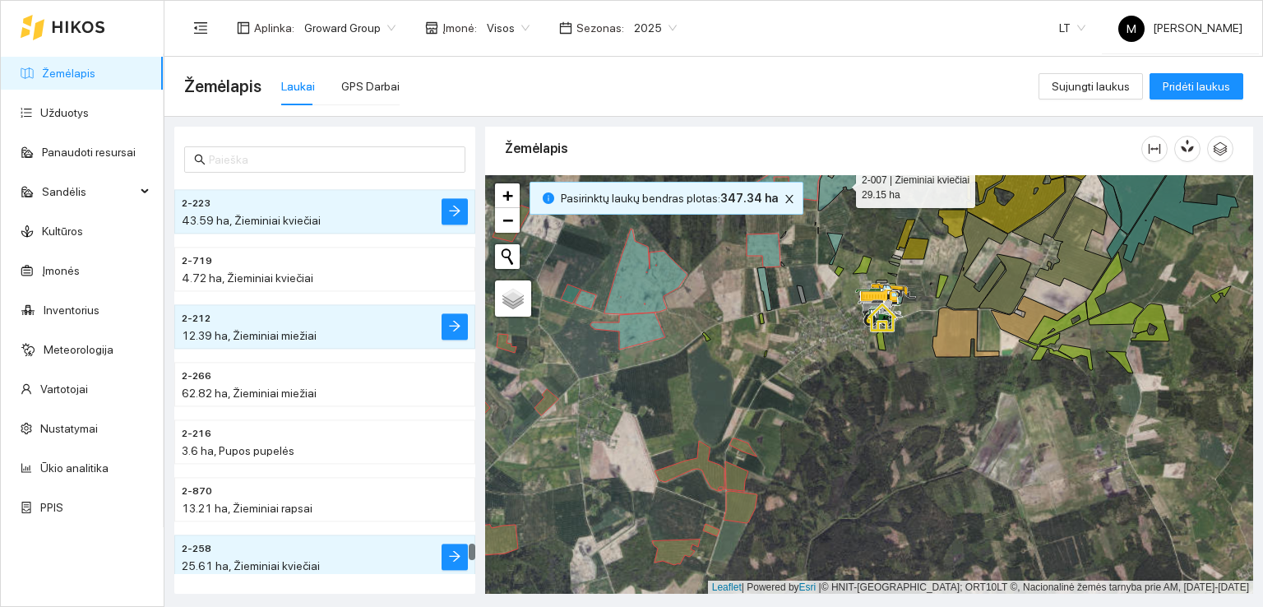
click at [841, 183] on icon at bounding box center [844, 172] width 52 height 76
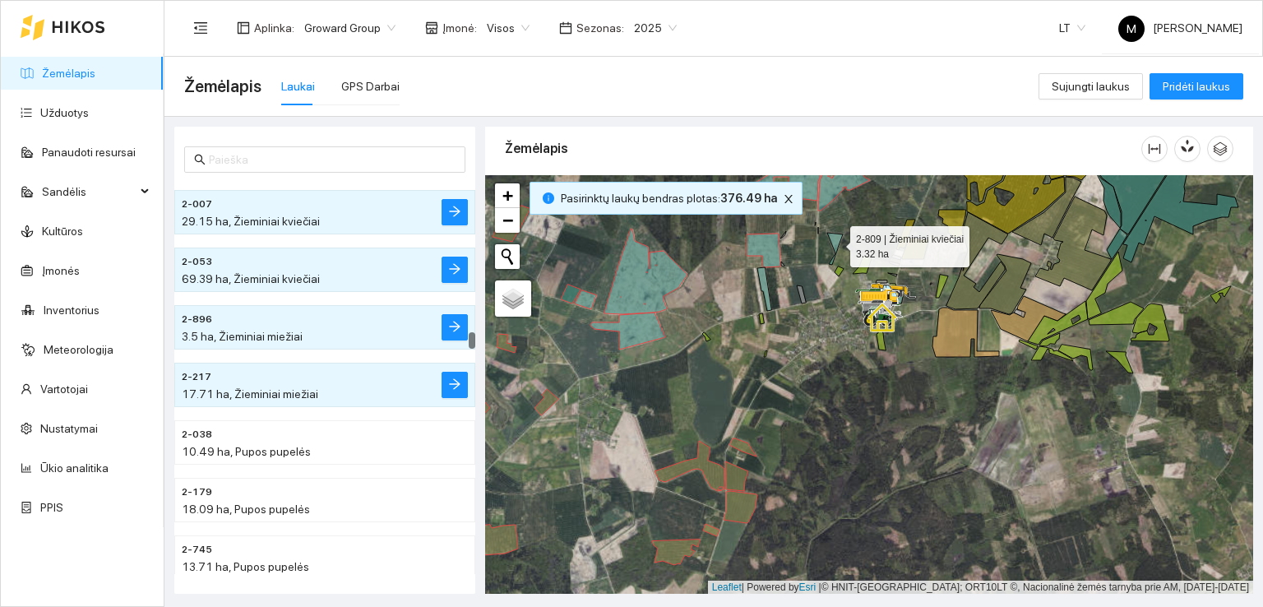
click at [837, 238] on icon at bounding box center [835, 249] width 16 height 32
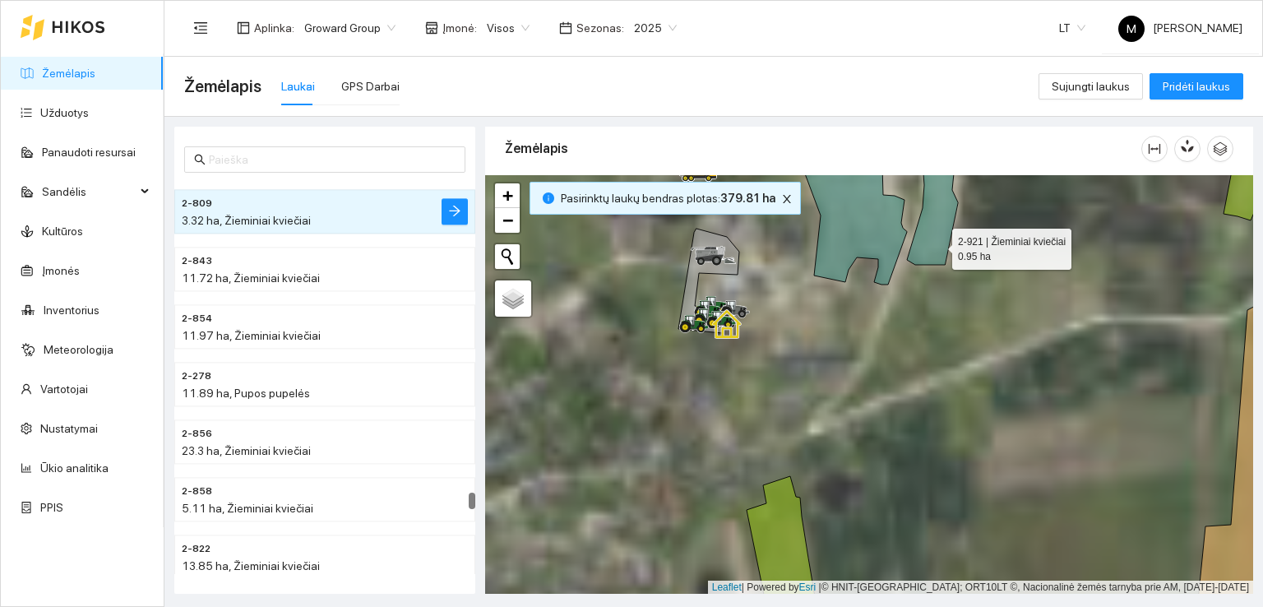
click at [935, 243] on icon at bounding box center [932, 212] width 51 height 106
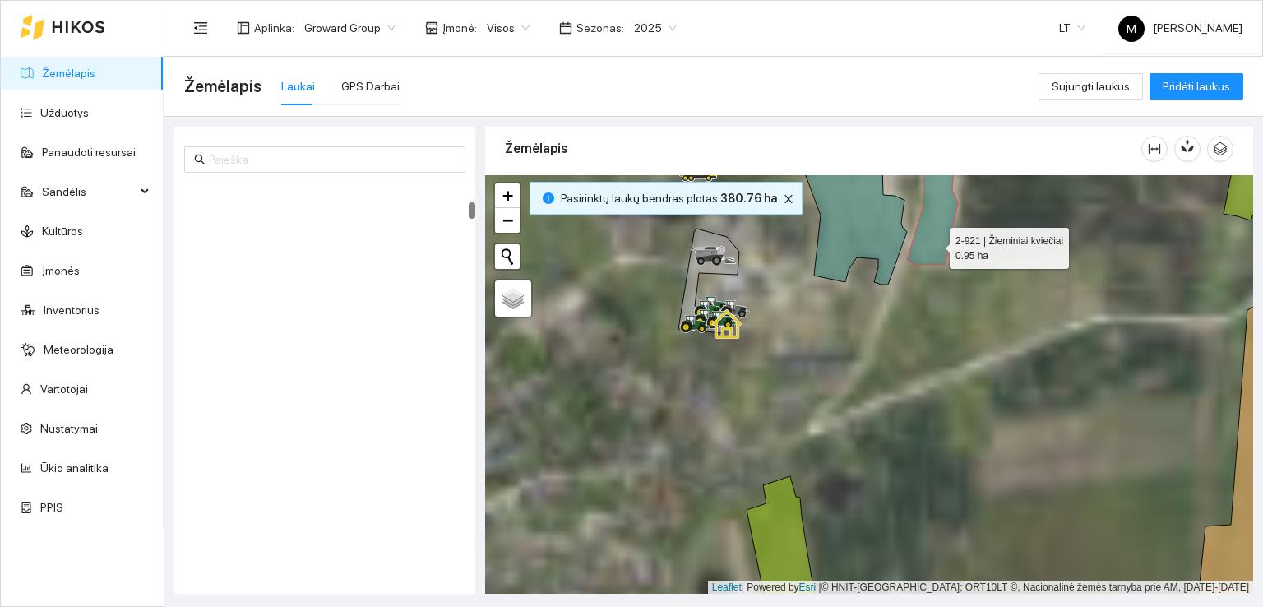
scroll to position [518, 0]
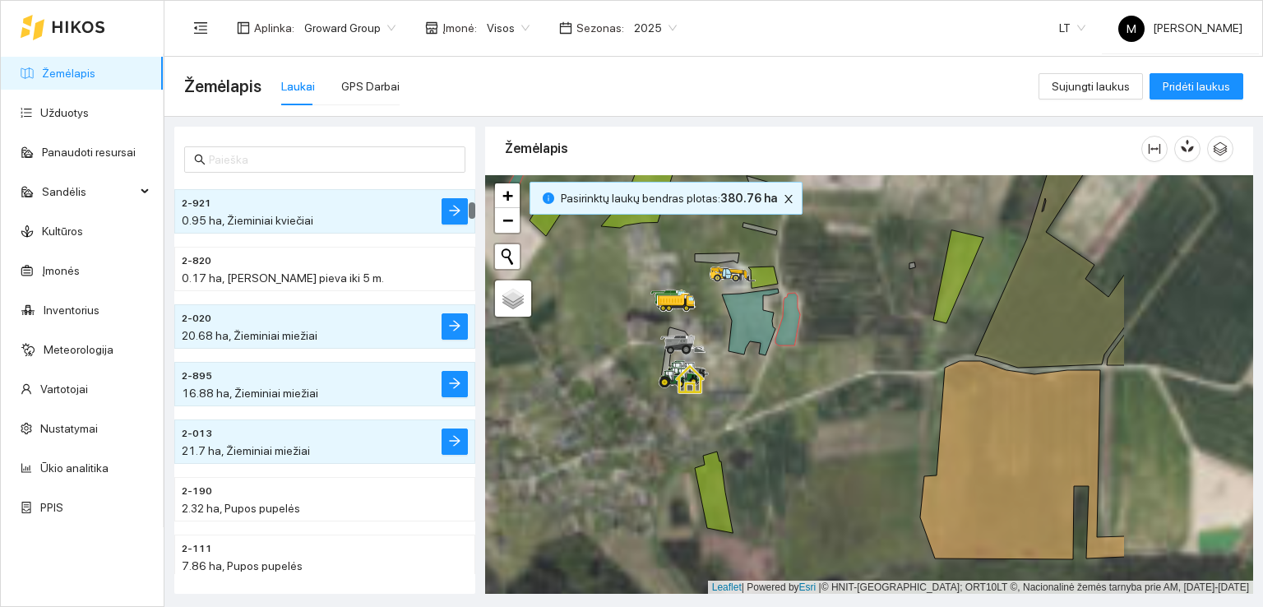
drag, startPoint x: 1036, startPoint y: 377, endPoint x: 697, endPoint y: 427, distance: 342.4
click at [733, 420] on div at bounding box center [869, 384] width 768 height 419
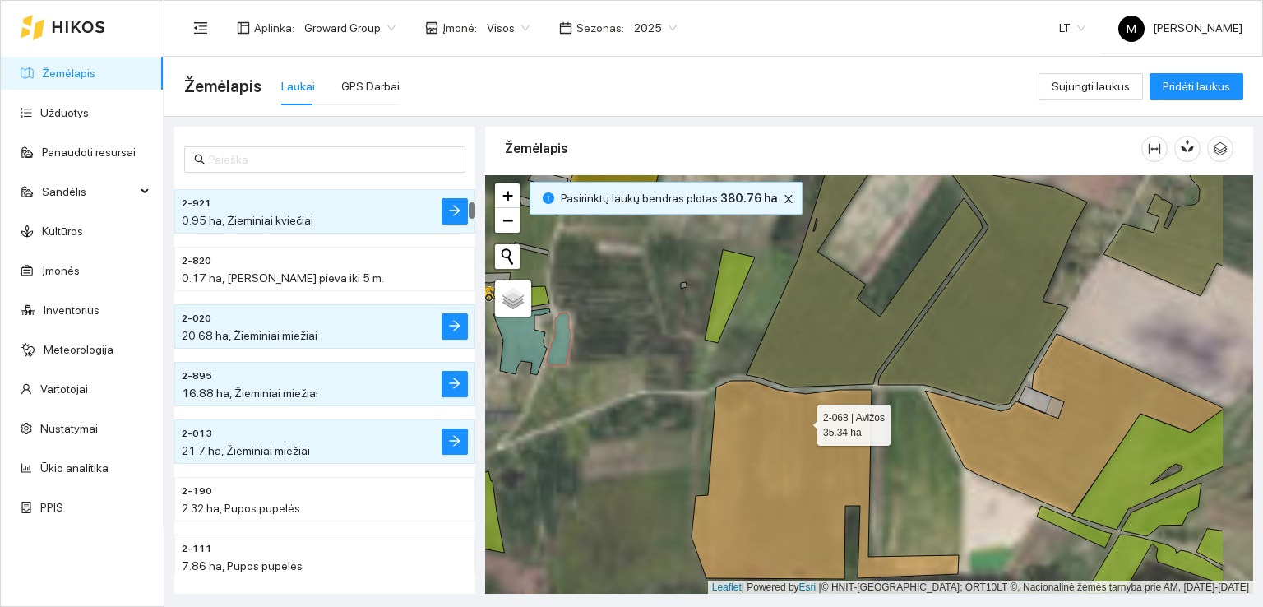
drag, startPoint x: 927, startPoint y: 420, endPoint x: 754, endPoint y: 420, distance: 173.5
click at [754, 420] on icon at bounding box center [824, 480] width 267 height 198
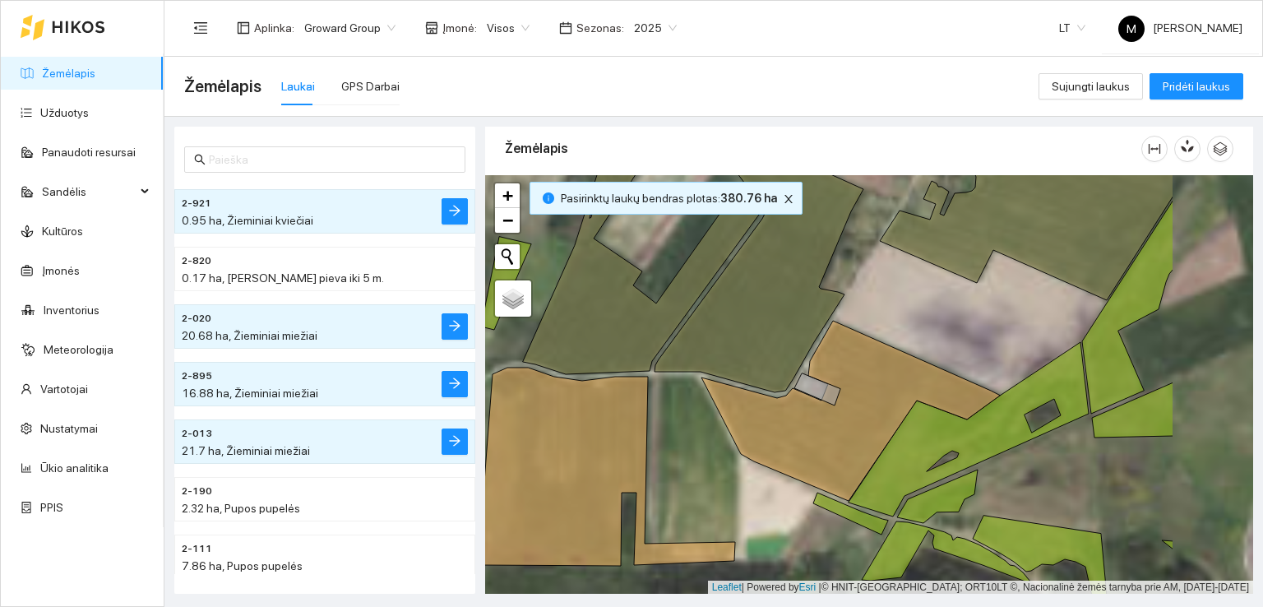
drag, startPoint x: 889, startPoint y: 425, endPoint x: 717, endPoint y: 407, distance: 172.8
click at [719, 409] on icon at bounding box center [850, 411] width 298 height 180
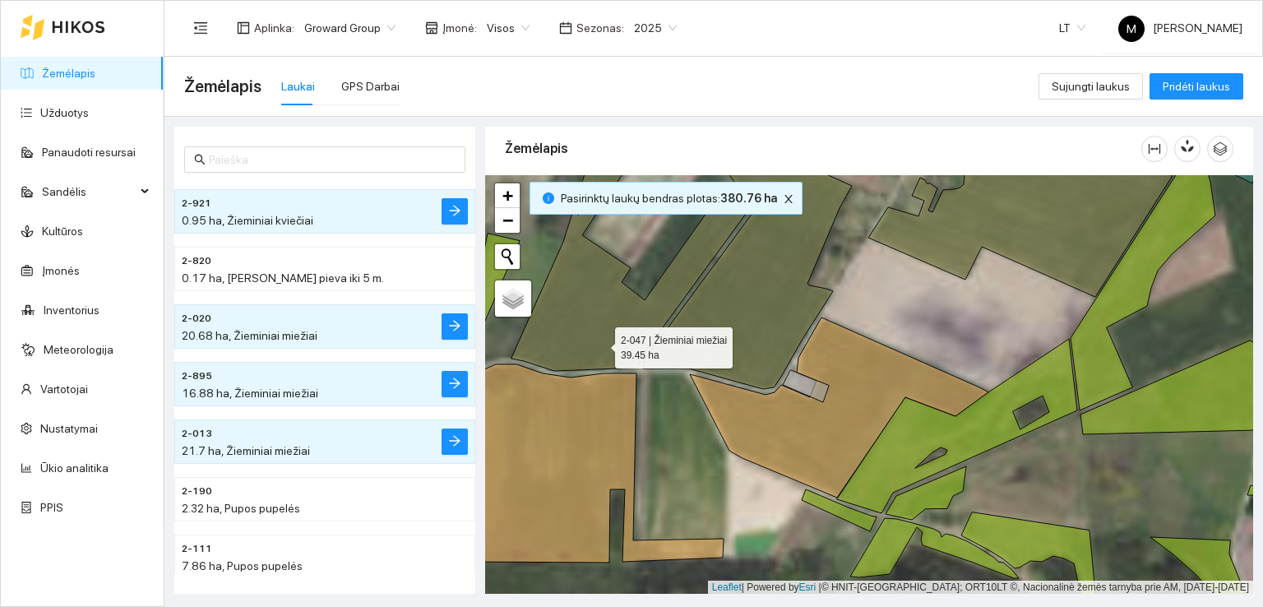
click at [599, 342] on icon at bounding box center [629, 251] width 236 height 238
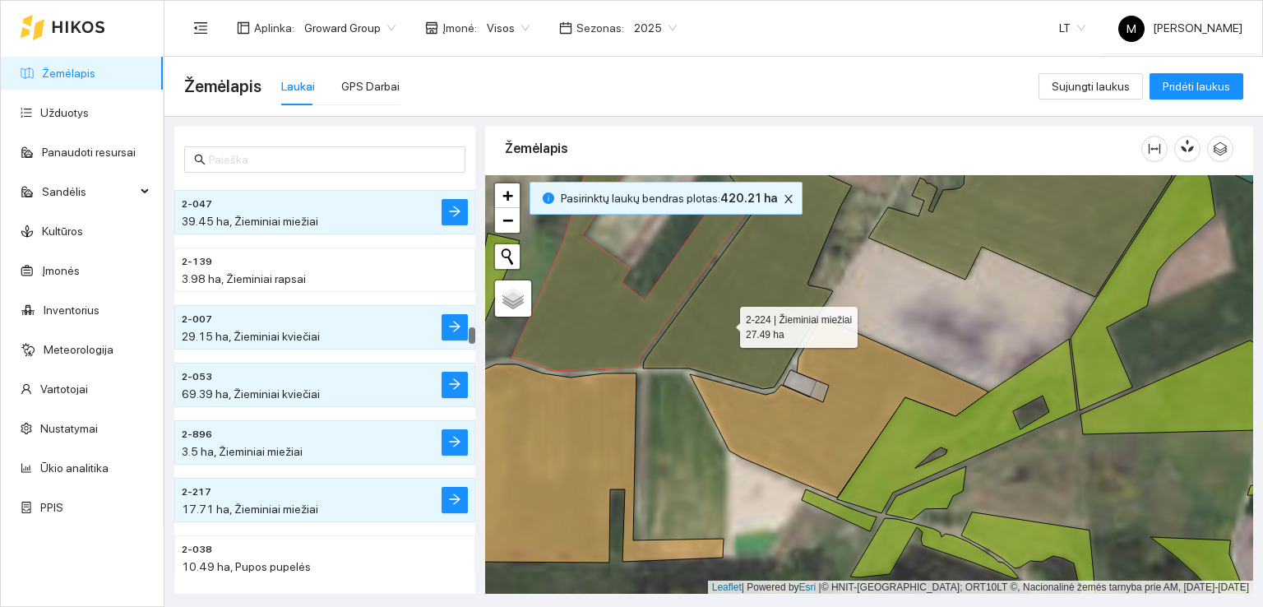
click at [725, 322] on icon at bounding box center [747, 269] width 209 height 238
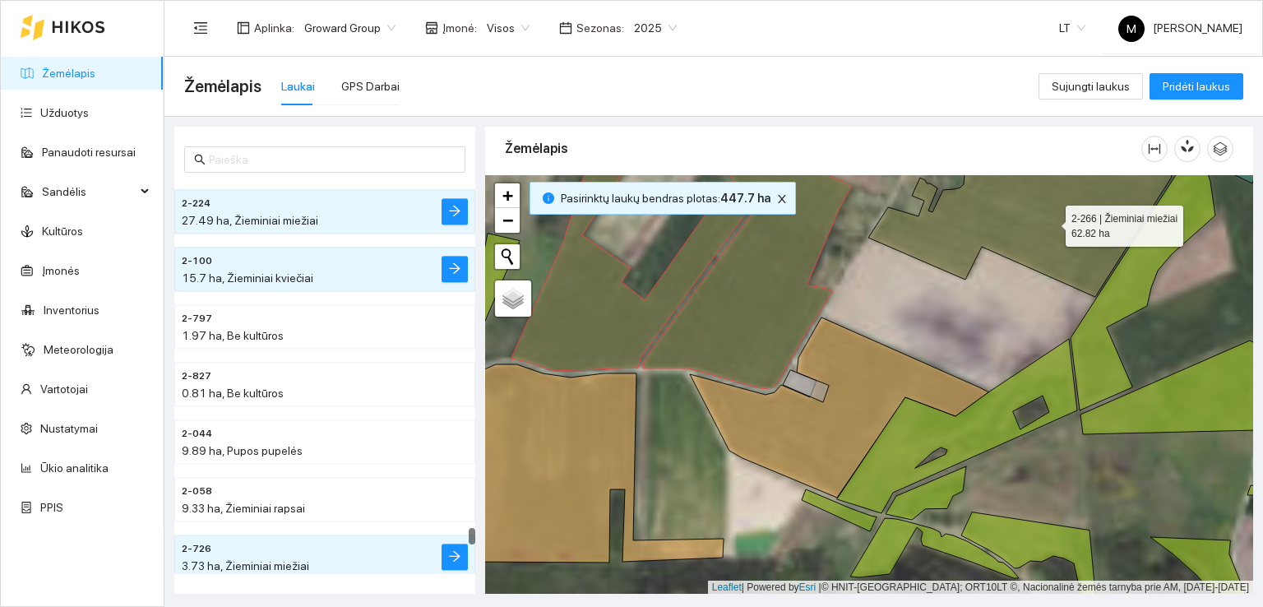
click at [1051, 216] on icon at bounding box center [1019, 214] width 303 height 164
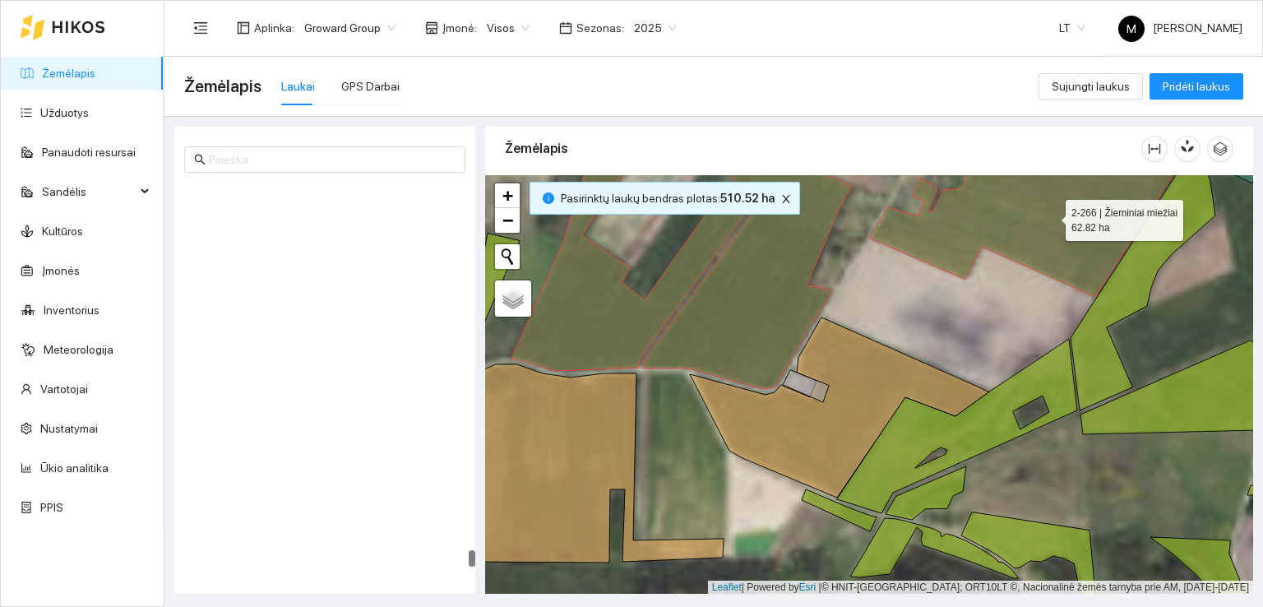
scroll to position [9486, 0]
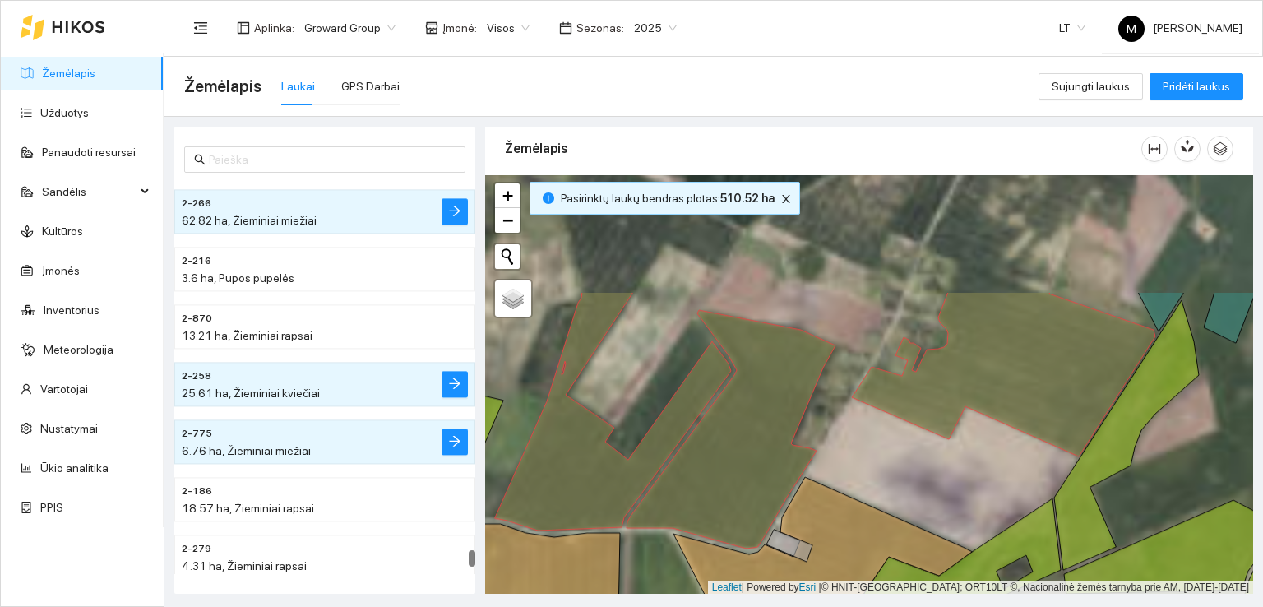
drag, startPoint x: 827, startPoint y: 292, endPoint x: 811, endPoint y: 458, distance: 166.9
click at [811, 458] on icon at bounding box center [730, 429] width 209 height 238
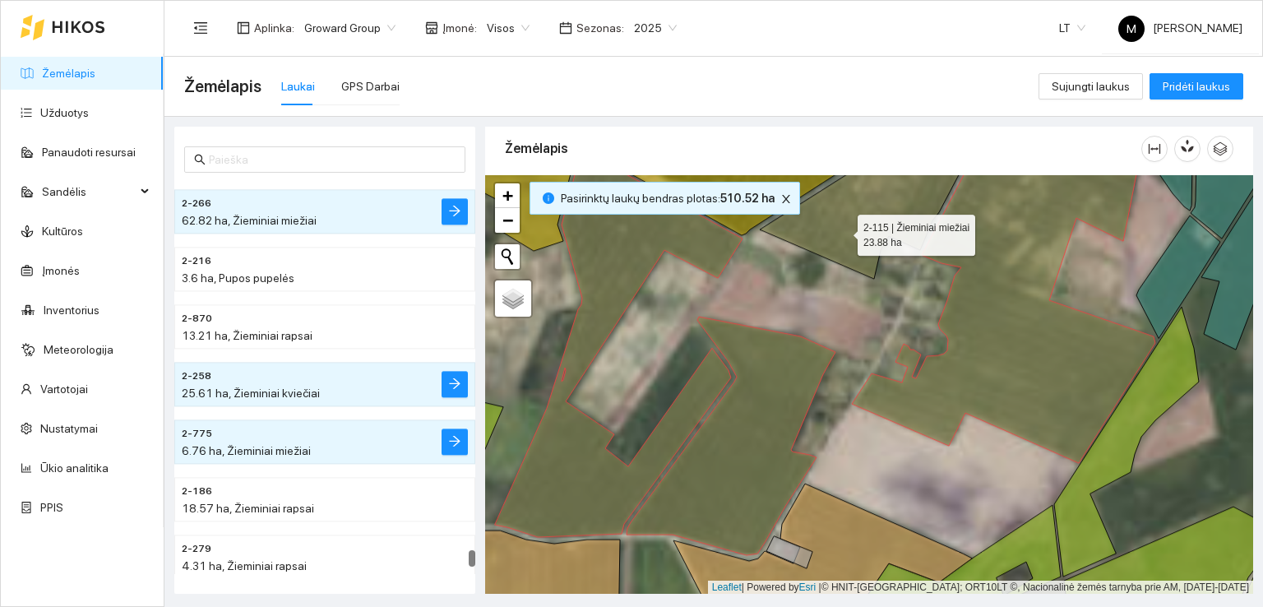
click at [843, 227] on icon at bounding box center [870, 205] width 221 height 146
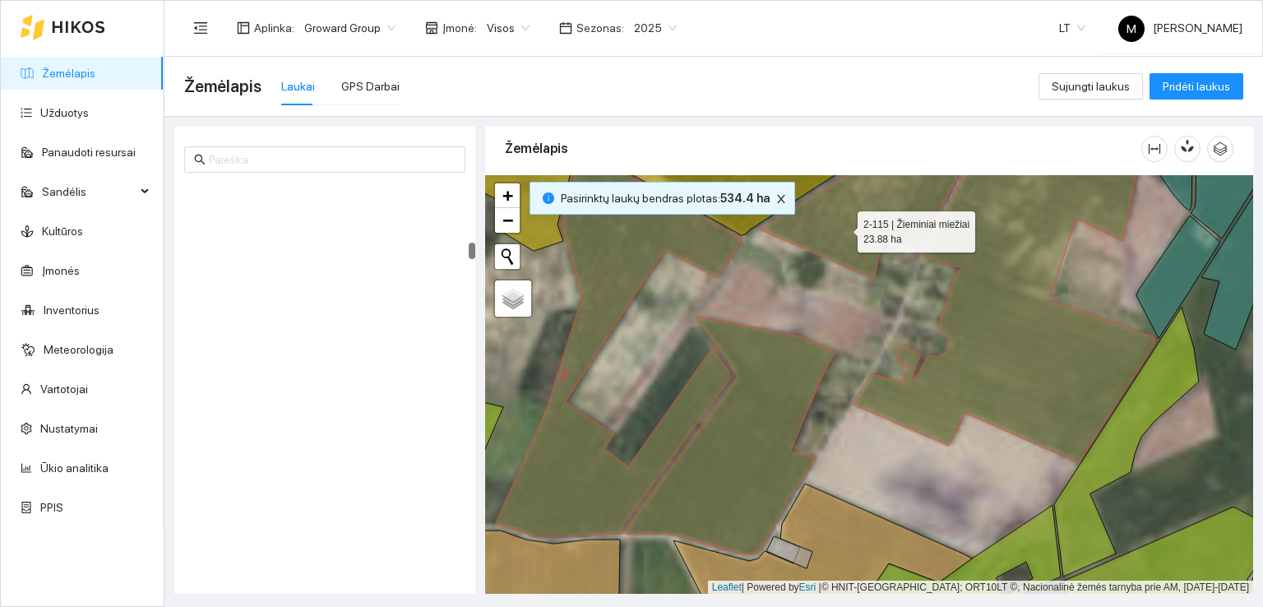
scroll to position [1554, 0]
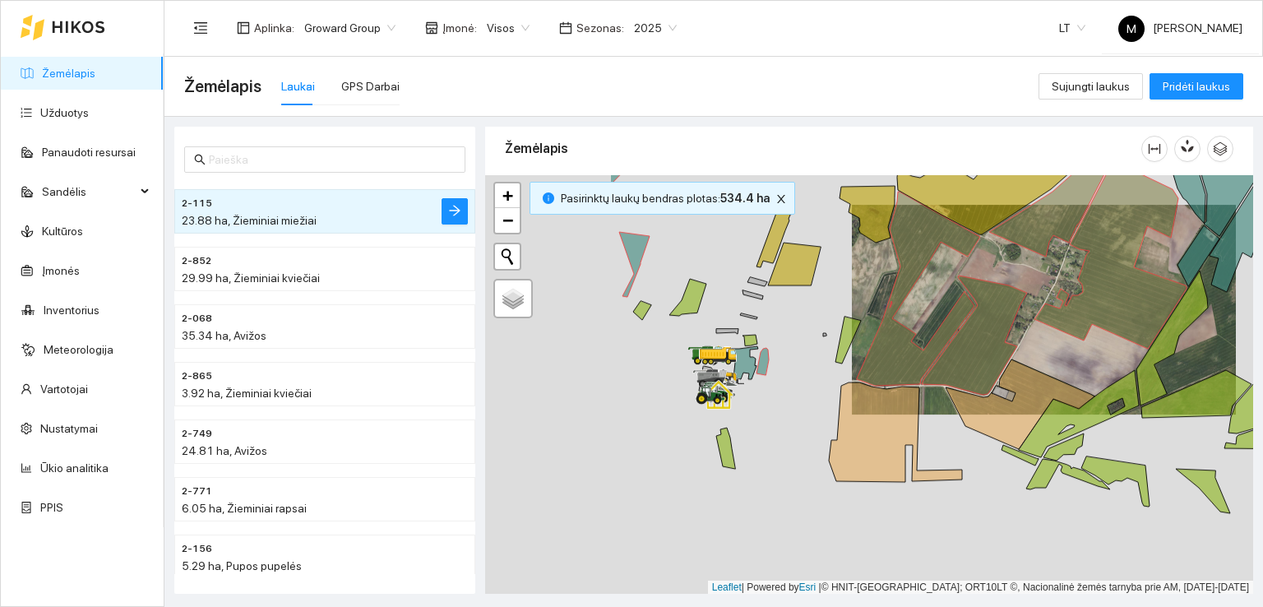
drag, startPoint x: 723, startPoint y: 403, endPoint x: 1012, endPoint y: 336, distance: 296.9
click at [980, 337] on icon at bounding box center [918, 289] width 123 height 194
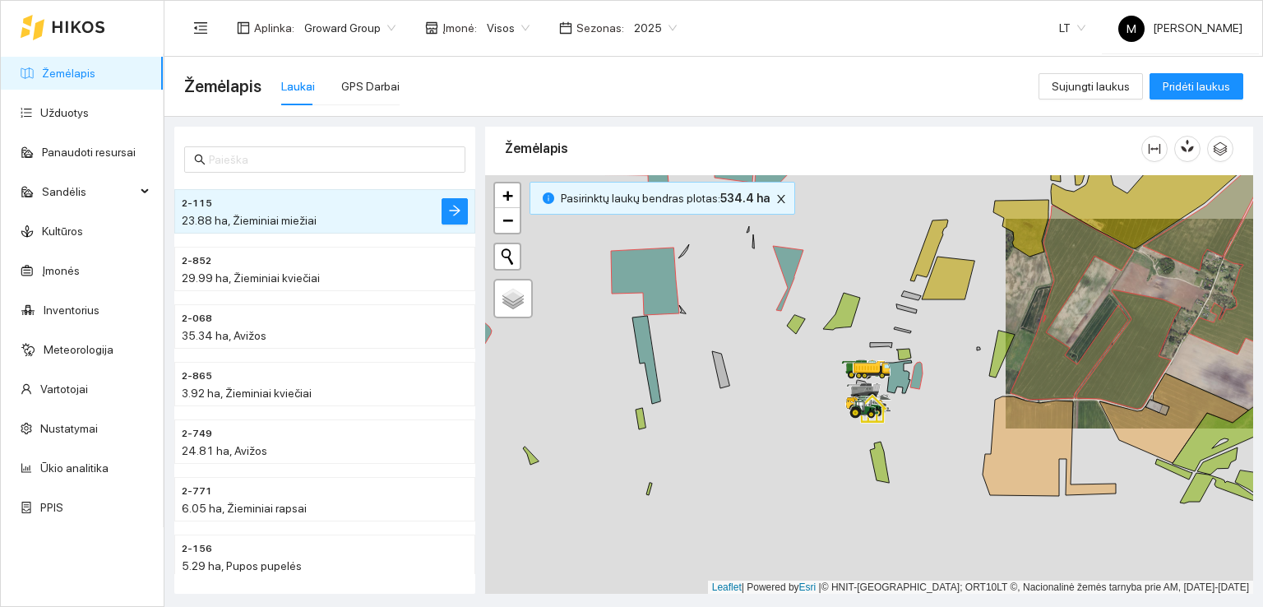
drag, startPoint x: 742, startPoint y: 354, endPoint x: 830, endPoint y: 394, distance: 97.5
click at [830, 394] on div at bounding box center [869, 384] width 768 height 419
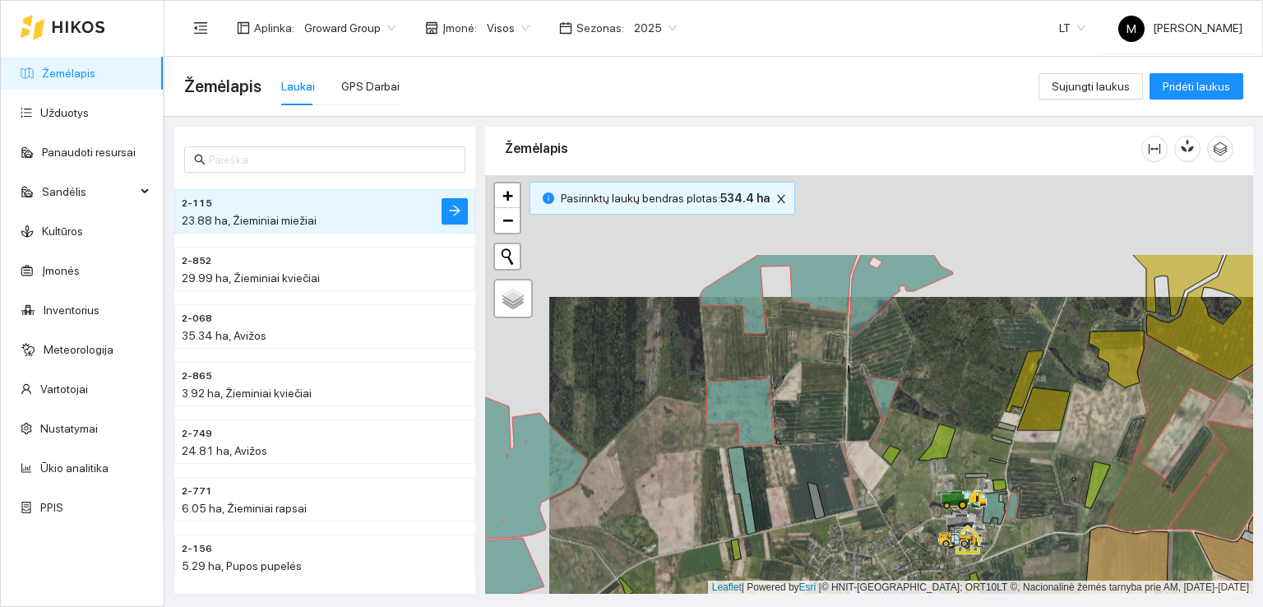
drag, startPoint x: 748, startPoint y: 330, endPoint x: 813, endPoint y: 453, distance: 139.4
click at [813, 453] on div at bounding box center [869, 384] width 768 height 419
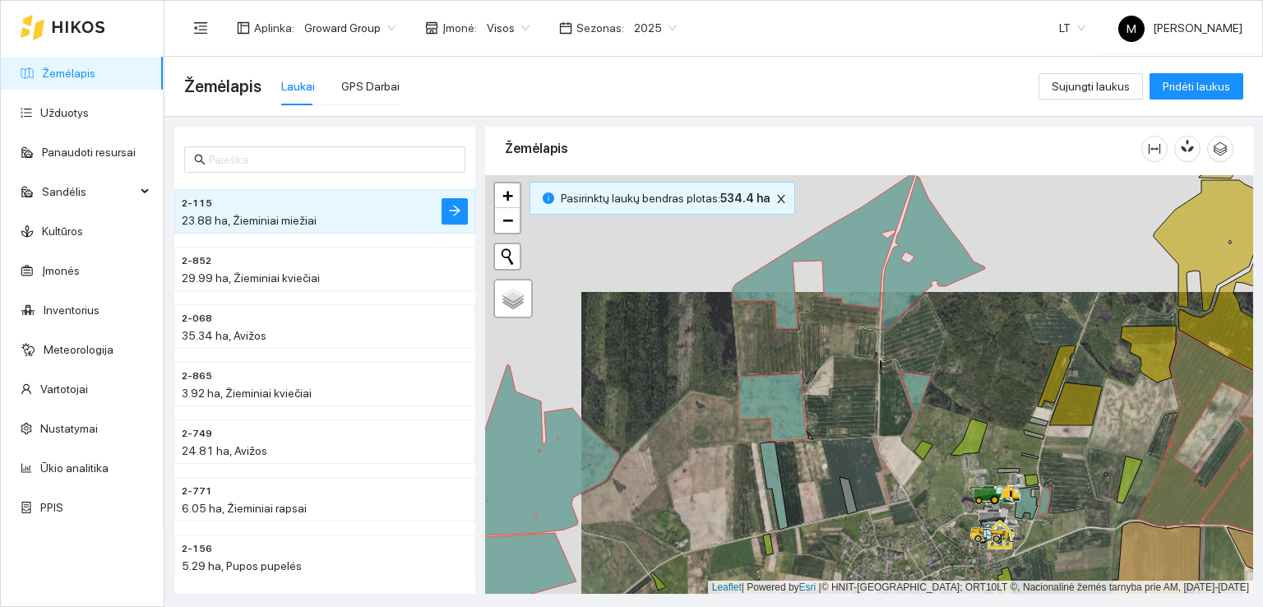
drag, startPoint x: 663, startPoint y: 445, endPoint x: 839, endPoint y: 390, distance: 185.1
click at [839, 390] on div at bounding box center [869, 384] width 768 height 419
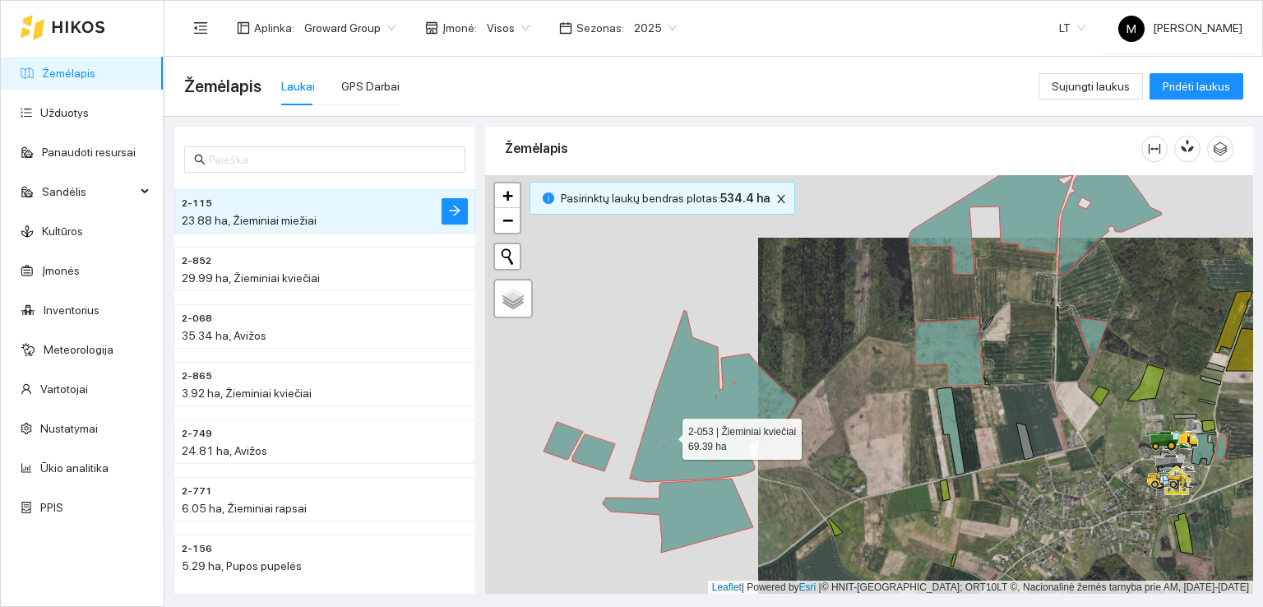
drag, startPoint x: 668, startPoint y: 434, endPoint x: 911, endPoint y: 425, distance: 243.5
click at [796, 425] on icon at bounding box center [713, 396] width 166 height 172
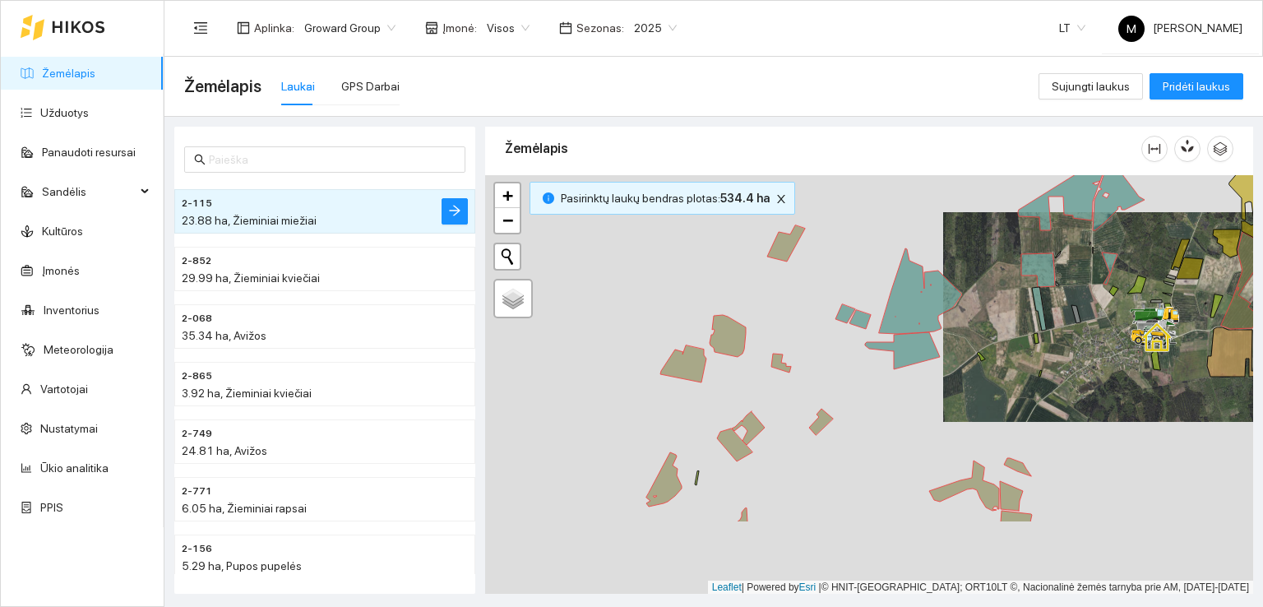
drag, startPoint x: 816, startPoint y: 488, endPoint x: 800, endPoint y: 366, distance: 123.6
click at [800, 366] on div at bounding box center [869, 384] width 768 height 419
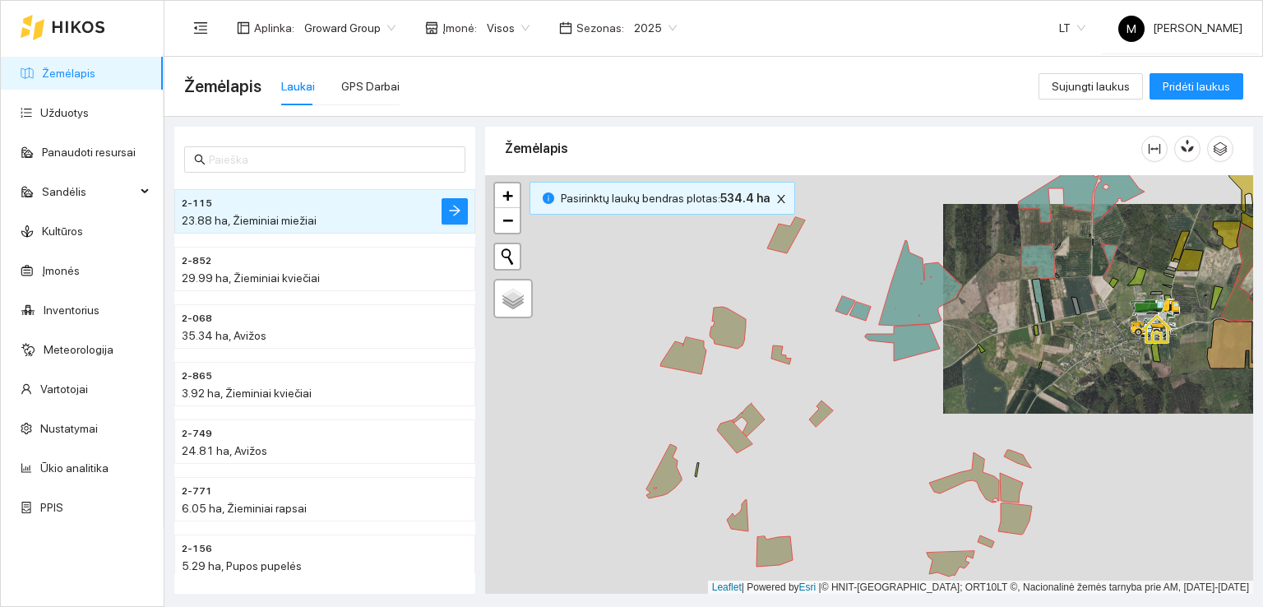
drag, startPoint x: 773, startPoint y: 464, endPoint x: 759, endPoint y: 411, distance: 55.2
click at [759, 411] on div at bounding box center [869, 384] width 768 height 419
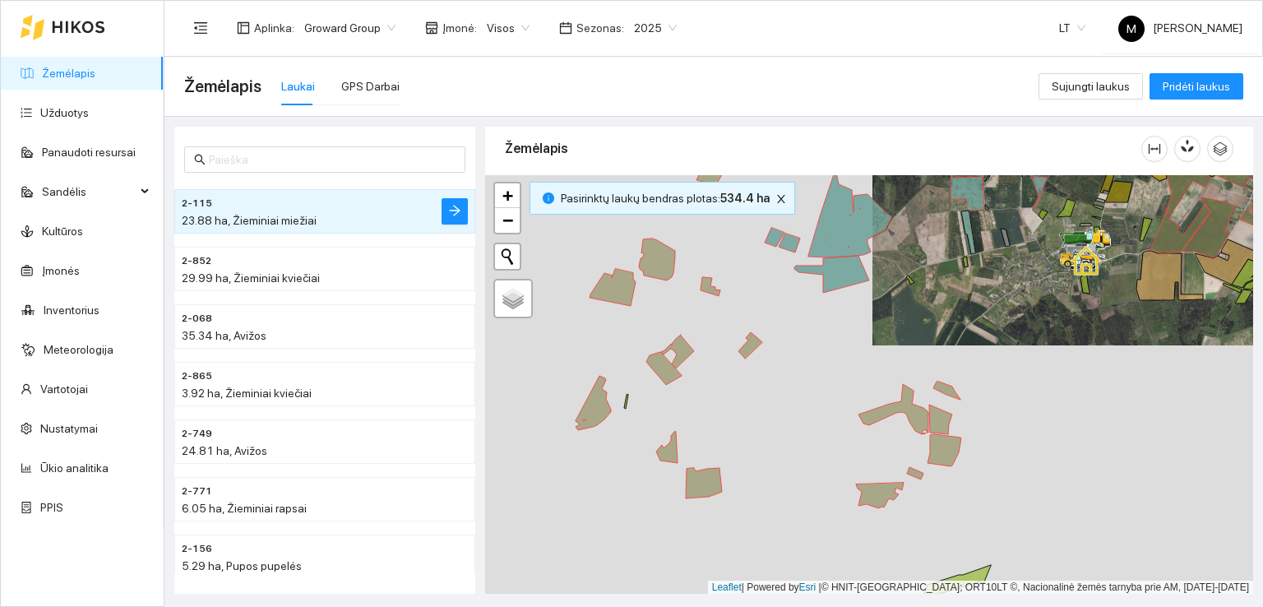
drag, startPoint x: 802, startPoint y: 494, endPoint x: 746, endPoint y: 478, distance: 58.8
click at [746, 478] on div at bounding box center [869, 384] width 768 height 419
